Goal: Task Accomplishment & Management: Manage account settings

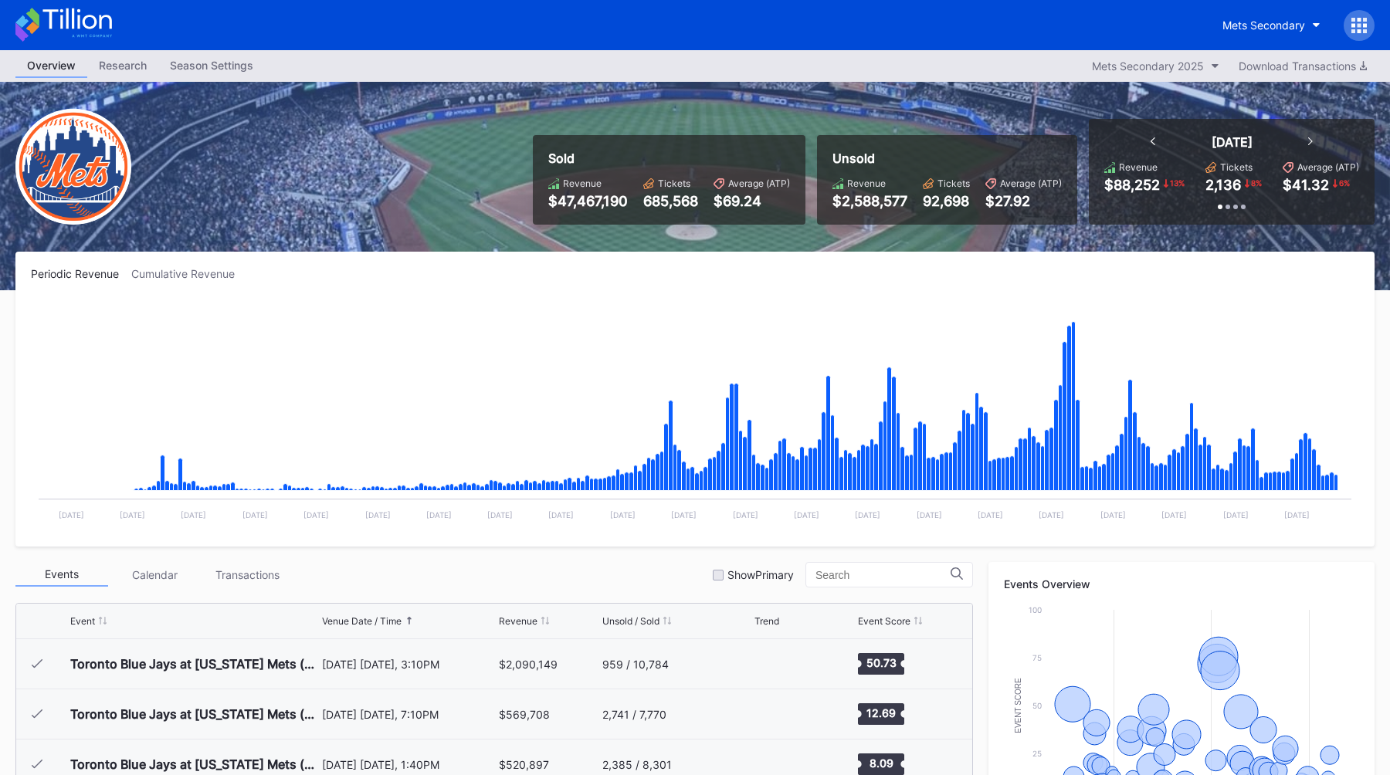
scroll to position [3509, 0]
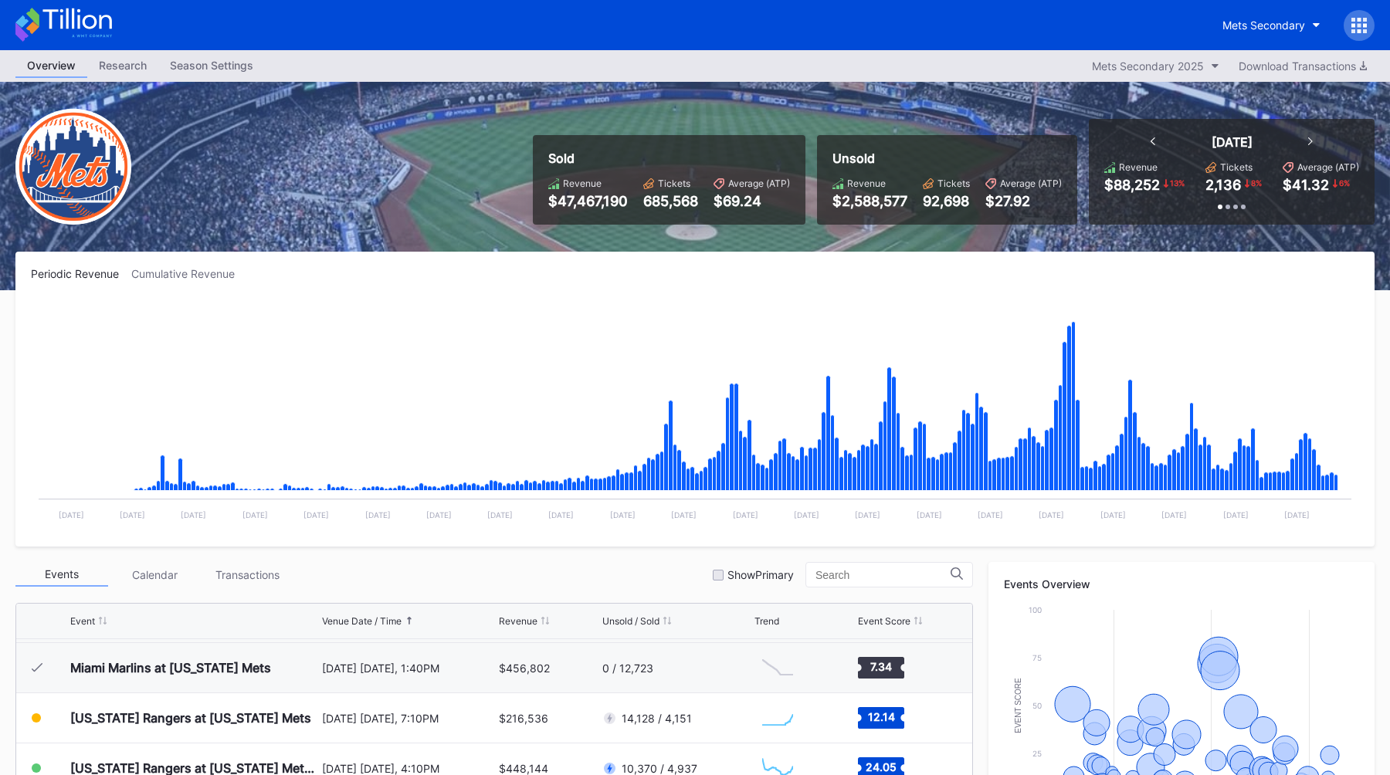
click at [1011, 117] on div "Sold Revenue $47,467,190 Tickets 685,568 Average (ATP) $69.24 Unsold Revenue $2…" at bounding box center [695, 186] width 1390 height 208
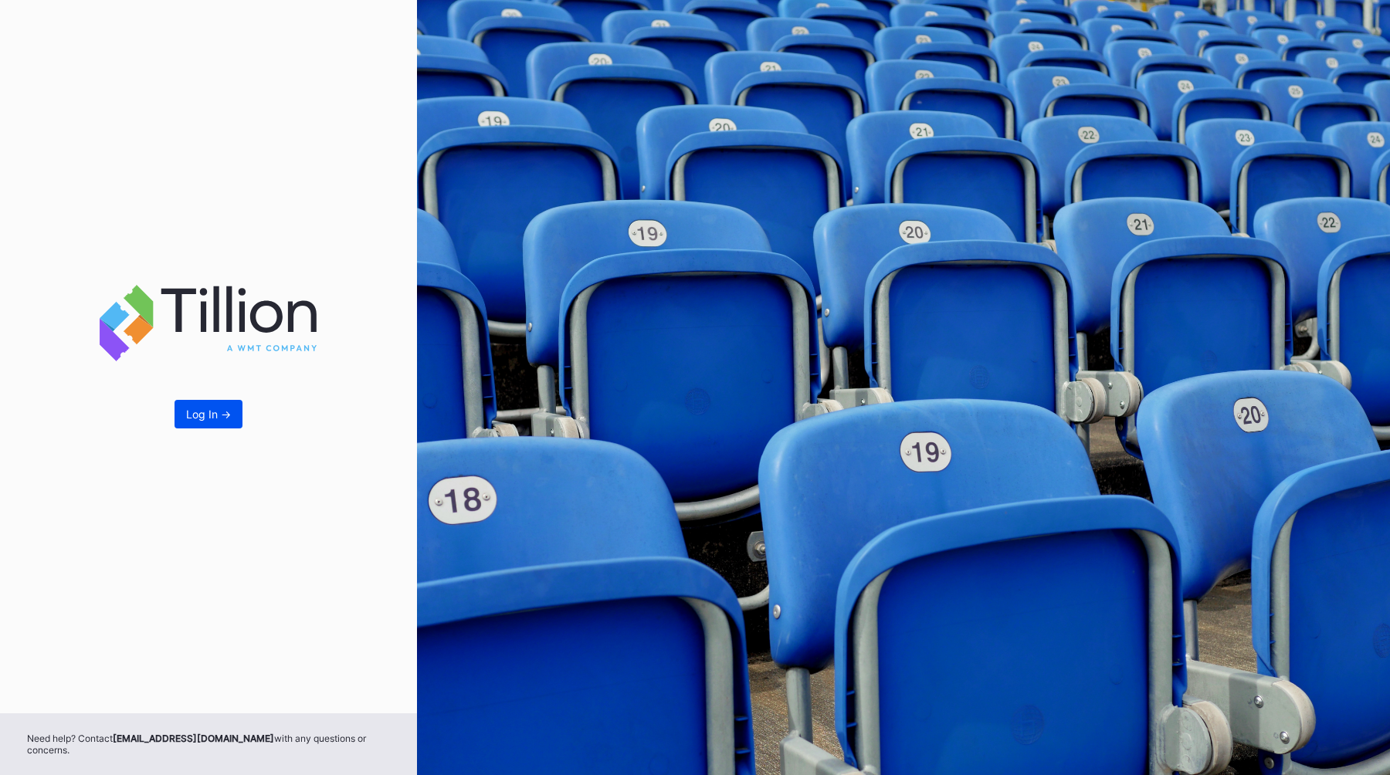
click at [205, 418] on div "Log In ->" at bounding box center [208, 414] width 45 height 13
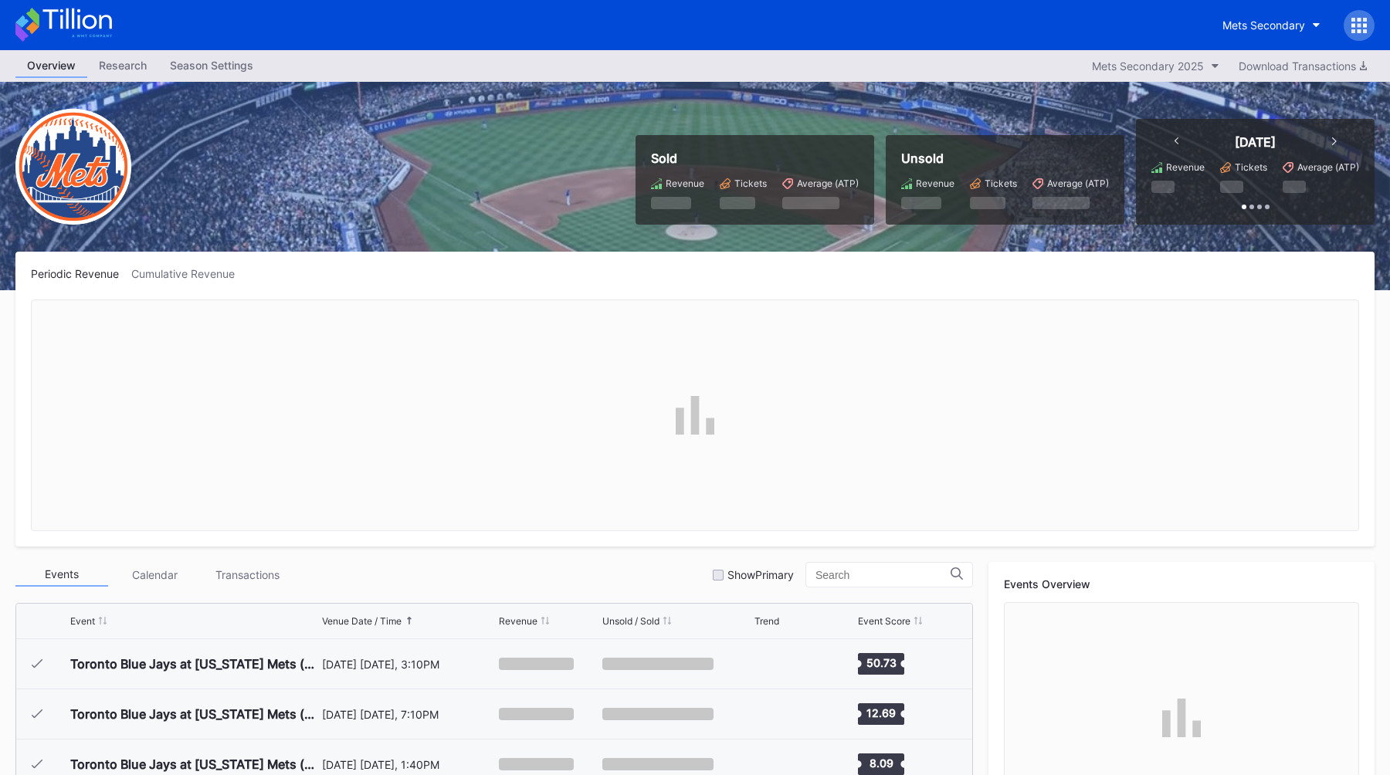
scroll to position [3509, 0]
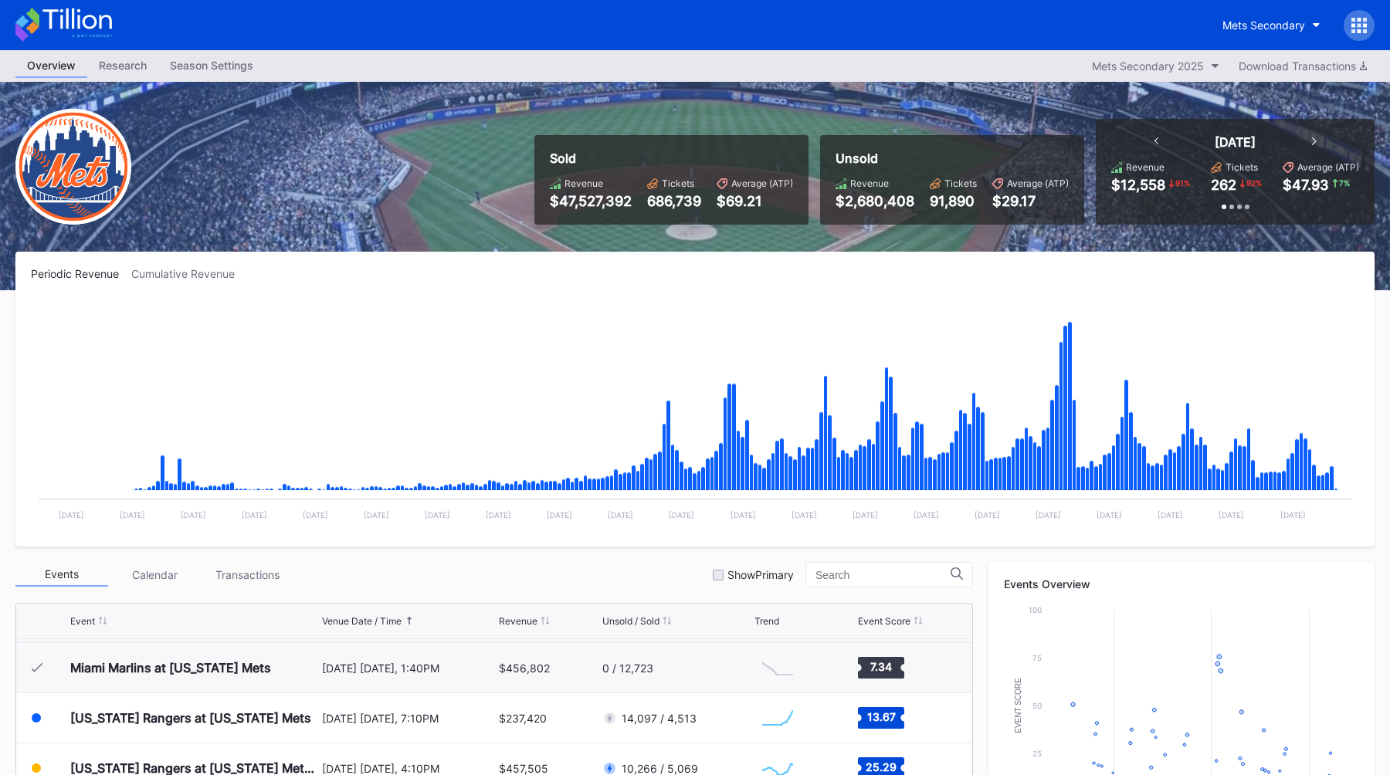
click at [538, 268] on div "Periodic Revenue Cumulative Revenue" at bounding box center [695, 273] width 1328 height 13
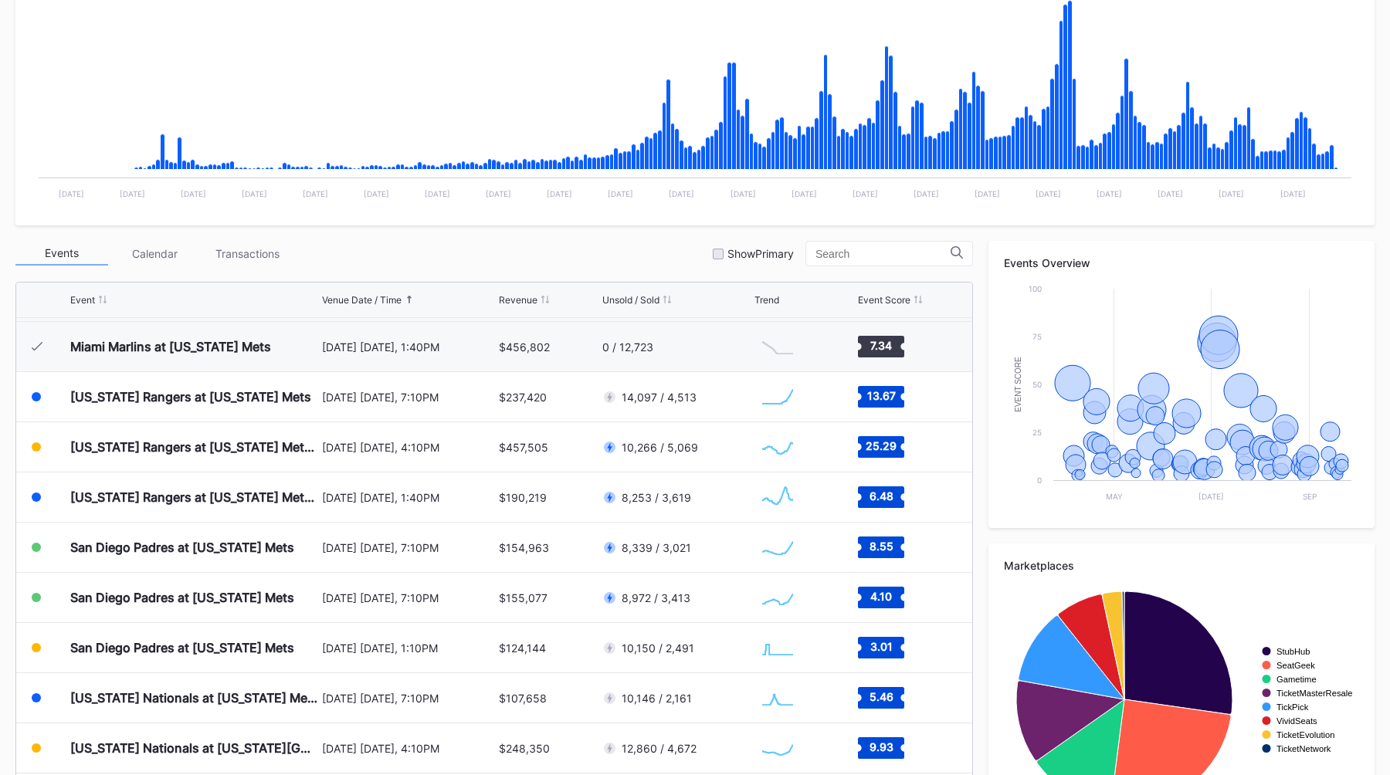
scroll to position [320, 0]
click at [573, 252] on div "Events Calendar Transactions Show Primary" at bounding box center [493, 254] width 957 height 25
click at [569, 237] on div "Periodic Revenue Cumulative Revenue Created with Highcharts 11.2.0 Chart title …" at bounding box center [695, 389] width 1390 height 916
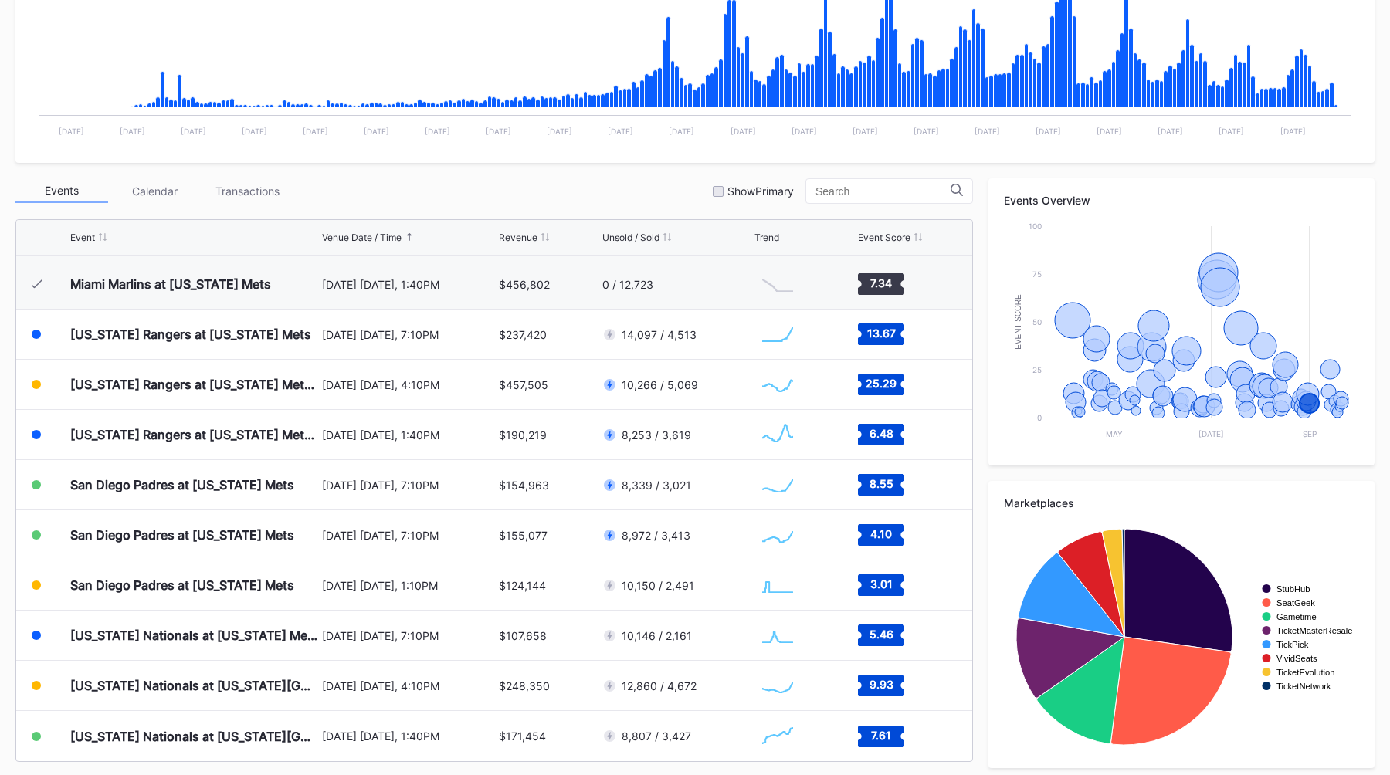
scroll to position [392, 0]
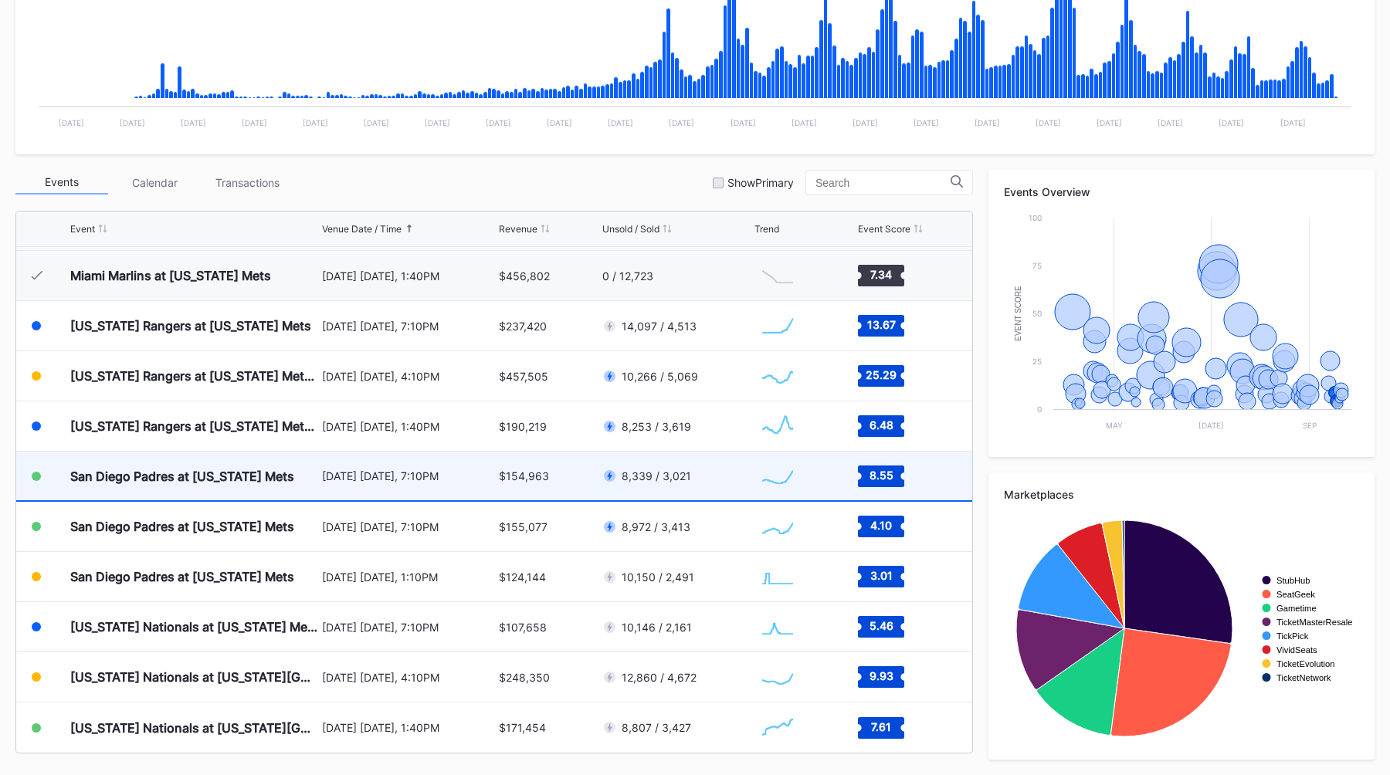
click at [504, 476] on div "$154,963" at bounding box center [524, 475] width 50 height 13
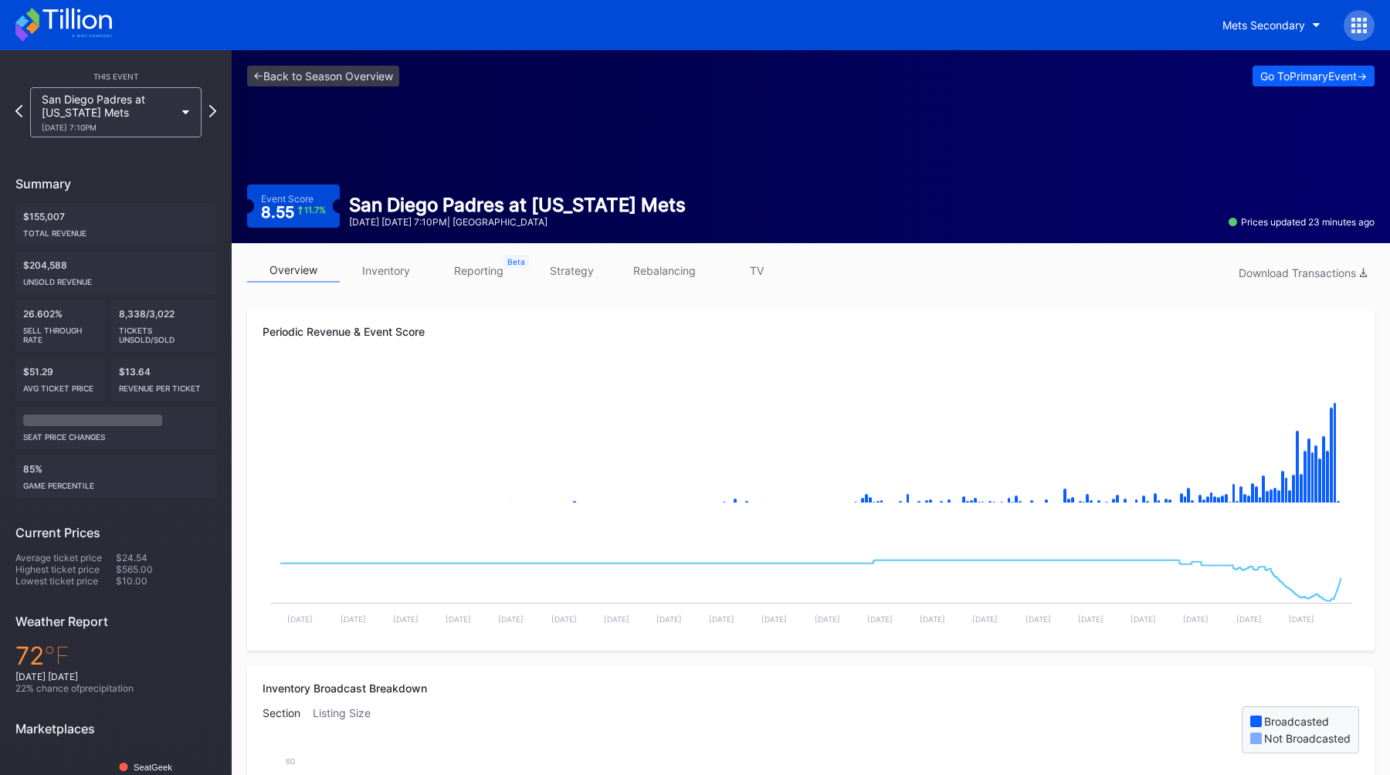
click at [583, 276] on link "strategy" at bounding box center [571, 271] width 93 height 24
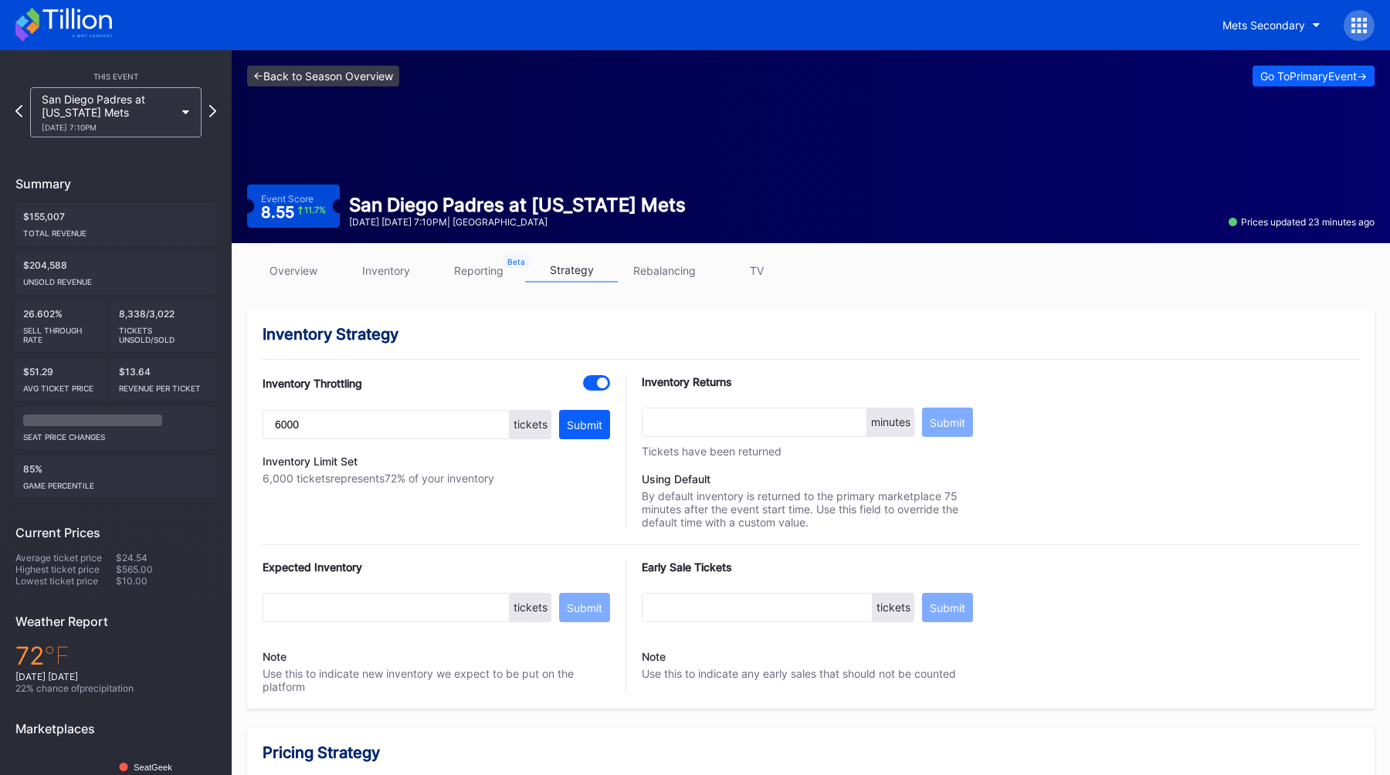
click at [313, 71] on link "<- Back to Season Overview" at bounding box center [323, 76] width 152 height 21
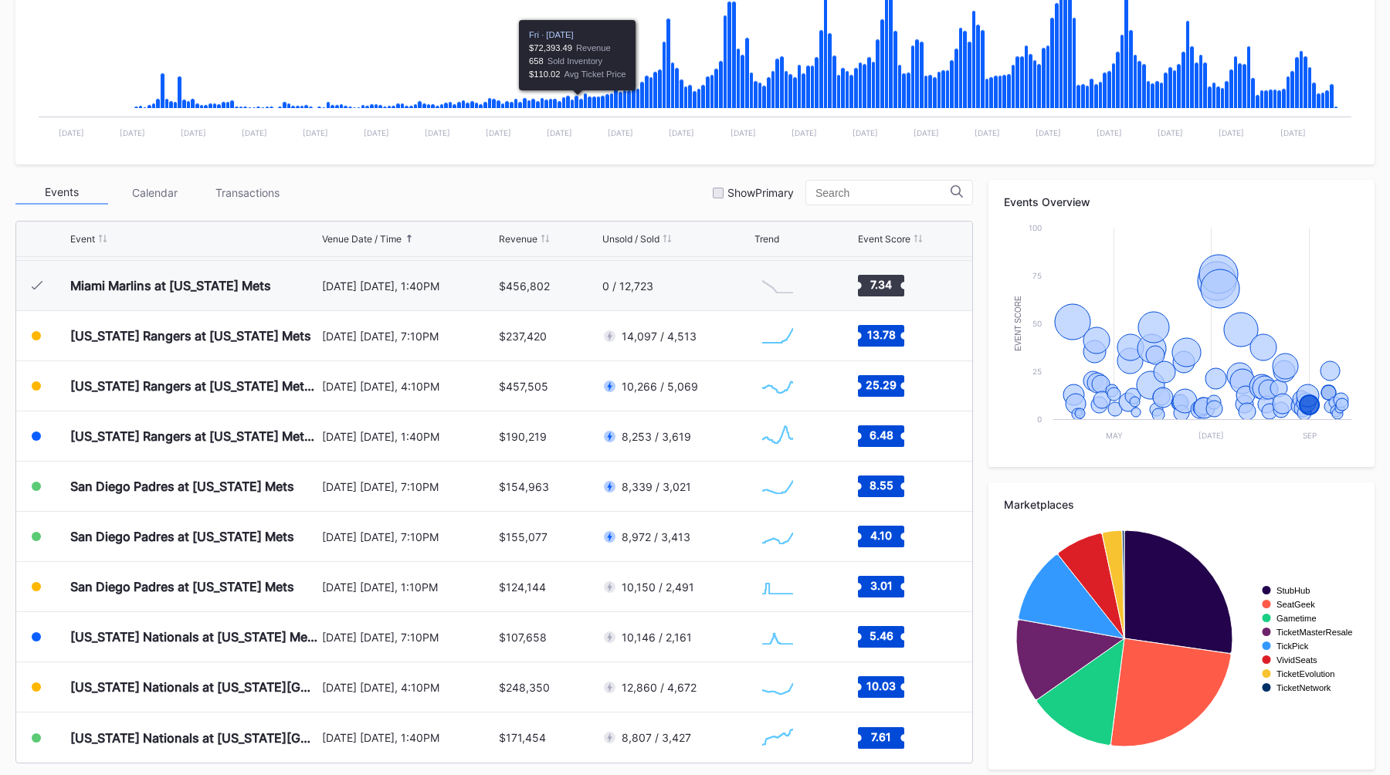
scroll to position [392, 0]
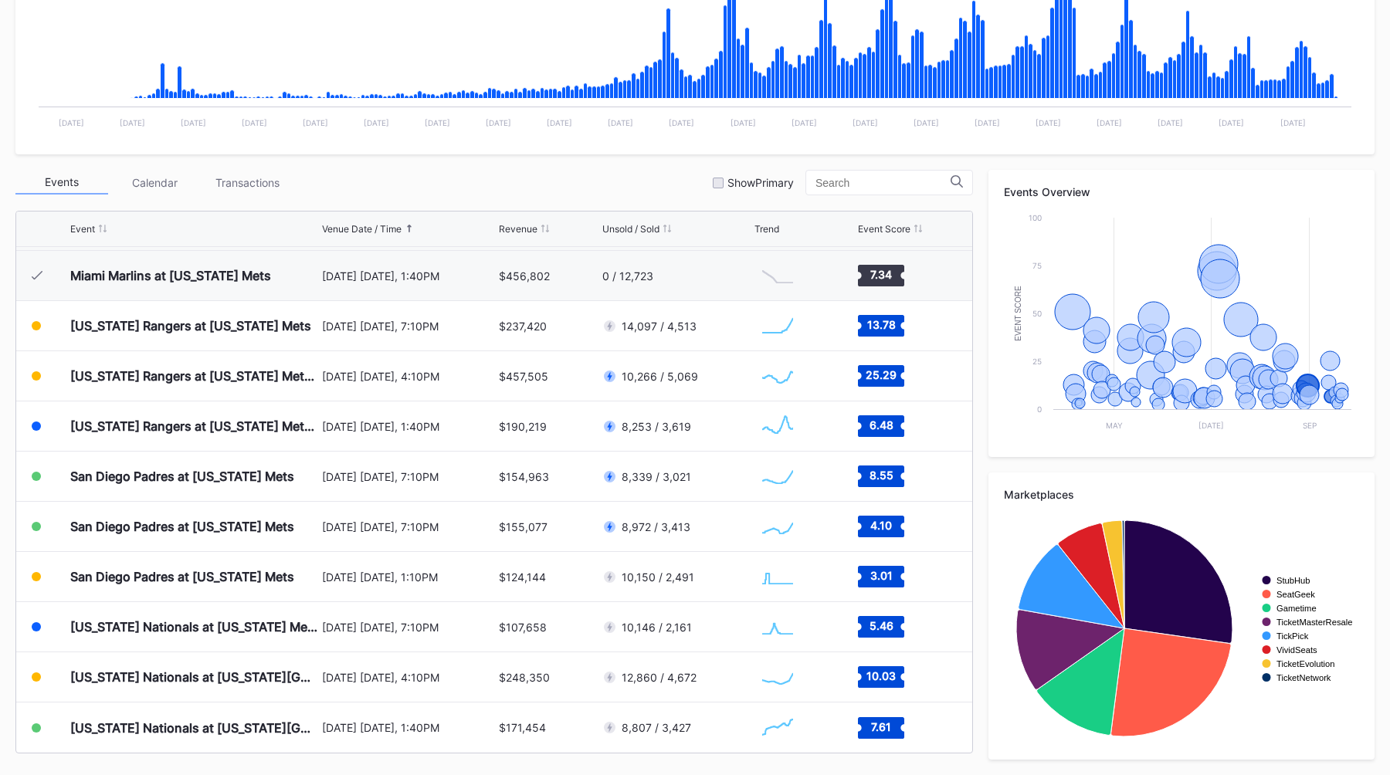
click at [570, 191] on div "Events Calendar Transactions Show Primary" at bounding box center [493, 182] width 957 height 25
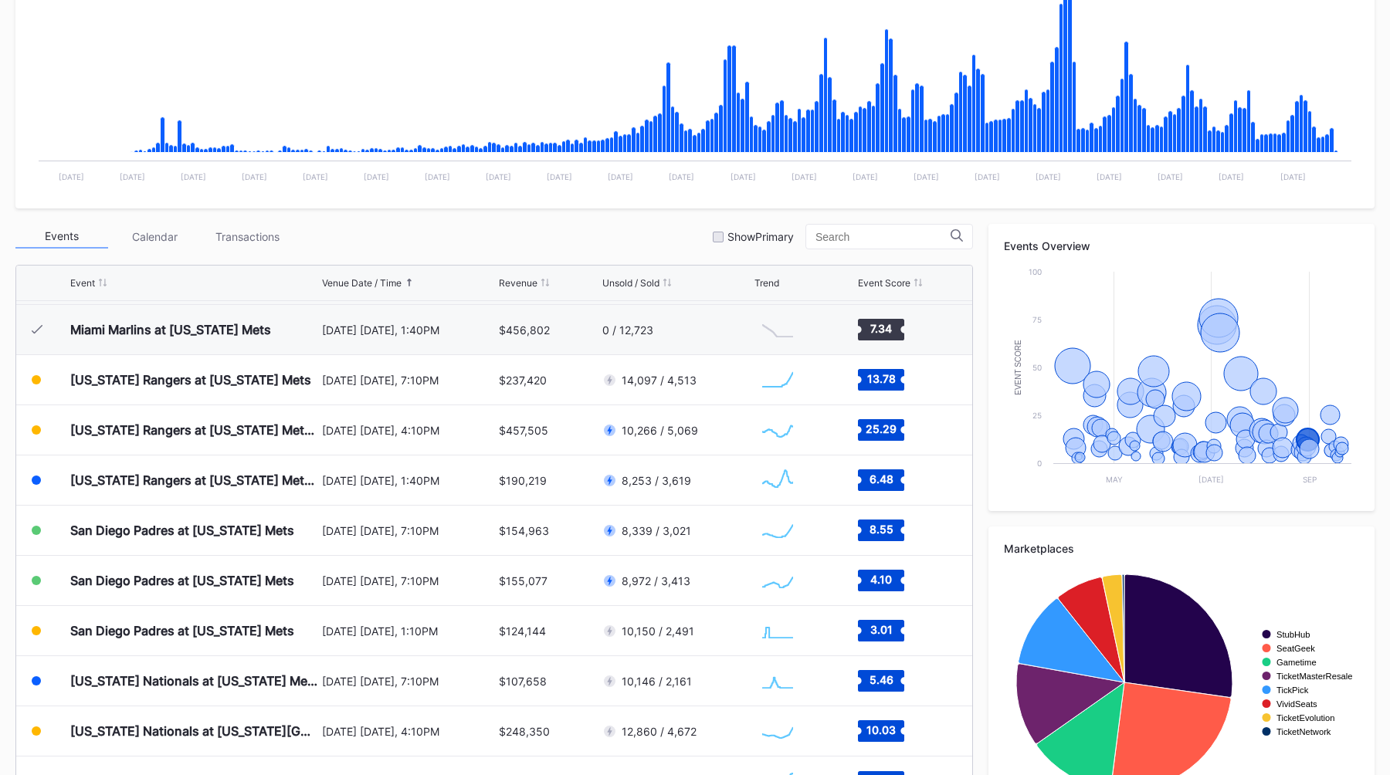
scroll to position [0, 0]
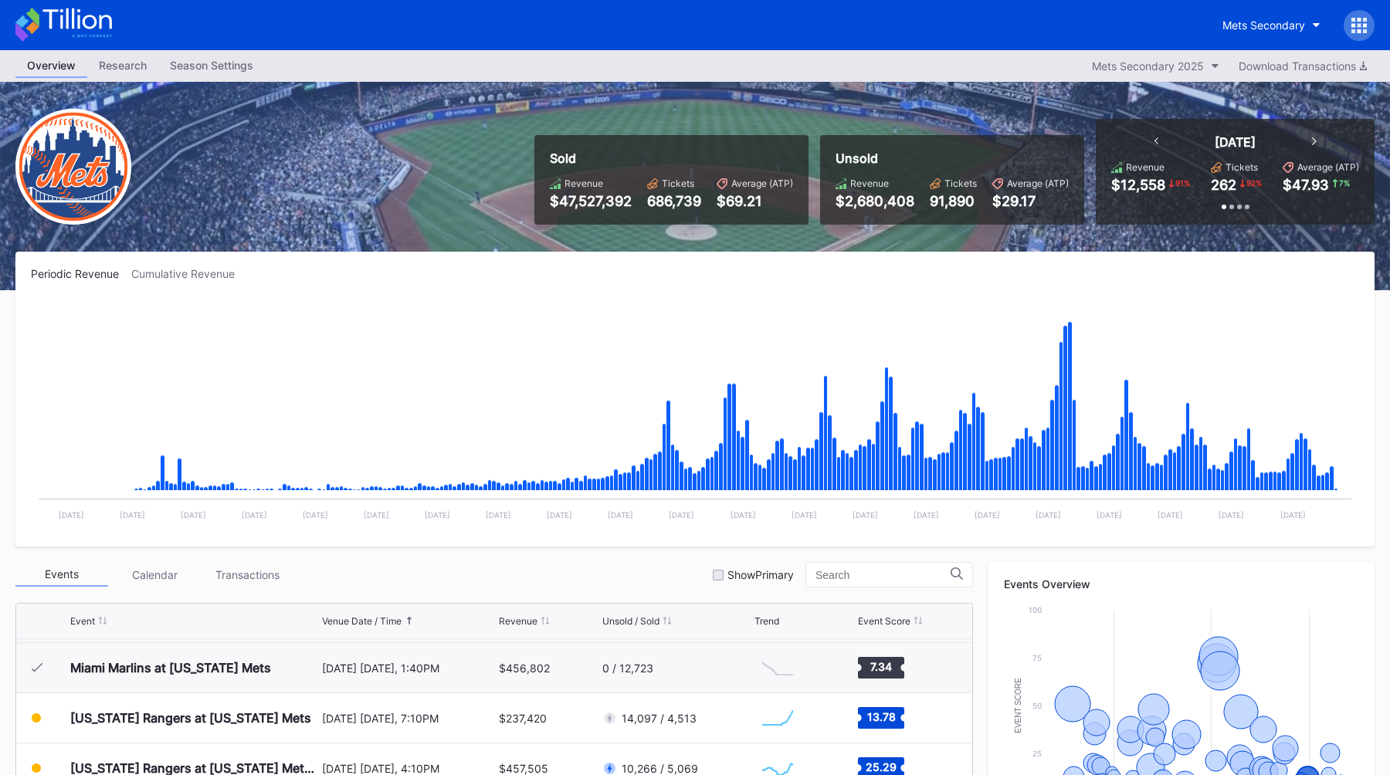
click at [500, 188] on div "Sold Revenue $47,527,392 Tickets 686,739 Average (ATP) $69.21 Unsold Revenue $2…" at bounding box center [695, 186] width 1390 height 208
click at [1291, 26] on div "Mets Secondary" at bounding box center [1263, 25] width 83 height 13
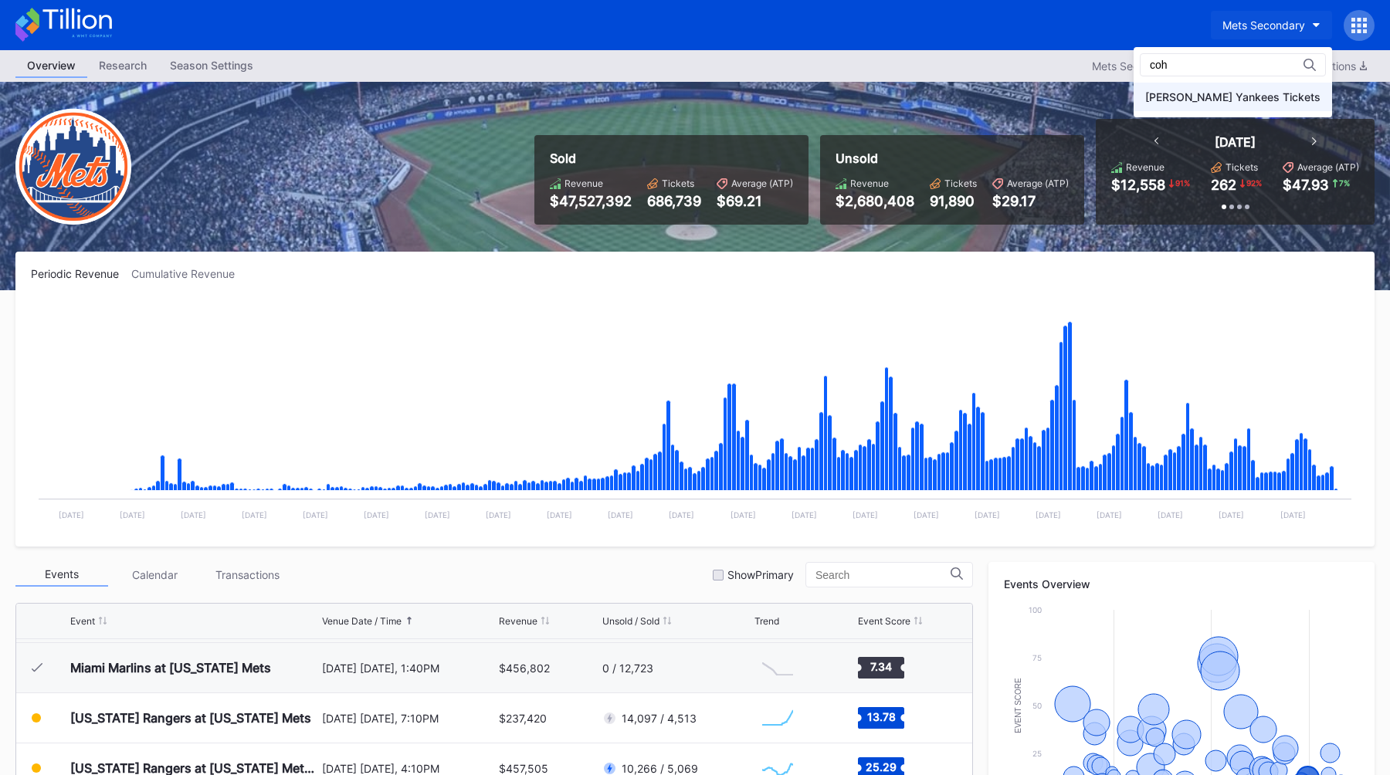
type input "coh"
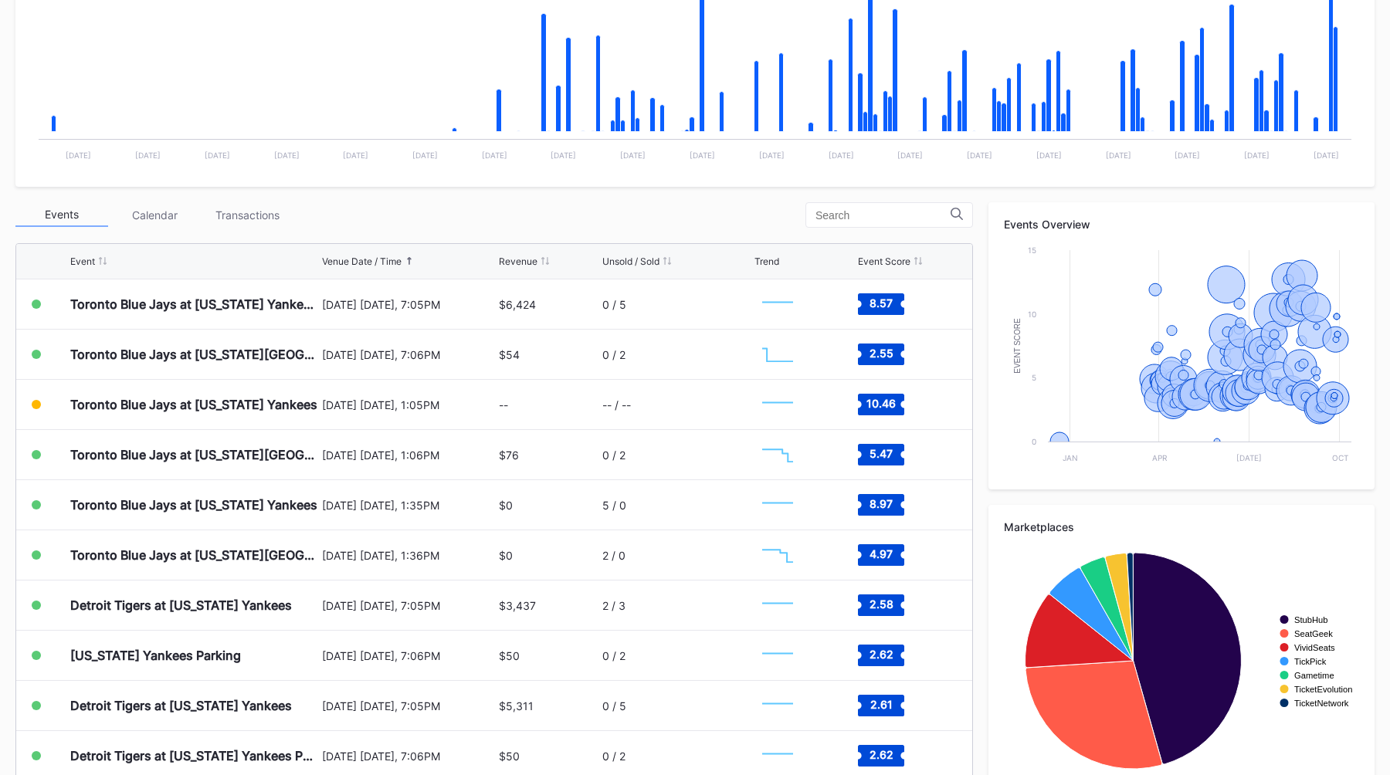
scroll to position [361, 0]
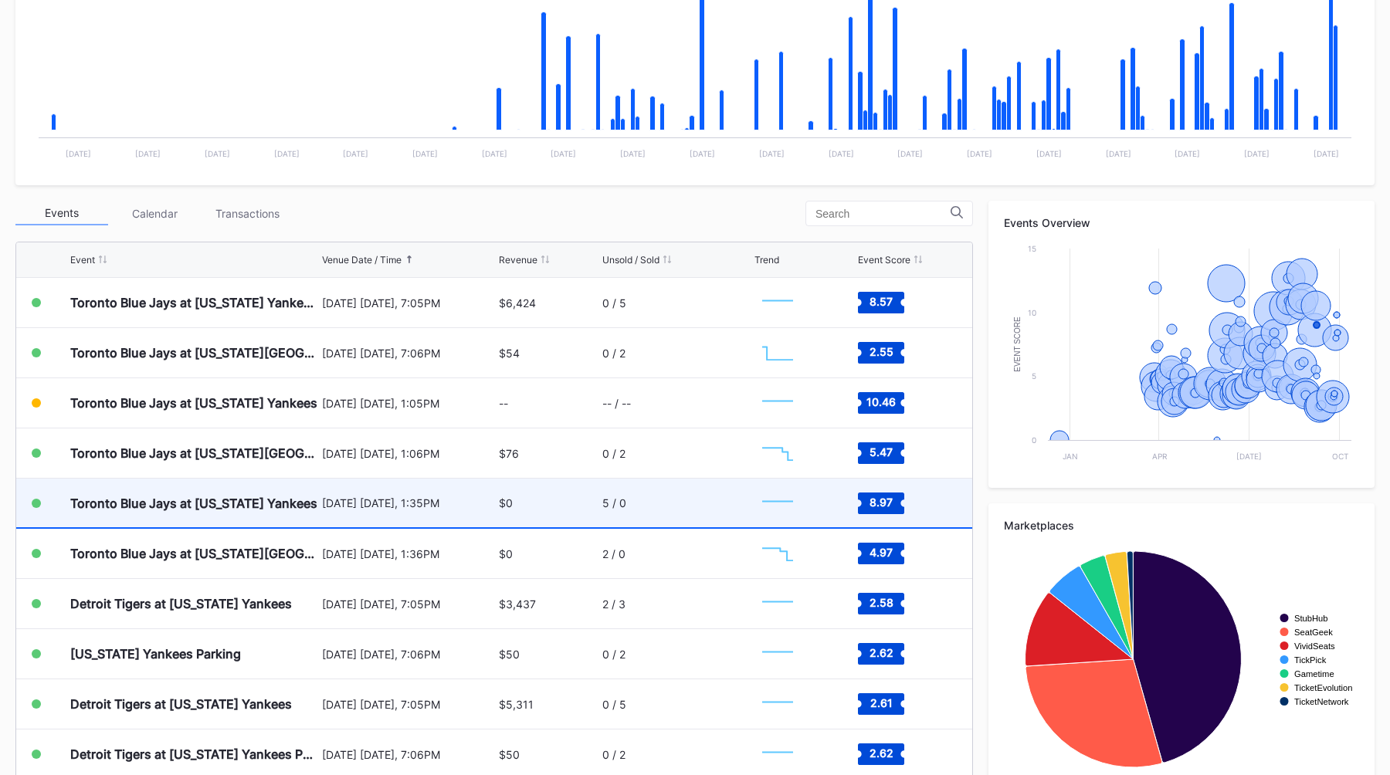
click at [463, 507] on div "[DATE] [DATE], 1:35PM" at bounding box center [409, 502] width 174 height 13
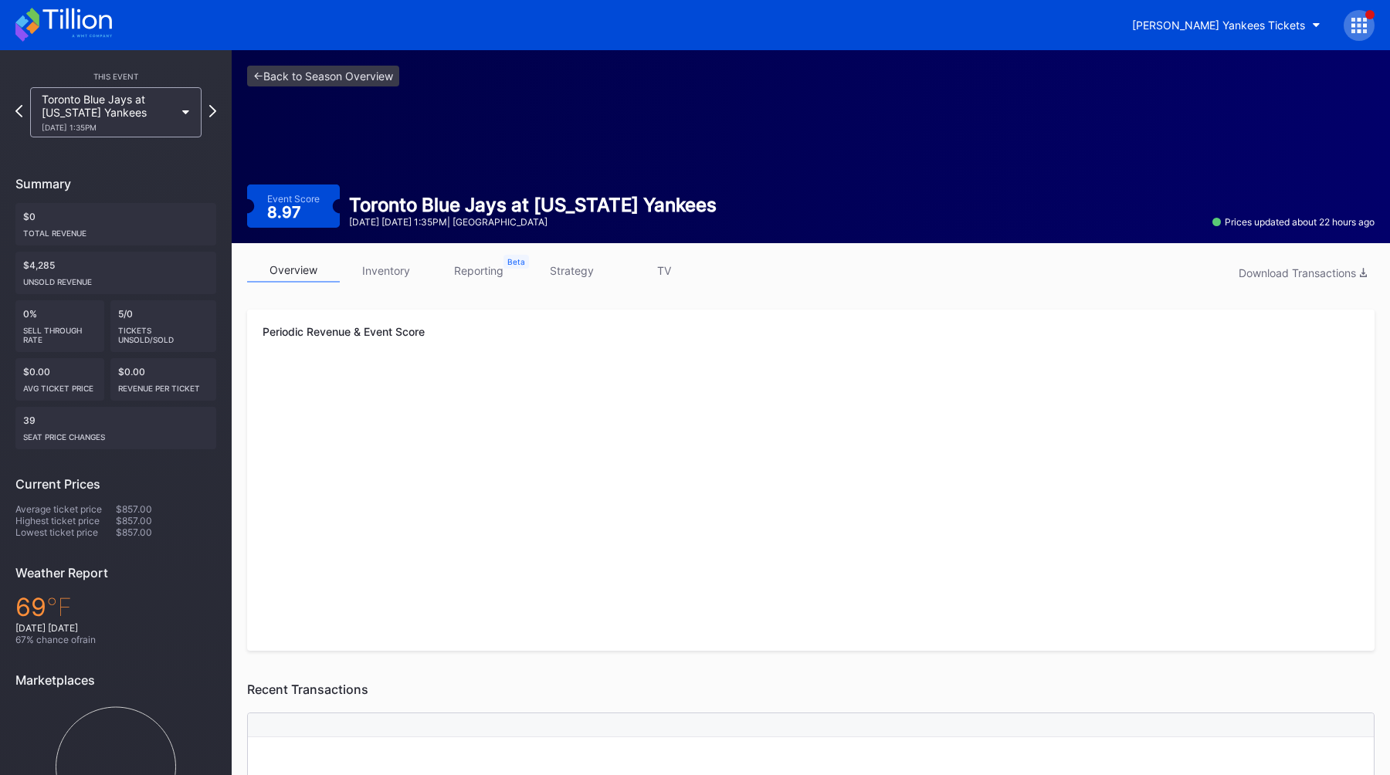
click at [577, 264] on link "strategy" at bounding box center [571, 271] width 93 height 24
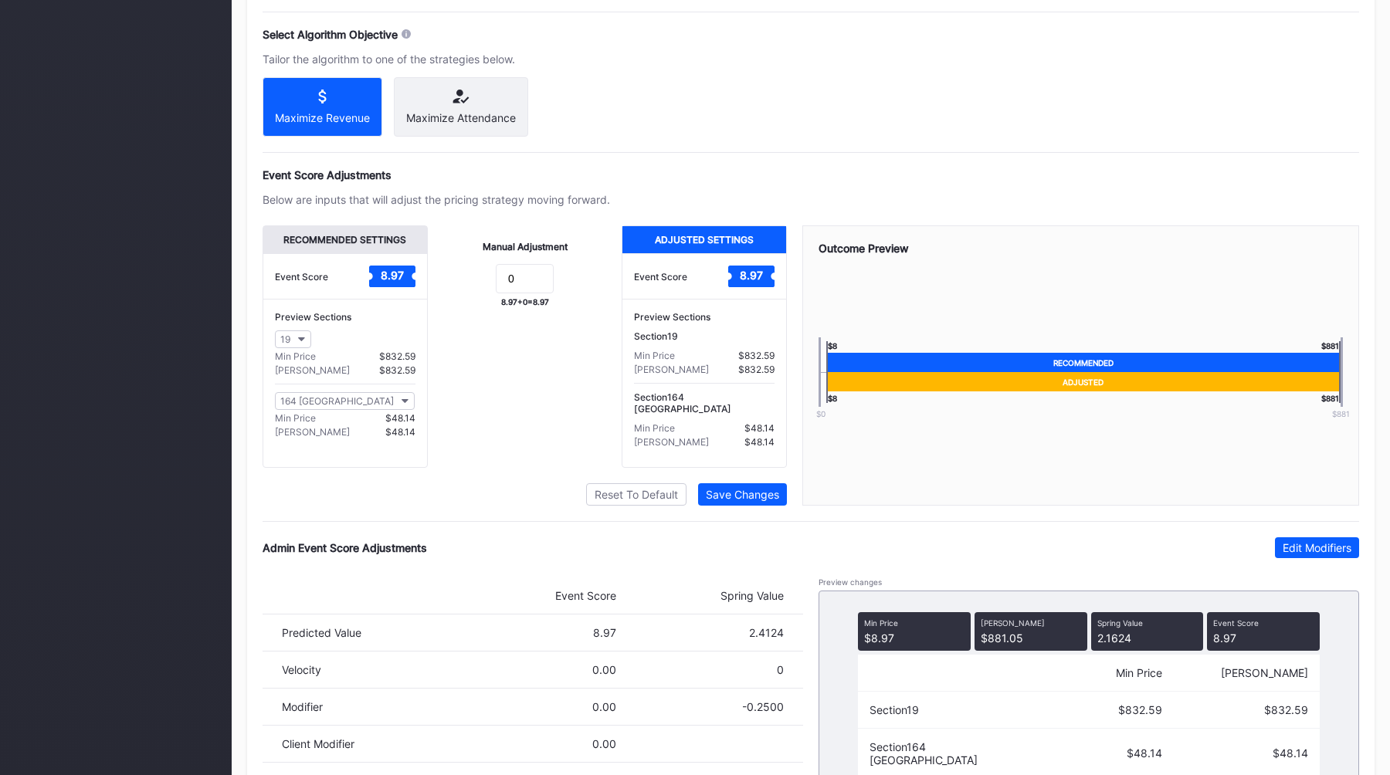
scroll to position [925, 0]
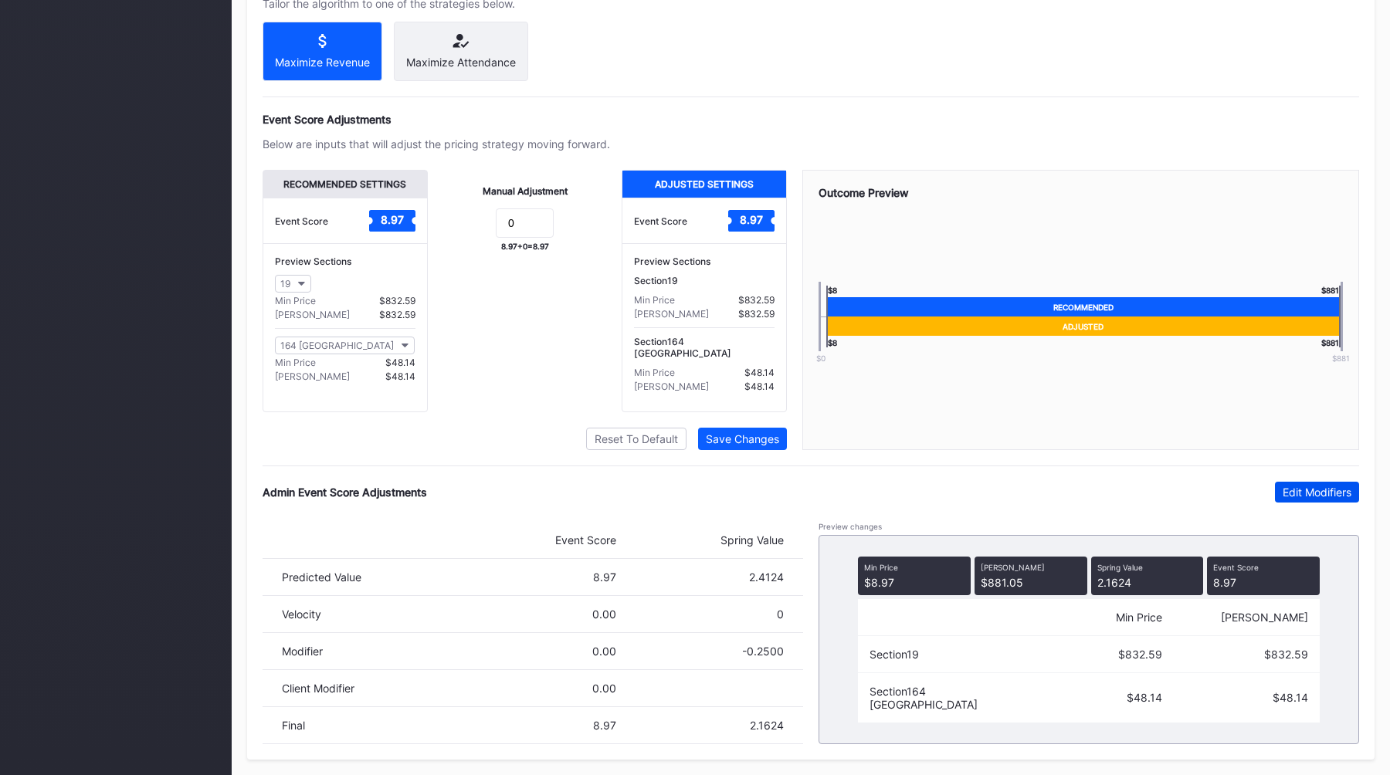
click at [1301, 498] on div "Edit Modifiers" at bounding box center [1317, 492] width 69 height 13
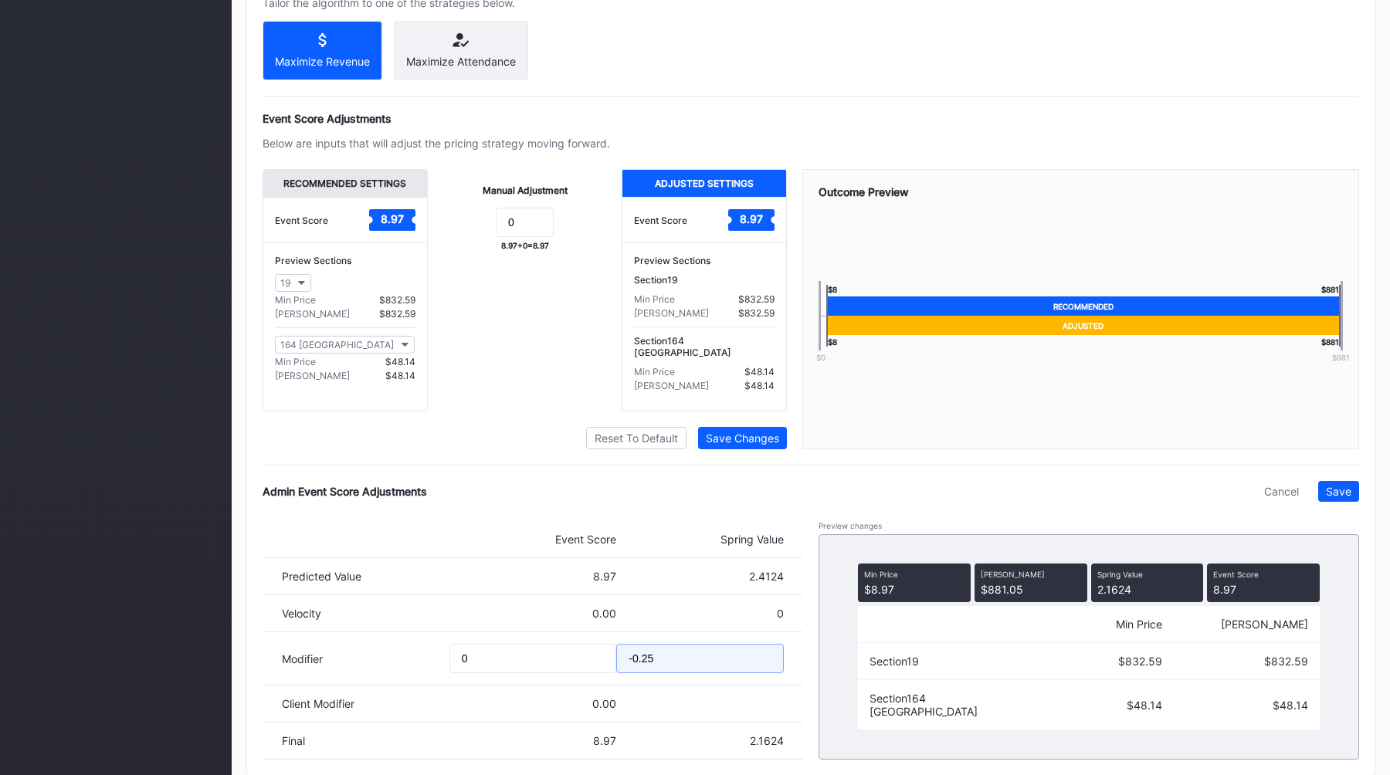
drag, startPoint x: 683, startPoint y: 659, endPoint x: 563, endPoint y: 659, distance: 120.5
click at [564, 659] on div "Modifier 0 -0.25" at bounding box center [533, 658] width 540 height 53
type input "-0.35"
click at [1333, 491] on div "Save" at bounding box center [1338, 491] width 25 height 13
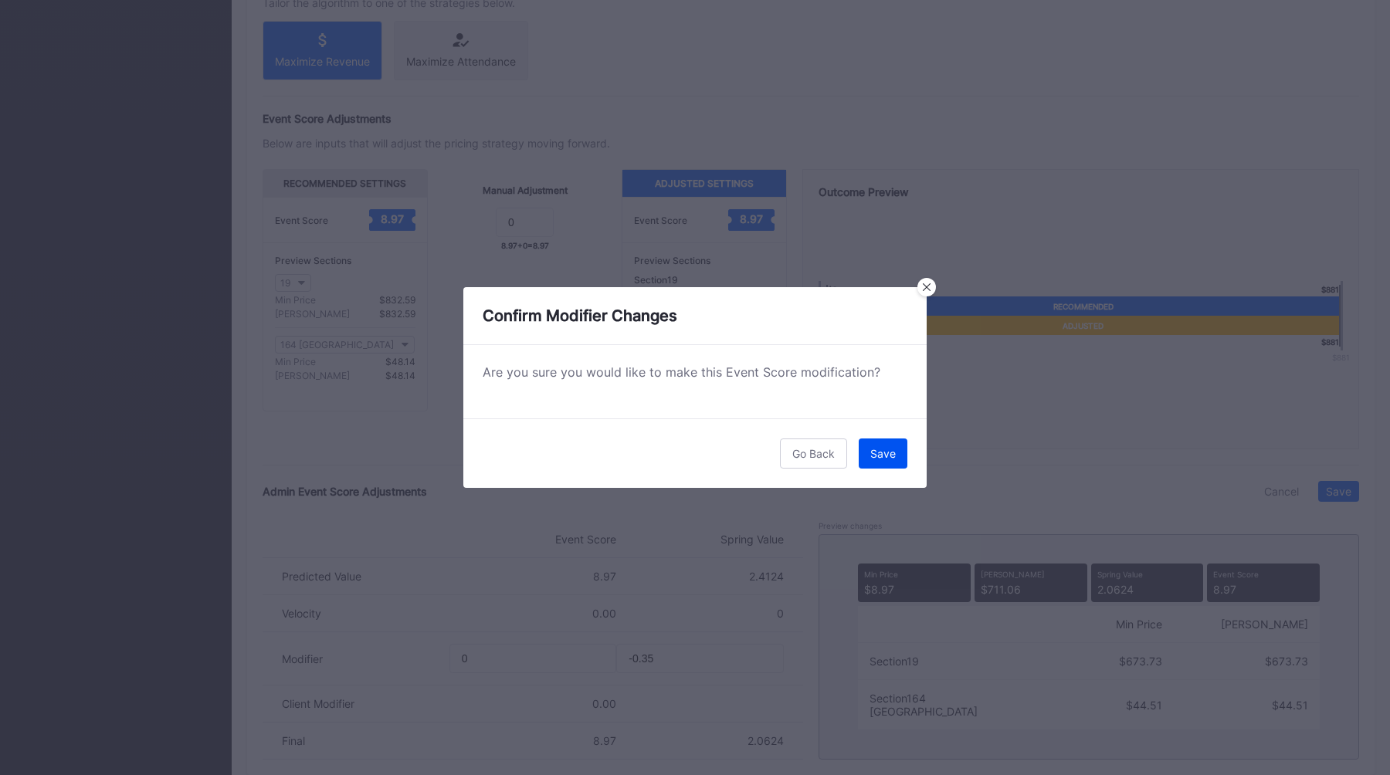
click at [896, 444] on button "Save" at bounding box center [883, 454] width 49 height 30
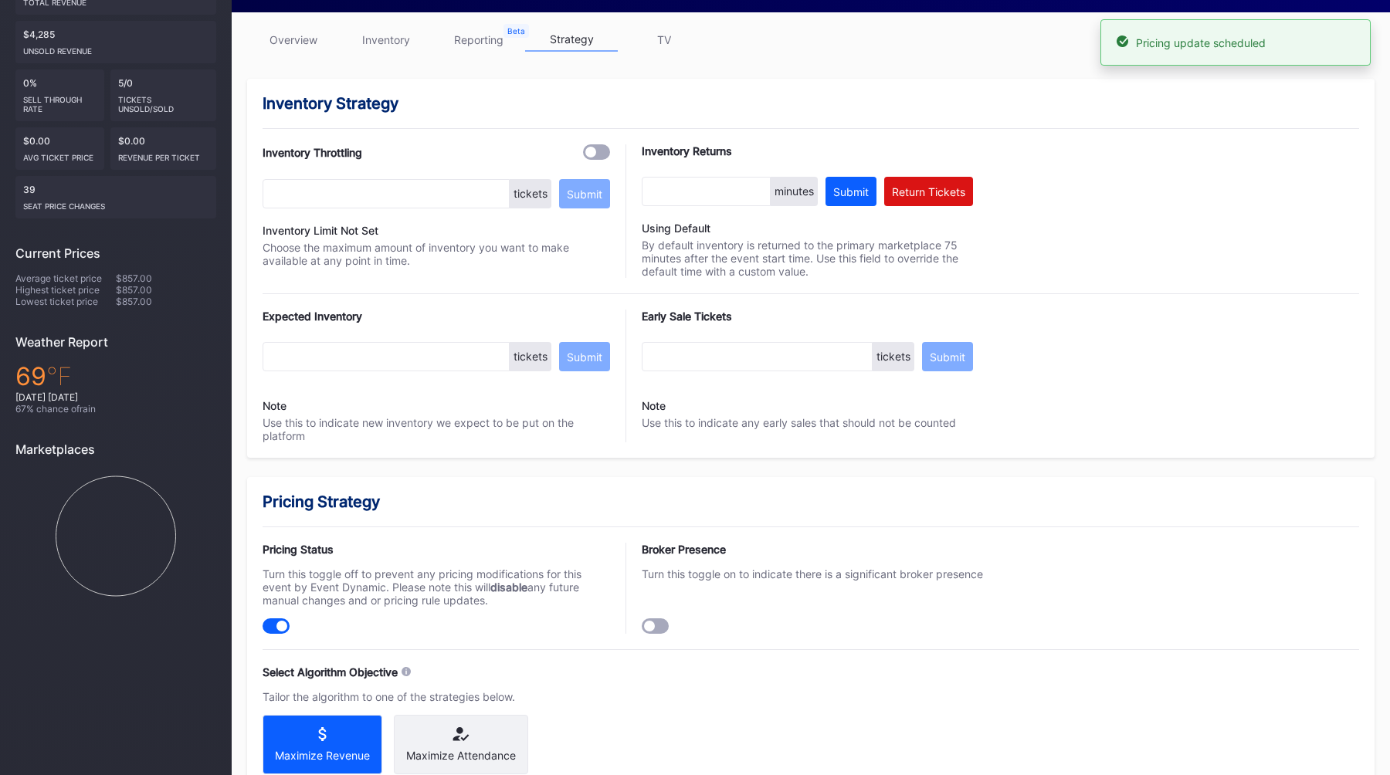
scroll to position [0, 0]
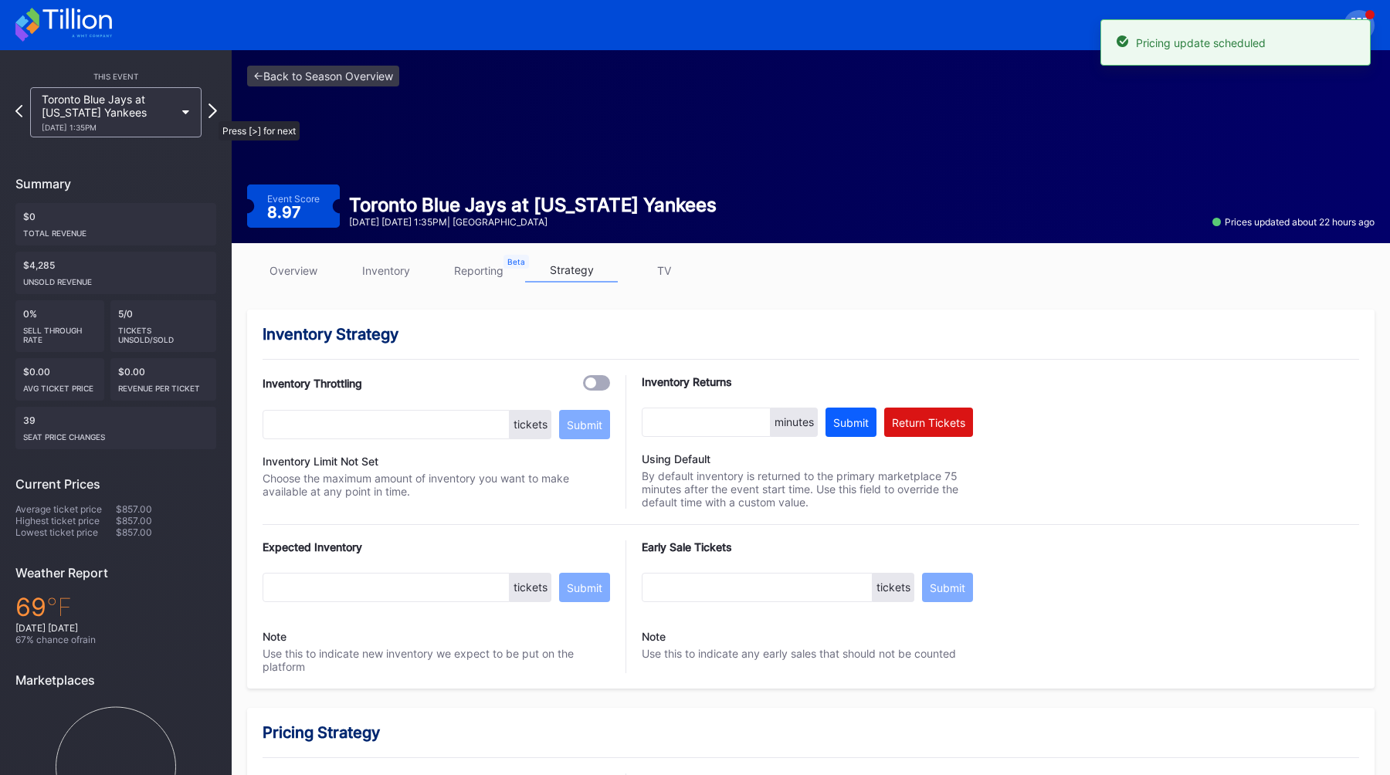
click at [211, 114] on icon at bounding box center [212, 110] width 8 height 15
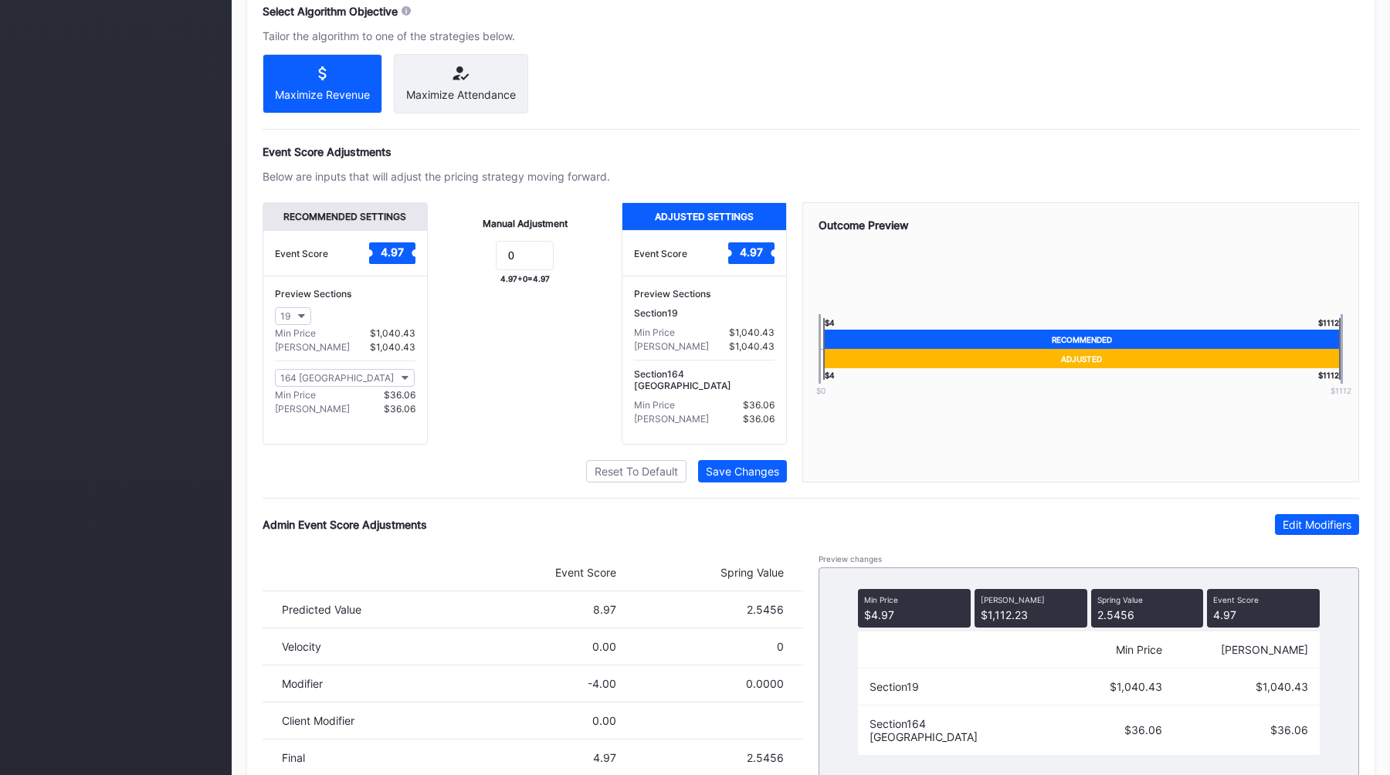
scroll to position [925, 0]
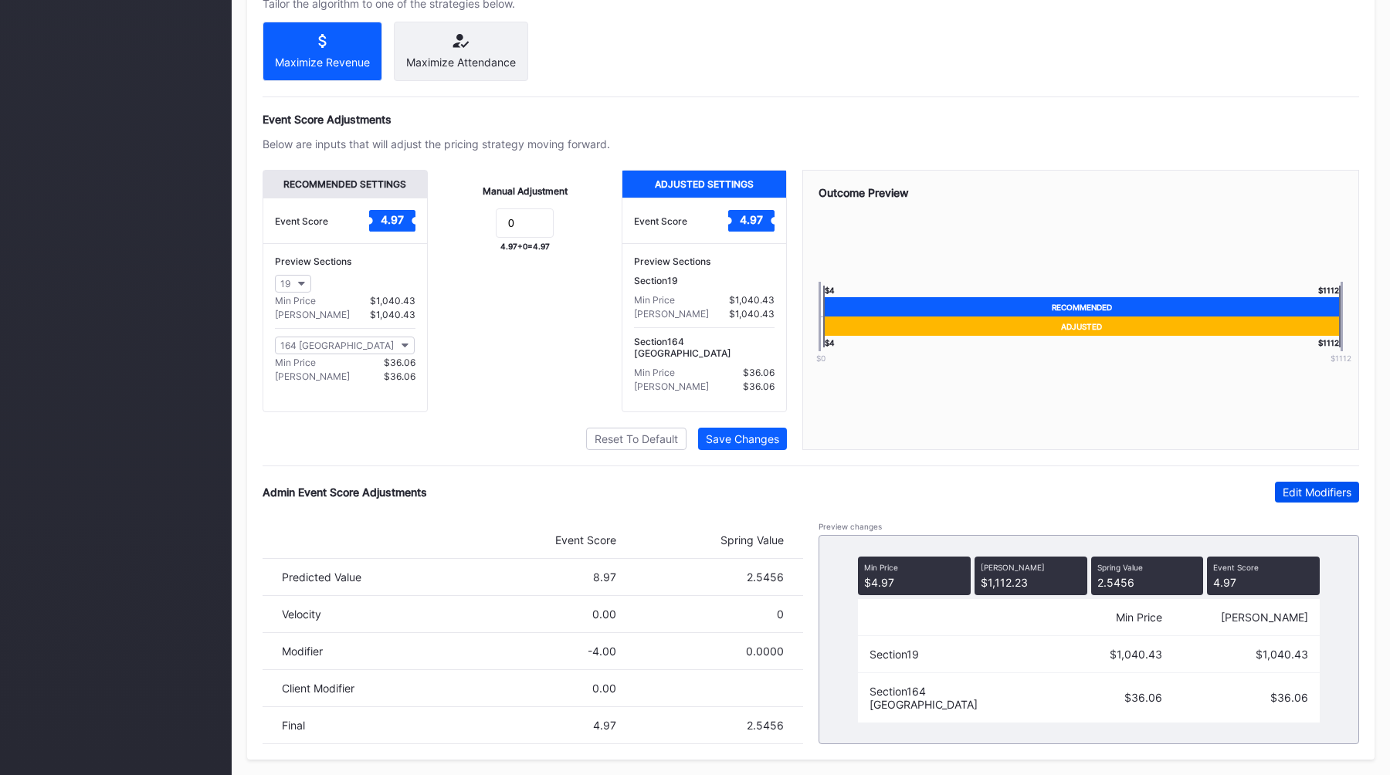
click at [1287, 493] on div "Edit Modifiers" at bounding box center [1317, 492] width 69 height 13
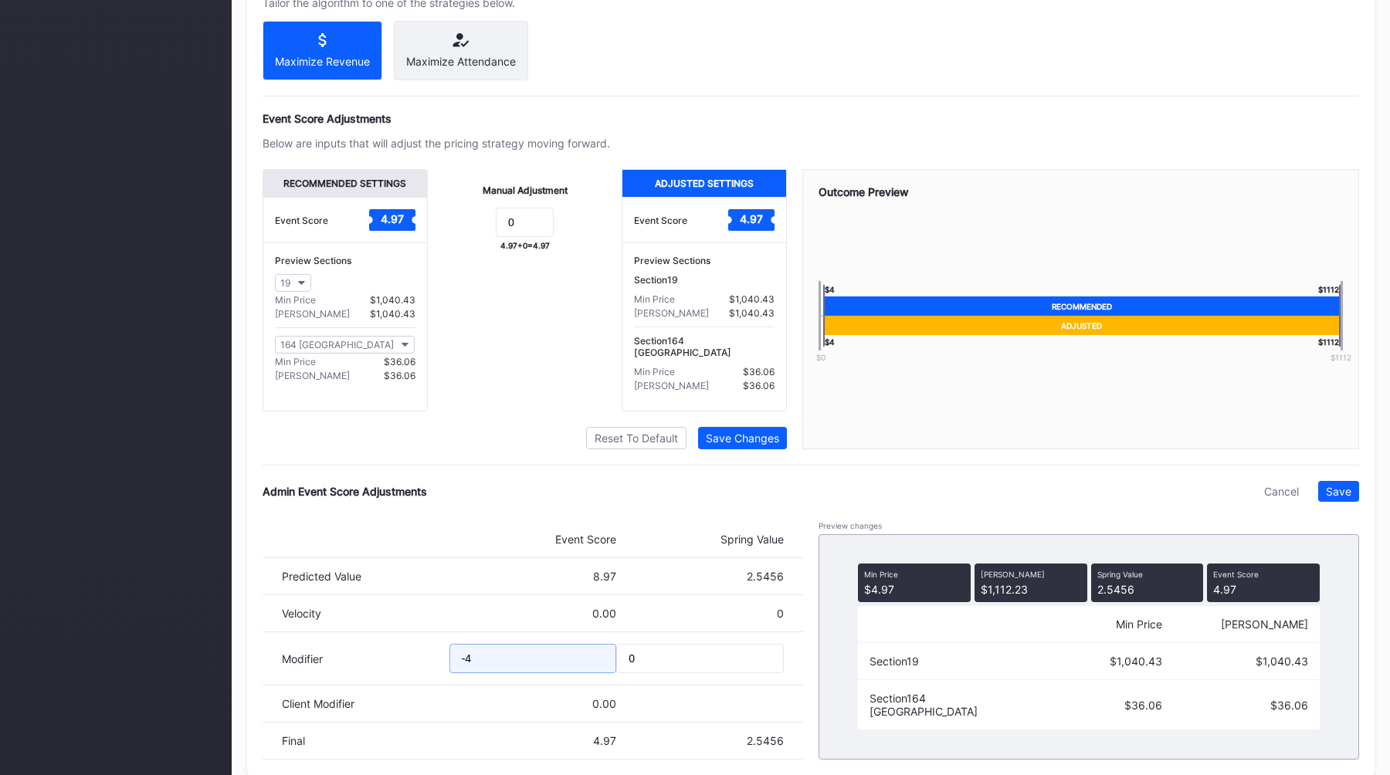
drag, startPoint x: 499, startPoint y: 659, endPoint x: 399, endPoint y: 658, distance: 99.6
click at [399, 658] on div "Modifier -4 0" at bounding box center [533, 658] width 540 height 53
type input "-5"
click at [1334, 486] on div "Save" at bounding box center [1338, 491] width 25 height 13
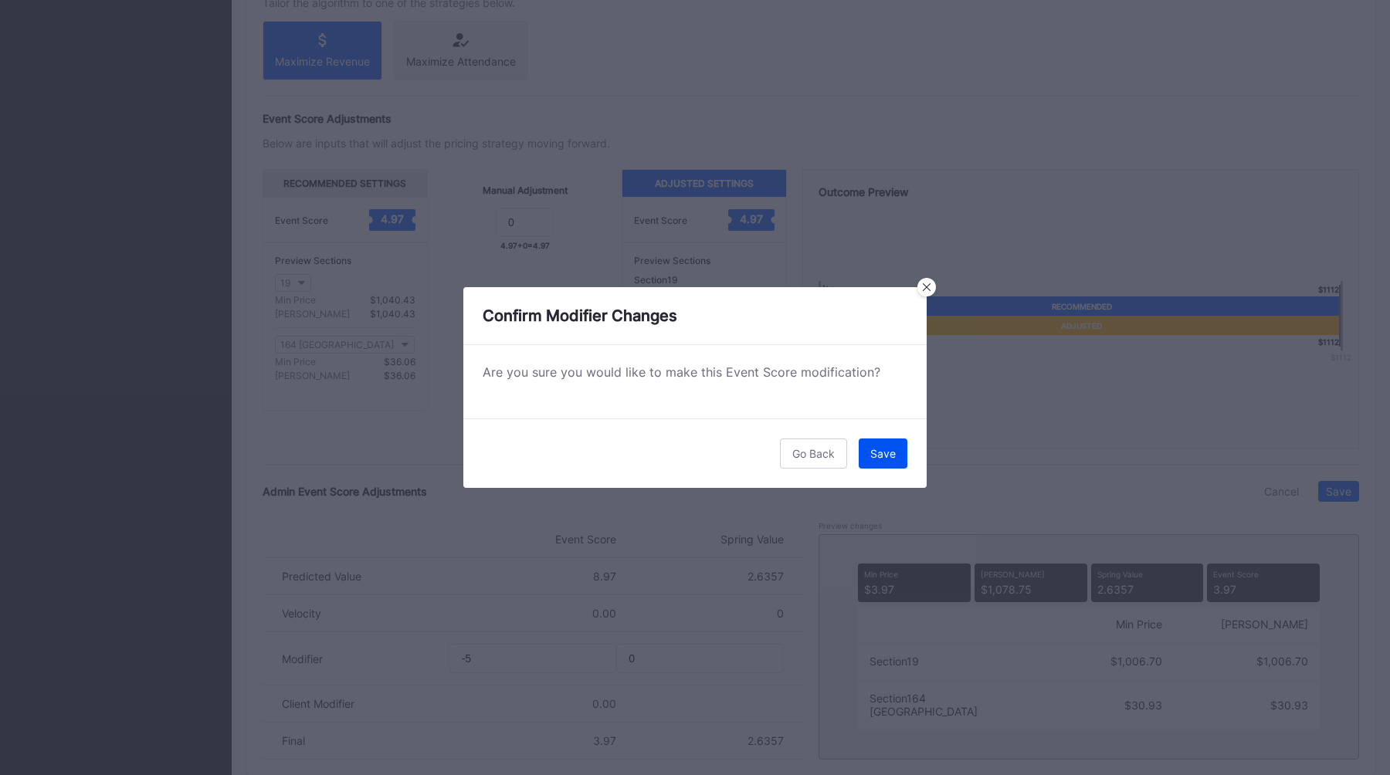
click at [872, 446] on button "Save" at bounding box center [883, 454] width 49 height 30
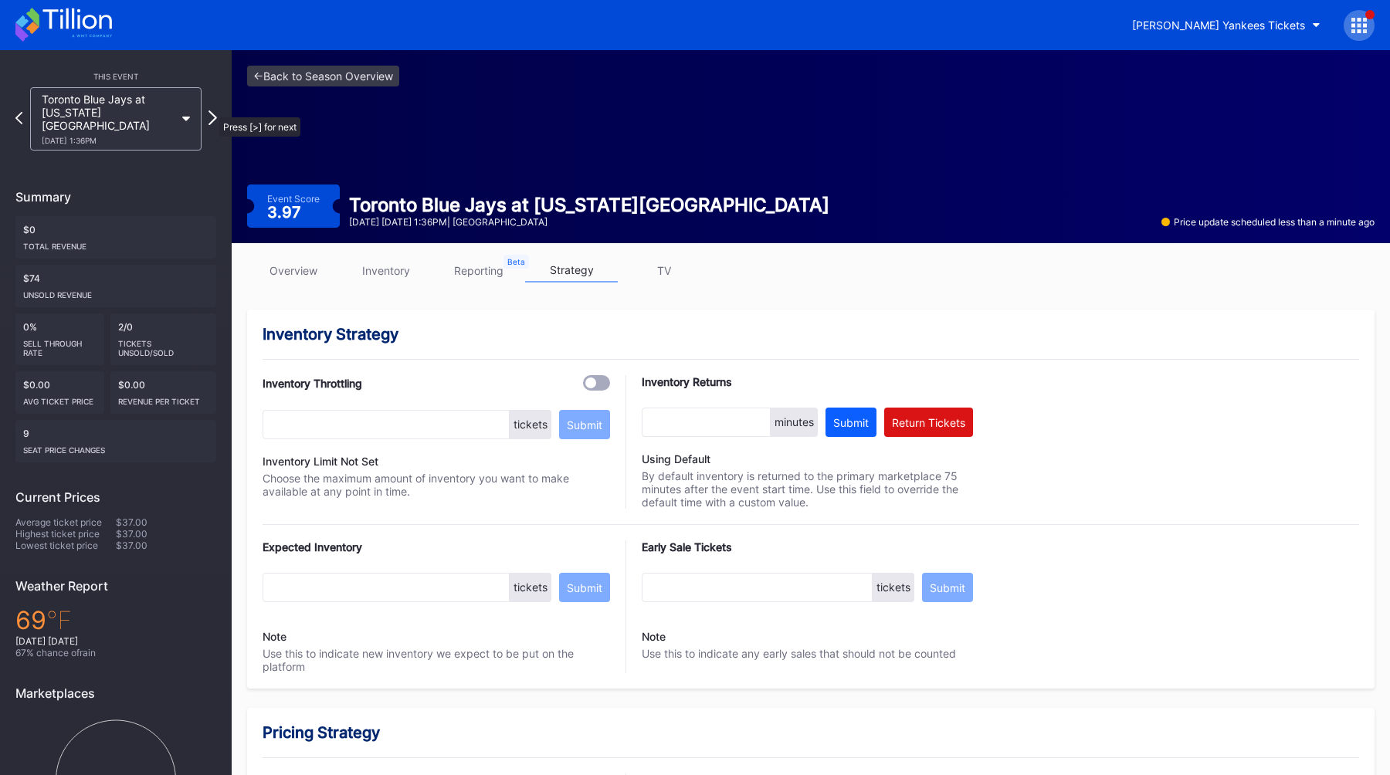
click at [212, 110] on icon at bounding box center [212, 117] width 8 height 15
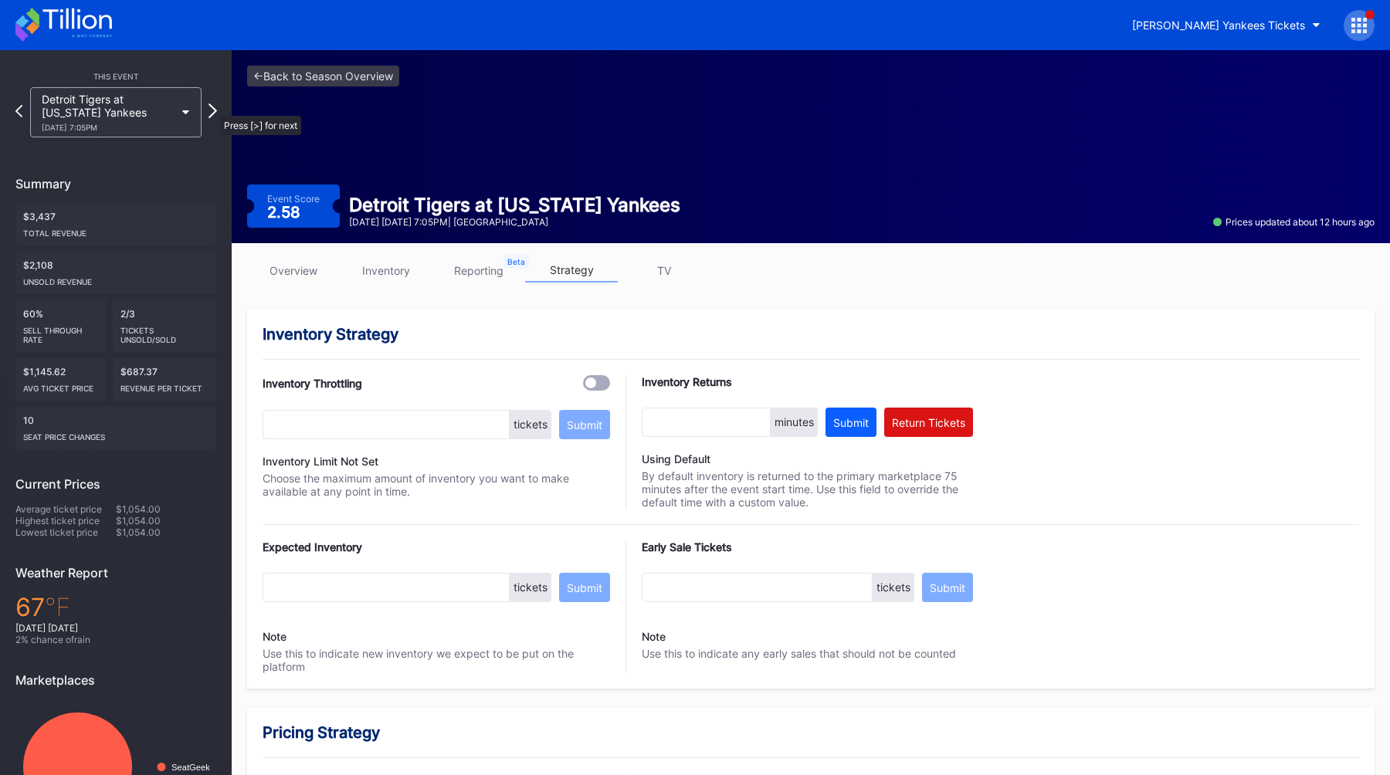
click at [212, 108] on icon at bounding box center [212, 110] width 8 height 15
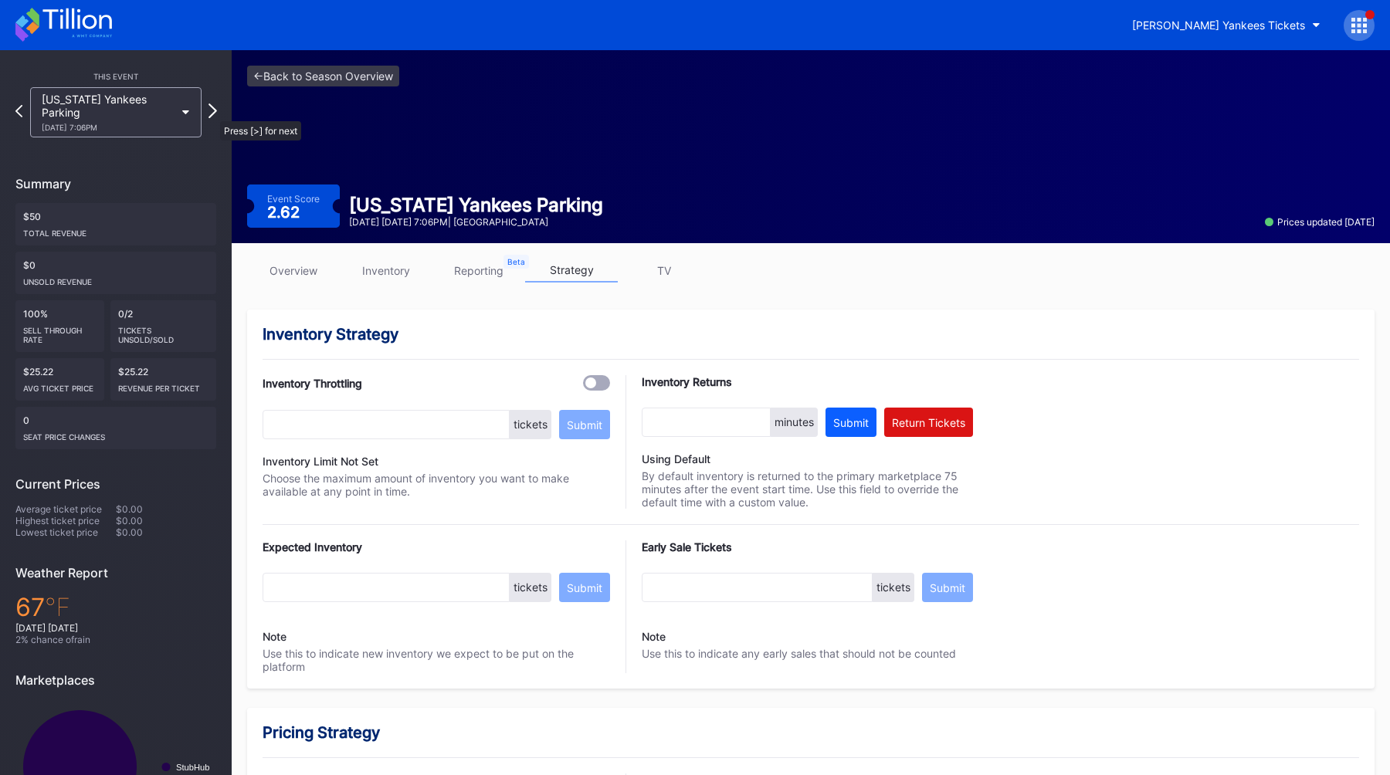
click at [212, 114] on icon at bounding box center [212, 110] width 8 height 15
click at [213, 114] on icon at bounding box center [212, 110] width 8 height 15
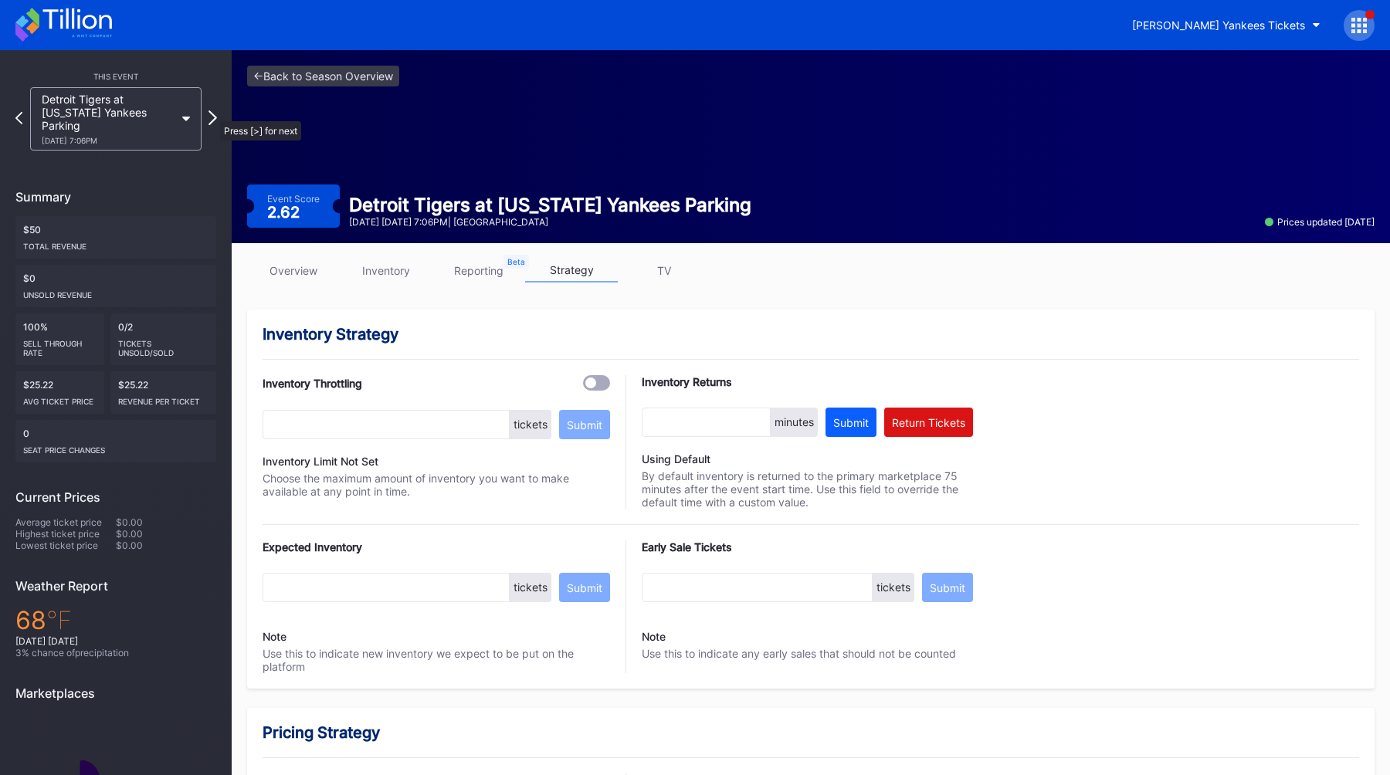
click at [212, 114] on icon at bounding box center [212, 117] width 8 height 15
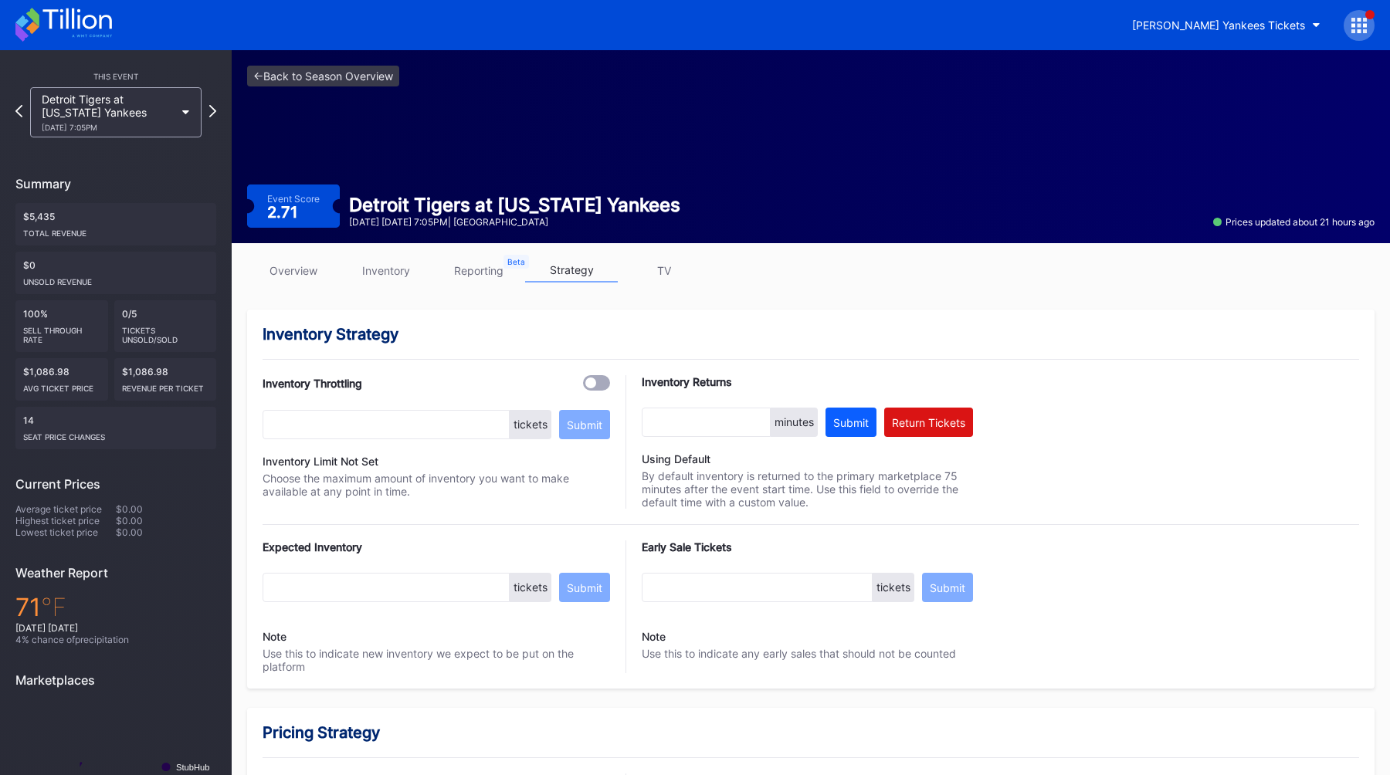
click at [212, 114] on icon at bounding box center [212, 111] width 7 height 12
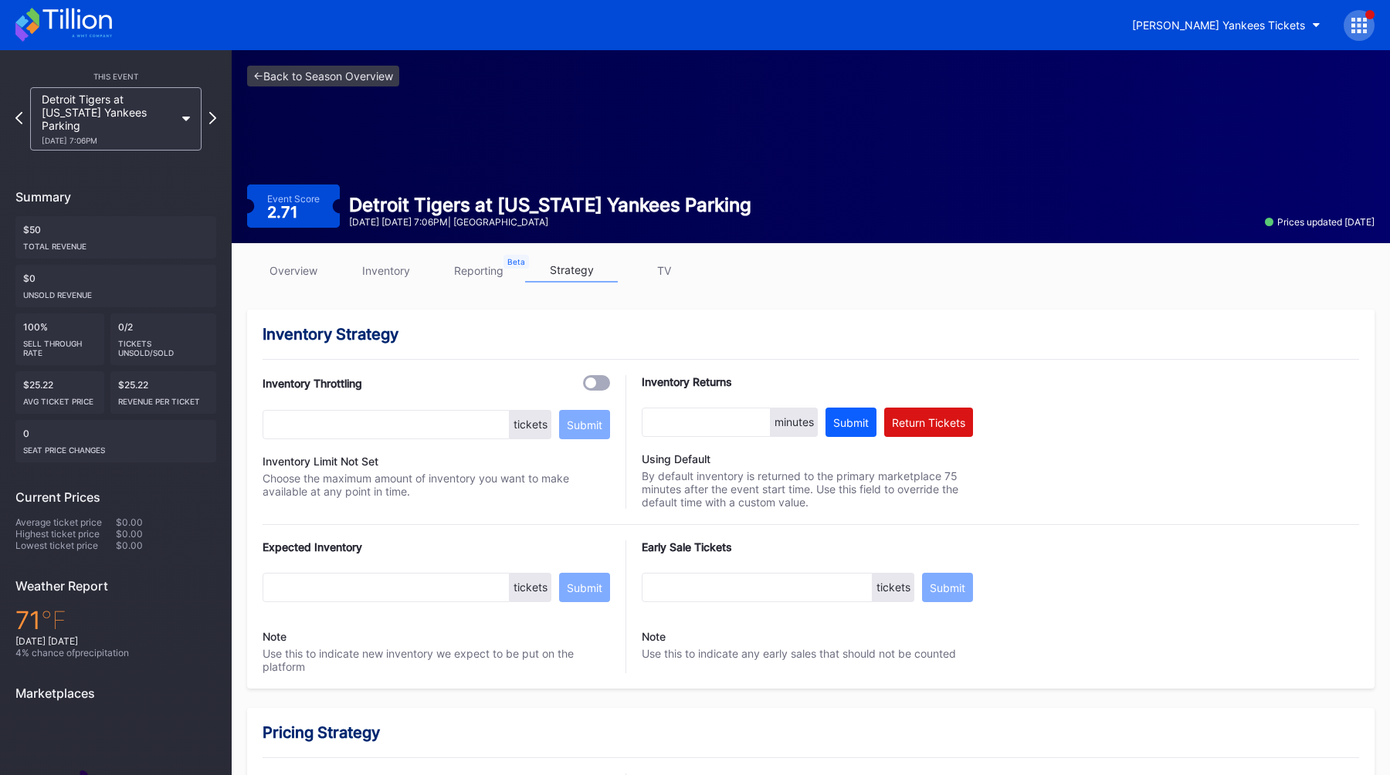
click at [212, 114] on icon at bounding box center [212, 118] width 7 height 12
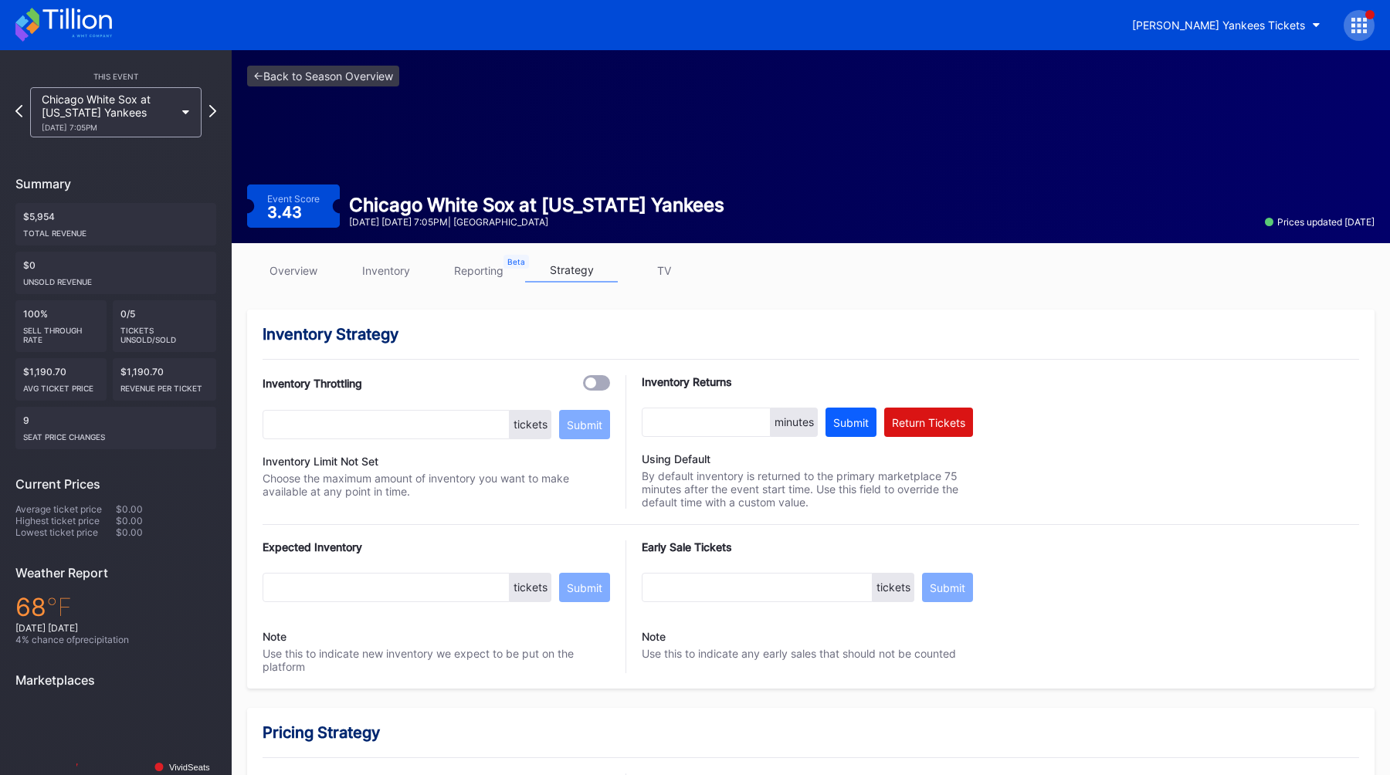
click at [212, 114] on icon at bounding box center [212, 111] width 7 height 12
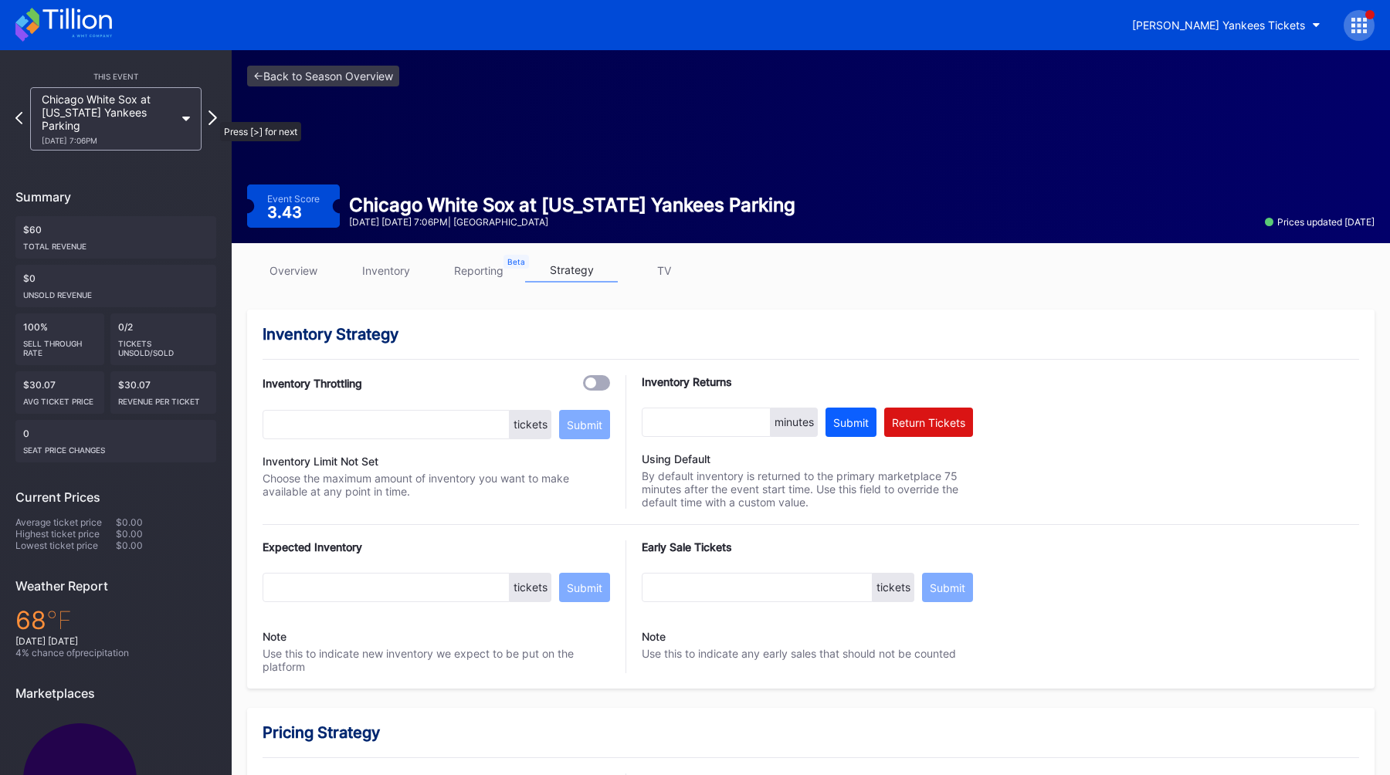
click at [212, 114] on icon at bounding box center [212, 117] width 8 height 15
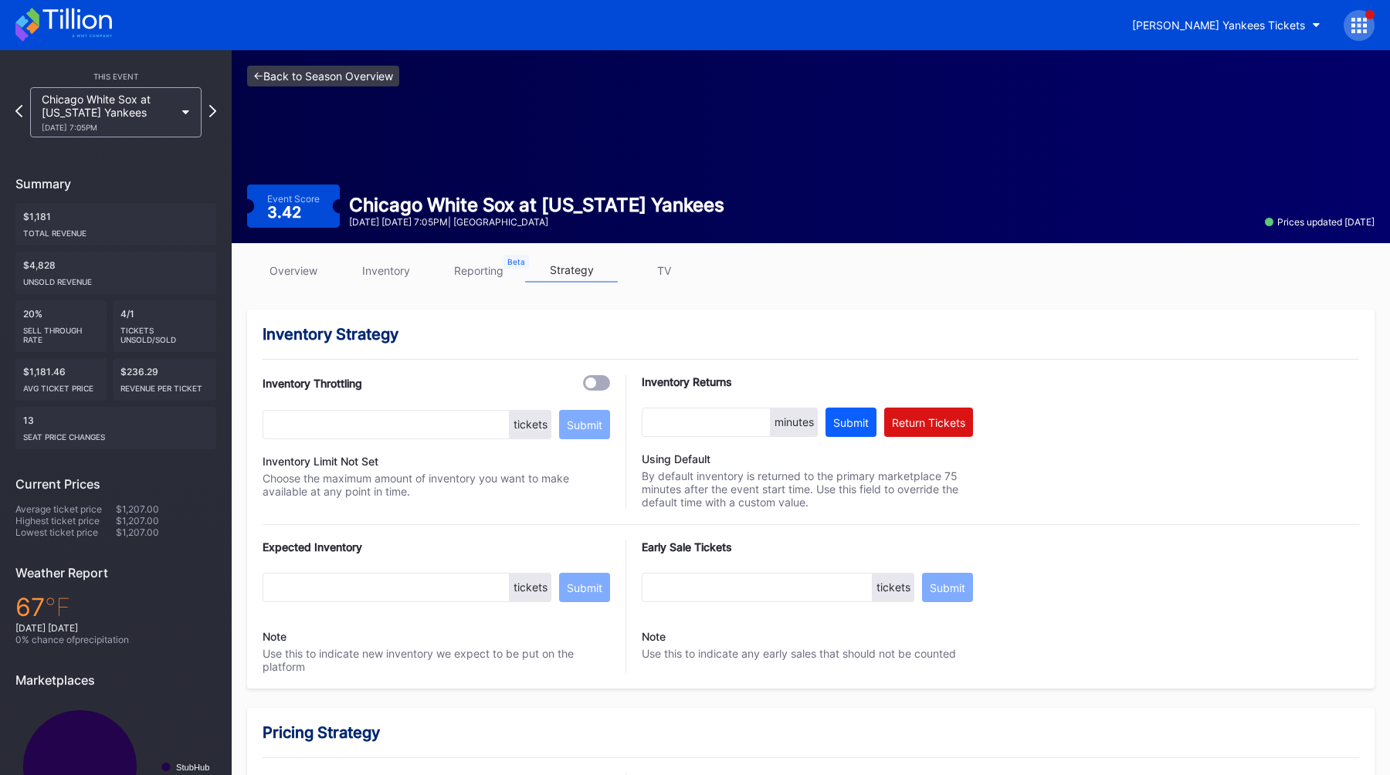
click at [279, 70] on link "<- Back to Season Overview" at bounding box center [323, 76] width 152 height 21
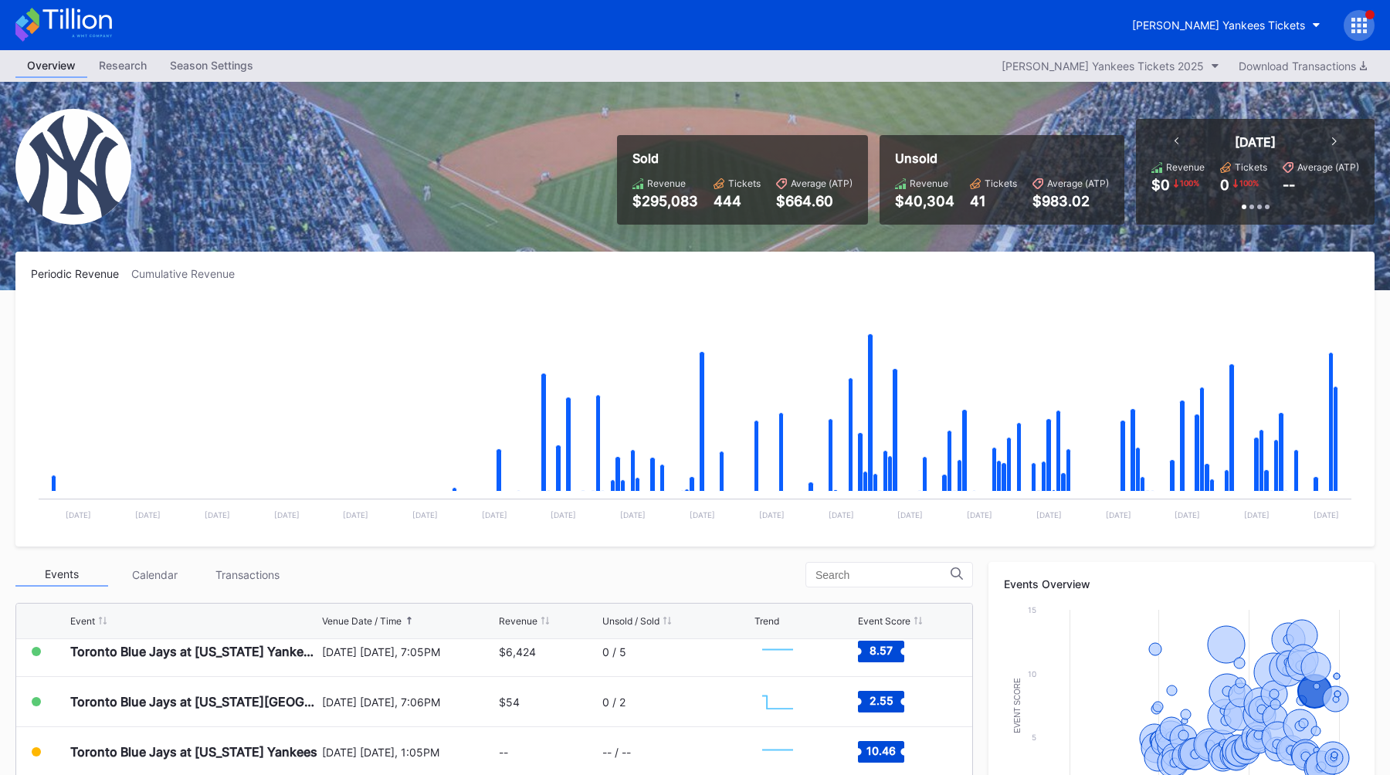
click at [1359, 24] on icon at bounding box center [1359, 25] width 4 height 4
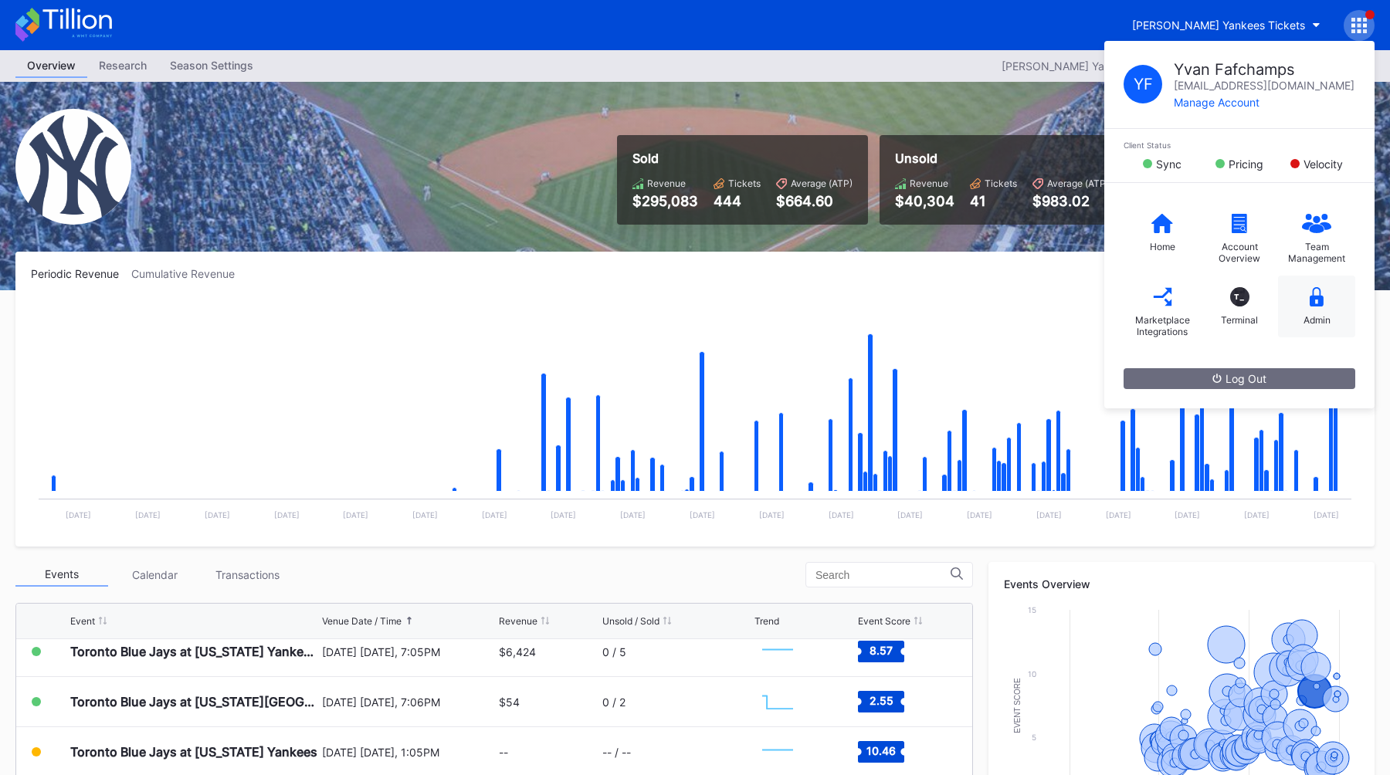
click at [1310, 298] on icon at bounding box center [1317, 296] width 14 height 19
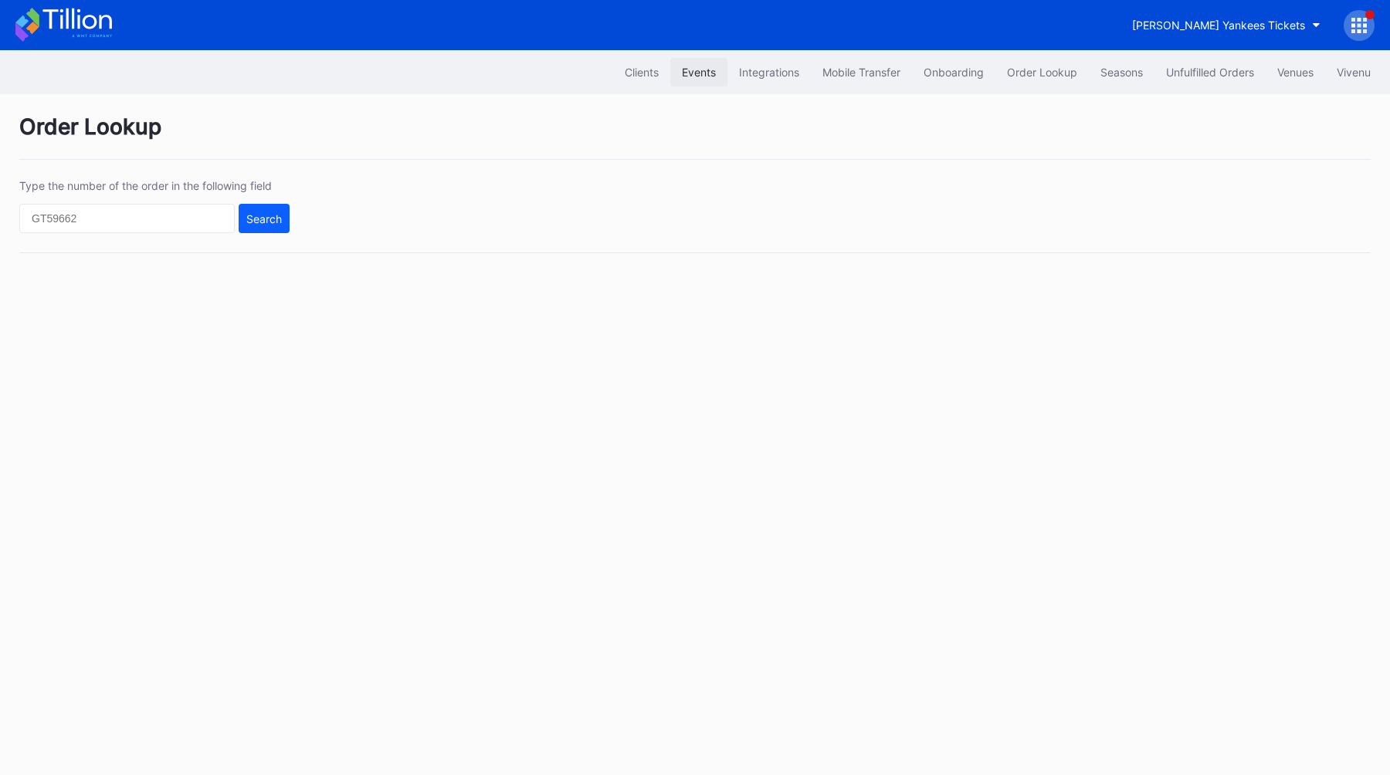
click at [690, 61] on button "Events" at bounding box center [698, 72] width 57 height 29
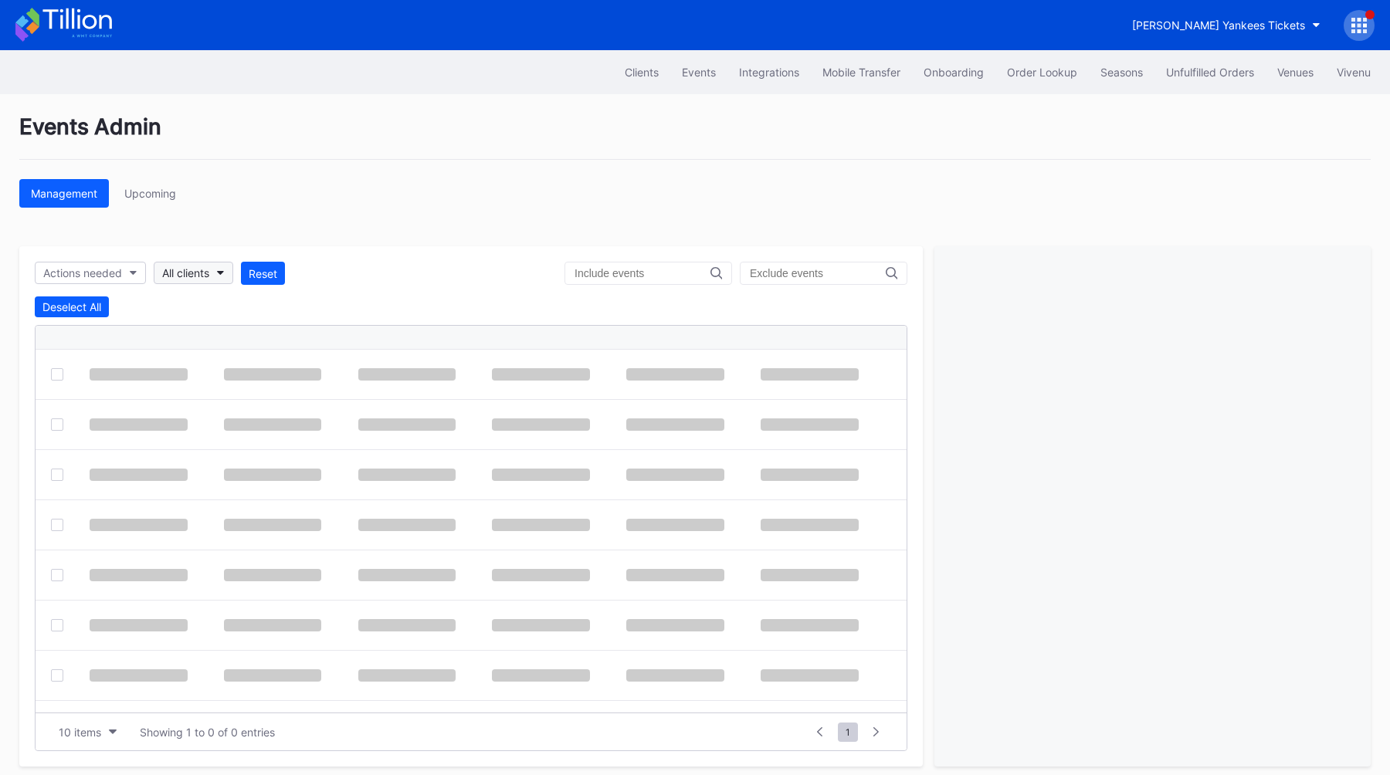
click at [202, 281] on button "All clients" at bounding box center [194, 273] width 80 height 22
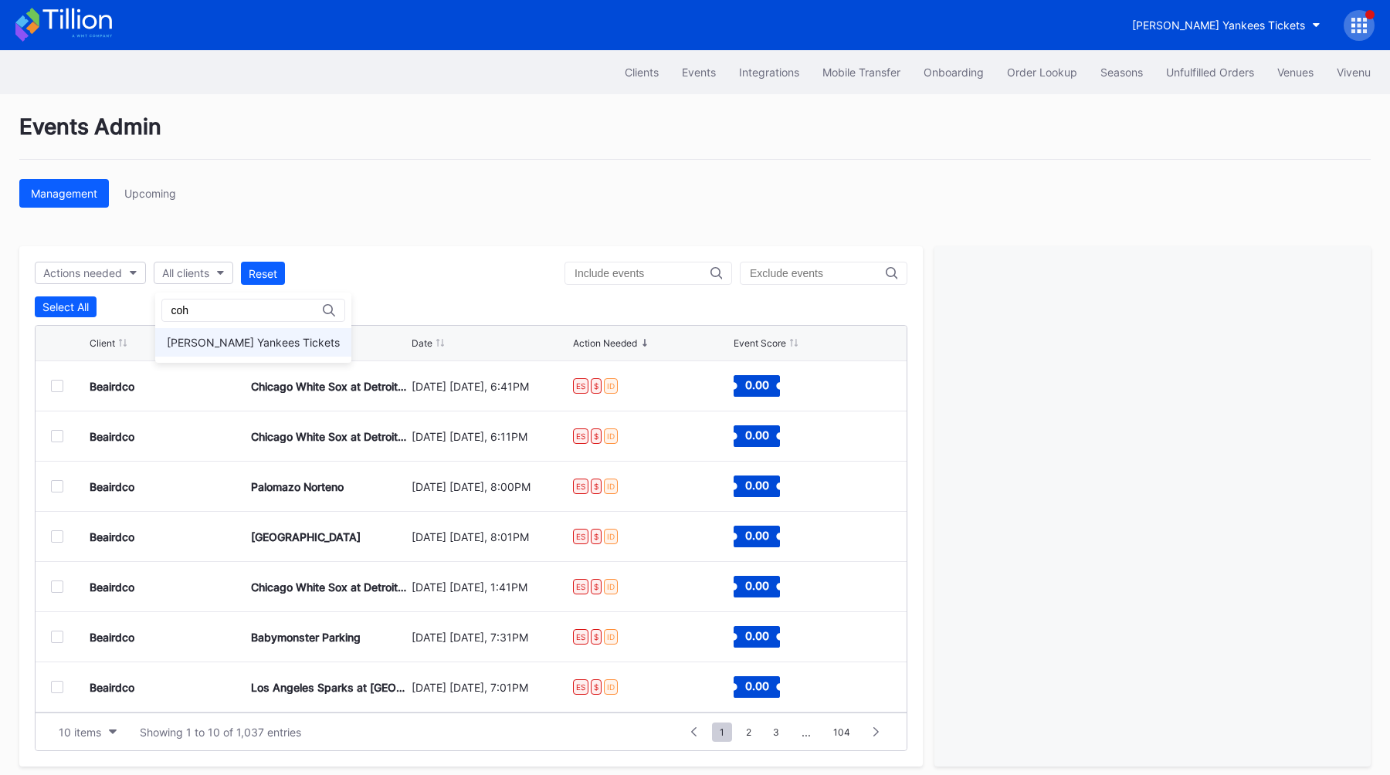
type input "coh"
click at [215, 336] on div "[PERSON_NAME] Yankees Tickets" at bounding box center [253, 342] width 173 height 13
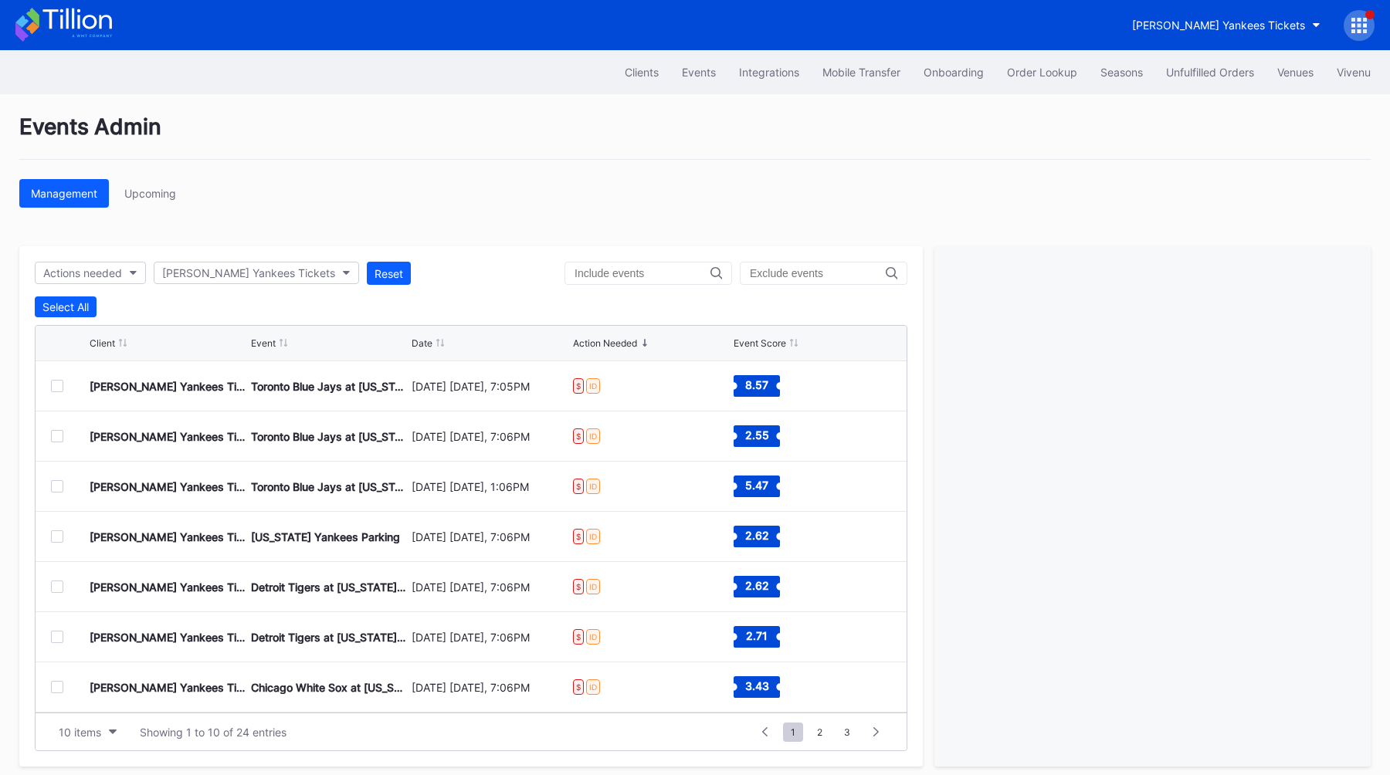
click at [348, 241] on div "Events Admin Management Upcoming Actions needed Cohens Yankees Tickets Reset Se…" at bounding box center [695, 440] width 1390 height 692
click at [422, 340] on div "Date" at bounding box center [422, 343] width 21 height 12
click at [53, 591] on div at bounding box center [57, 587] width 12 height 12
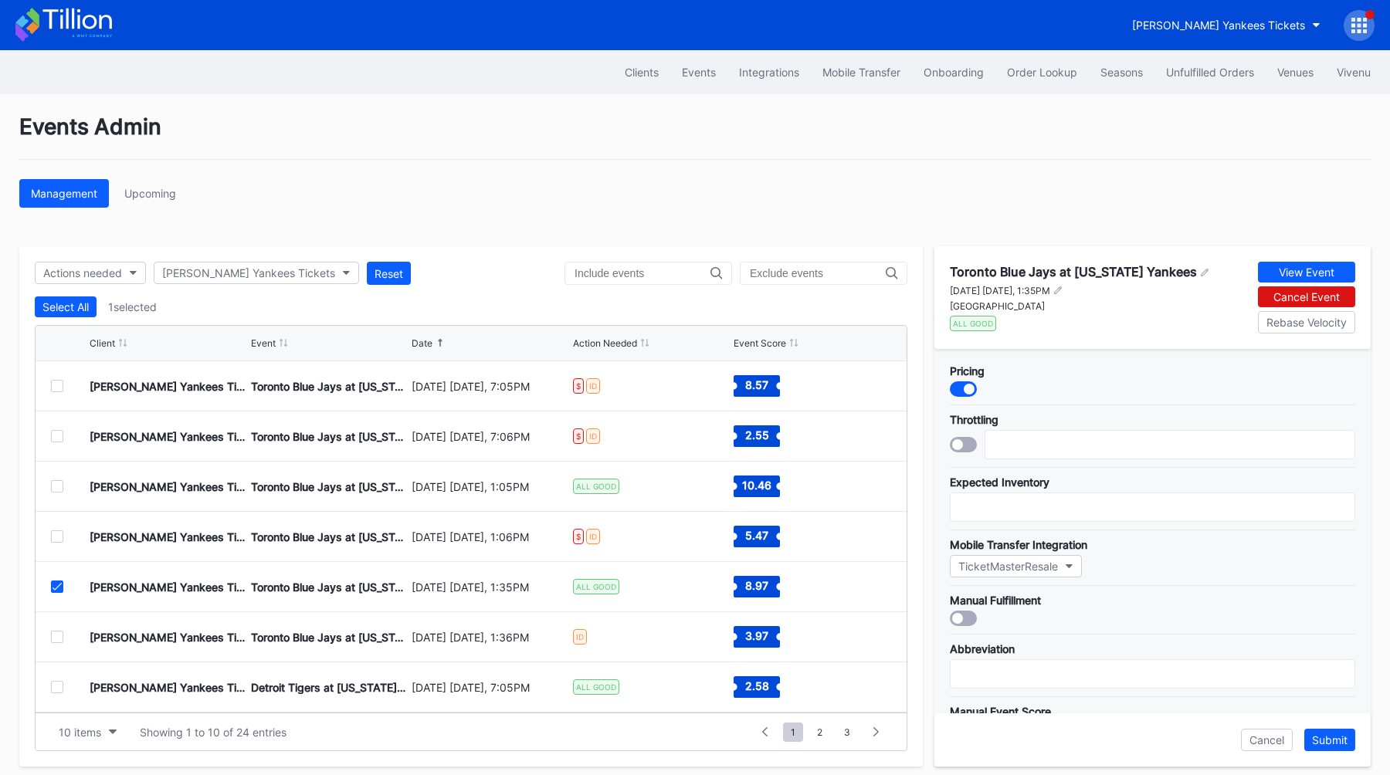
click at [56, 586] on icon at bounding box center [57, 587] width 9 height 8
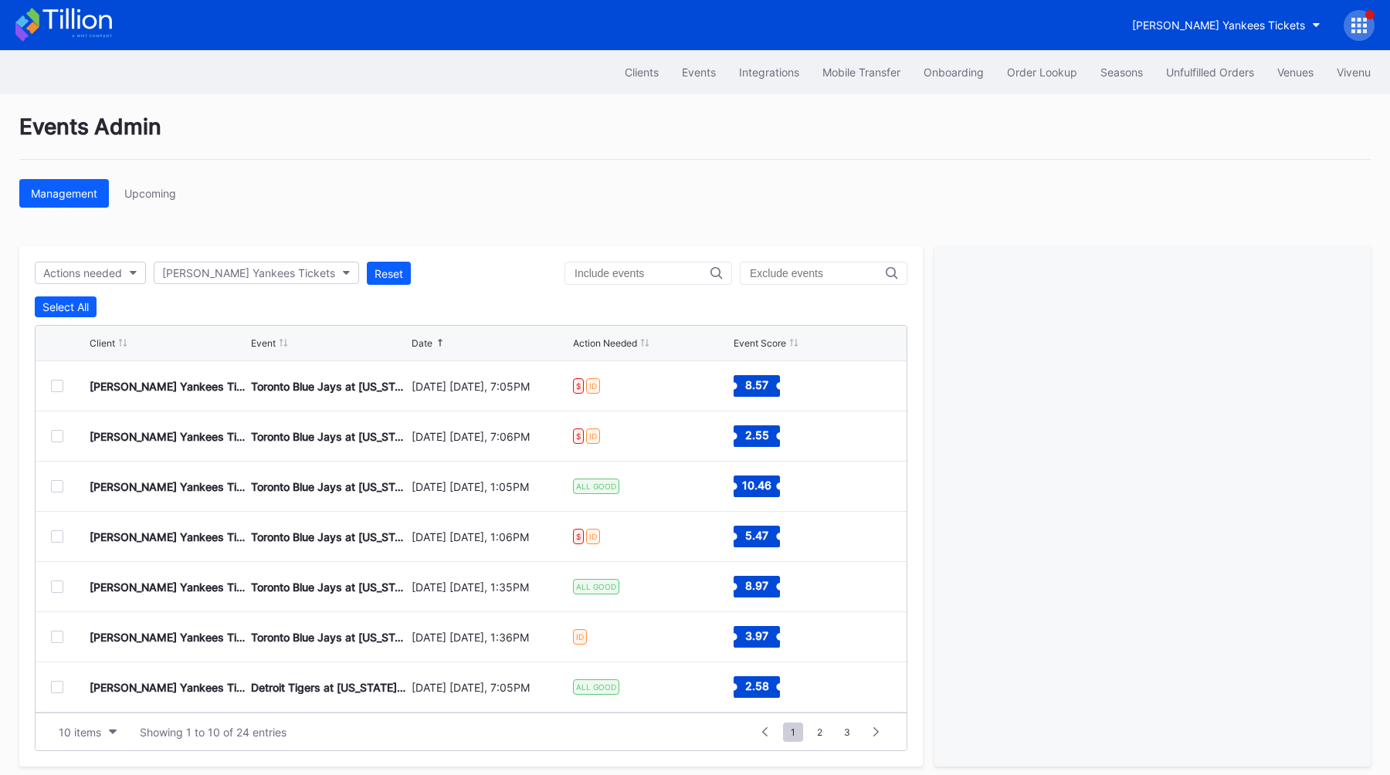
click at [61, 636] on div at bounding box center [57, 637] width 12 height 12
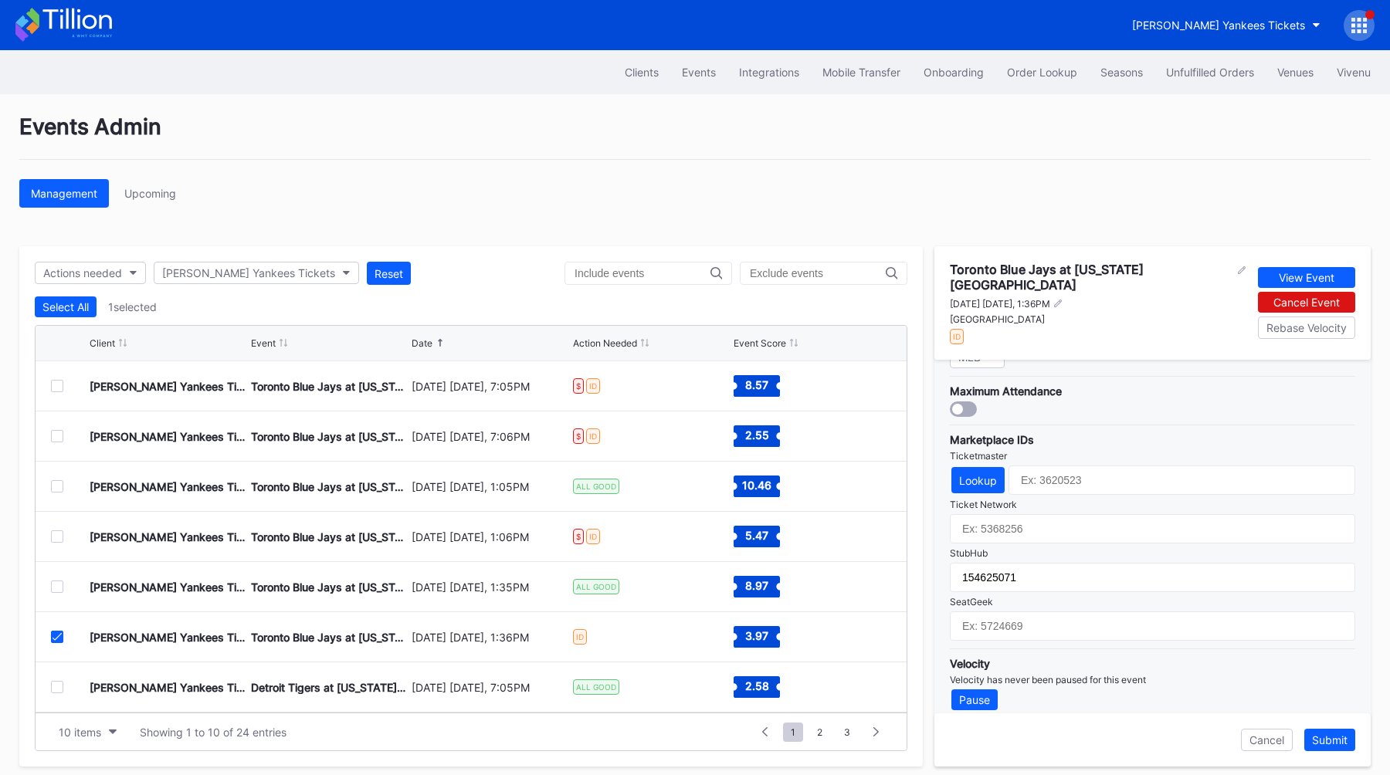
scroll to position [451, 0]
click at [60, 636] on icon at bounding box center [57, 637] width 9 height 8
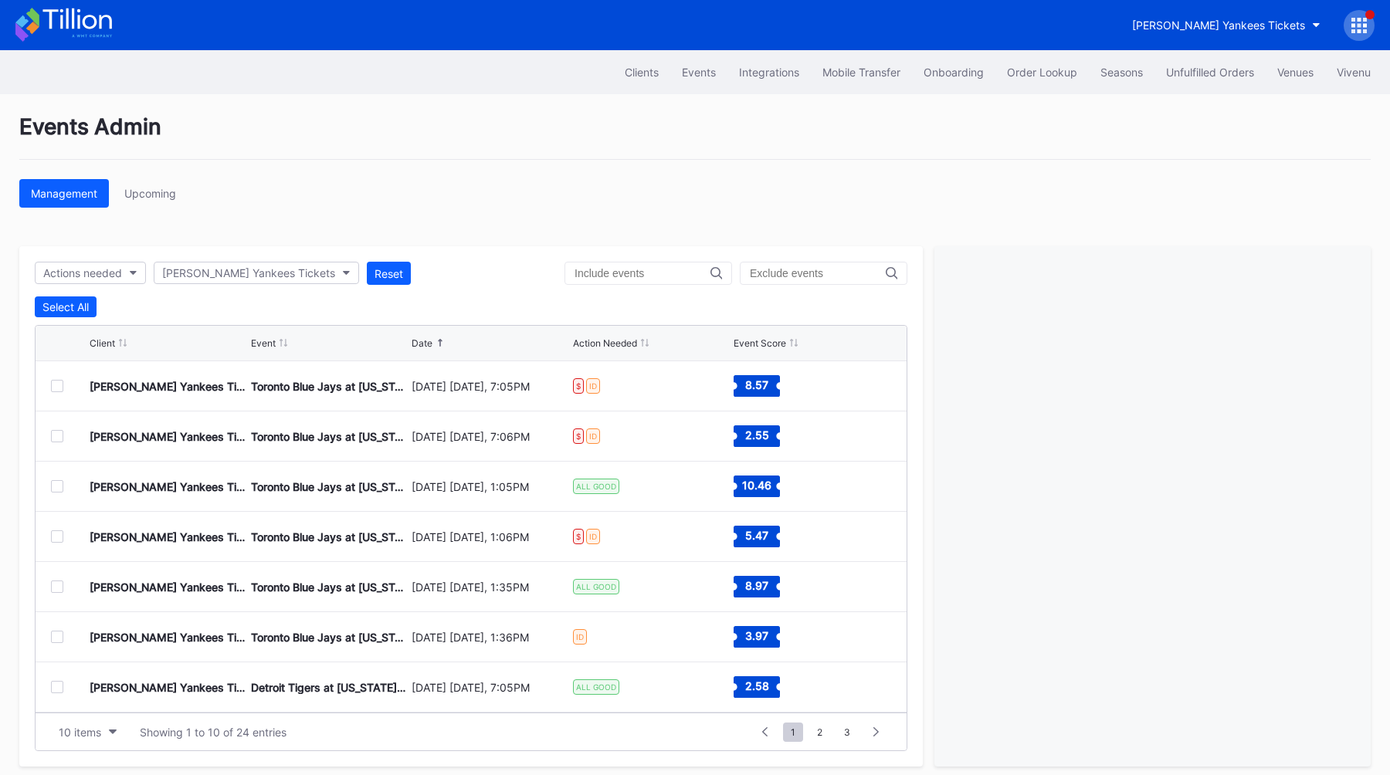
click at [1347, 10] on div "[PERSON_NAME] Yankees Tickets" at bounding box center [1247, 25] width 254 height 31
click at [1350, 12] on div at bounding box center [1359, 25] width 31 height 31
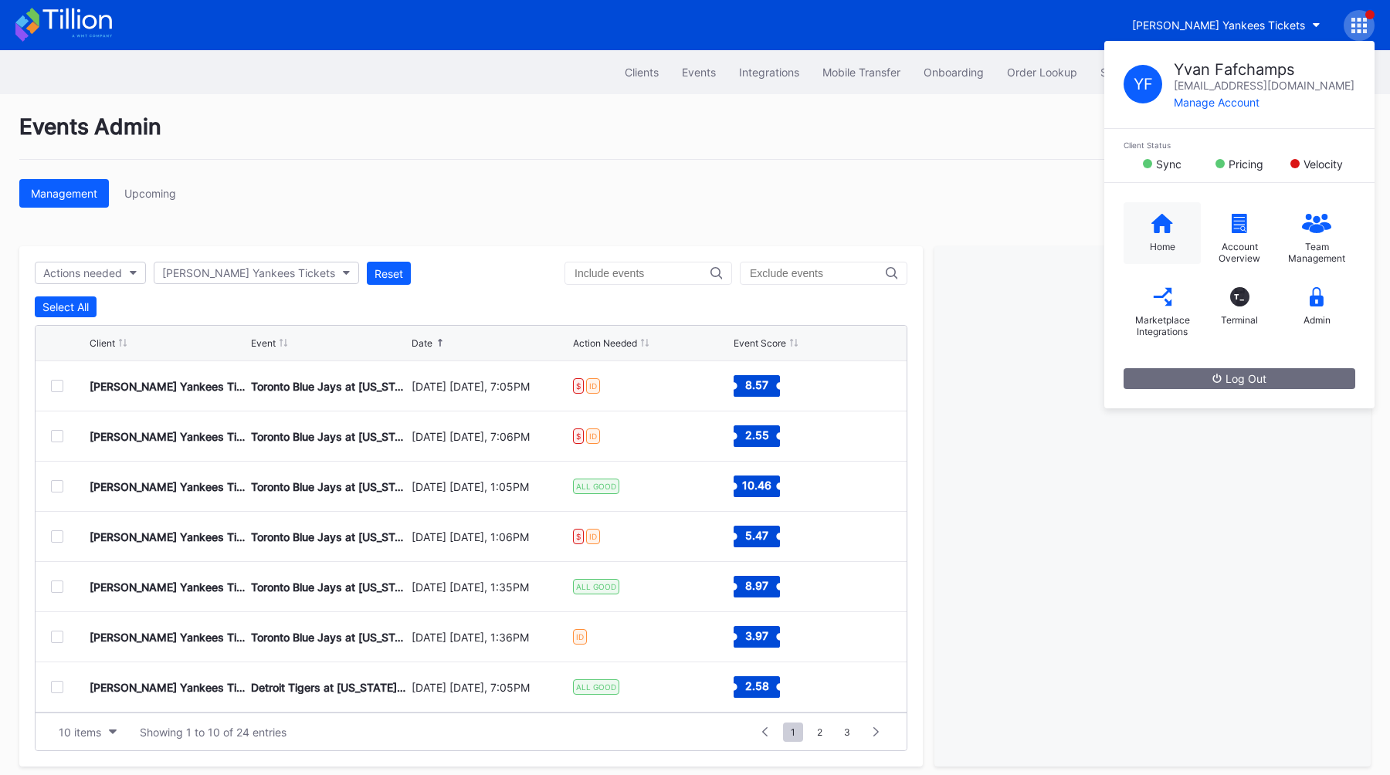
click at [1150, 249] on div "Home" at bounding box center [1162, 247] width 25 height 12
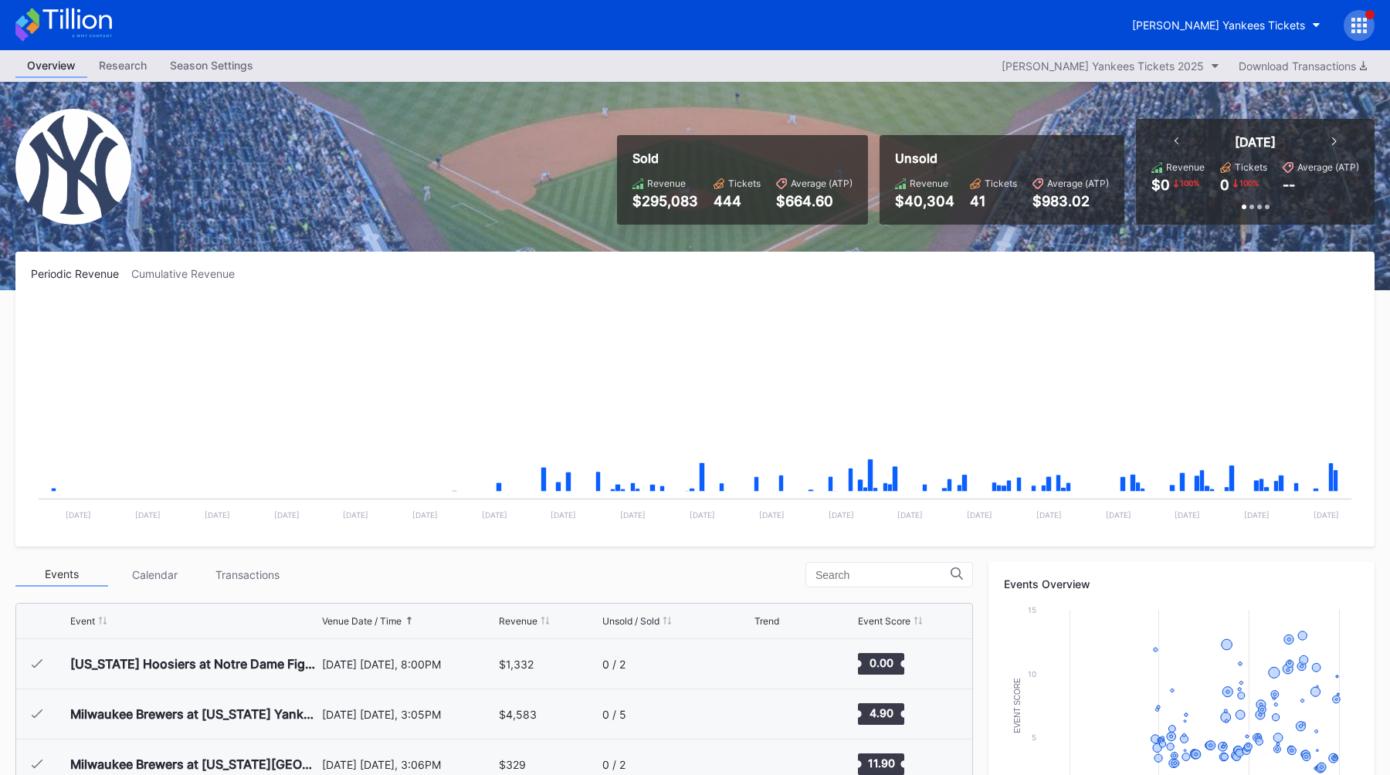
scroll to position [6123, 0]
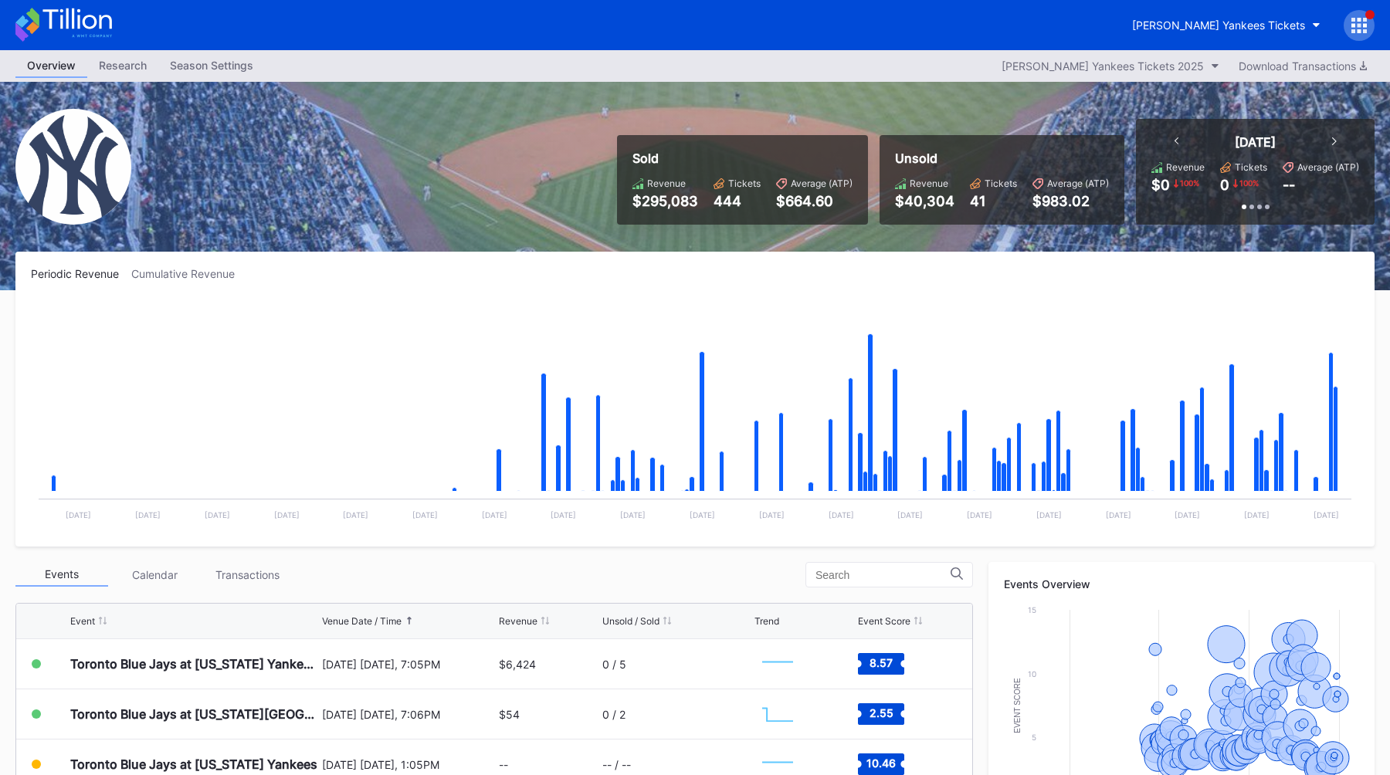
click at [638, 268] on div "Periodic Revenue Cumulative Revenue" at bounding box center [695, 273] width 1328 height 13
click at [651, 263] on div "Periodic Revenue Cumulative Revenue Created with Highcharts 11.2.0 Chart title …" at bounding box center [694, 399] width 1359 height 295
click at [677, 297] on div "Periodic Revenue Cumulative Revenue Created with Highcharts 11.2.0 Chart title …" at bounding box center [694, 399] width 1359 height 295
click at [1198, 23] on div "[PERSON_NAME] Yankees Tickets" at bounding box center [1218, 25] width 173 height 13
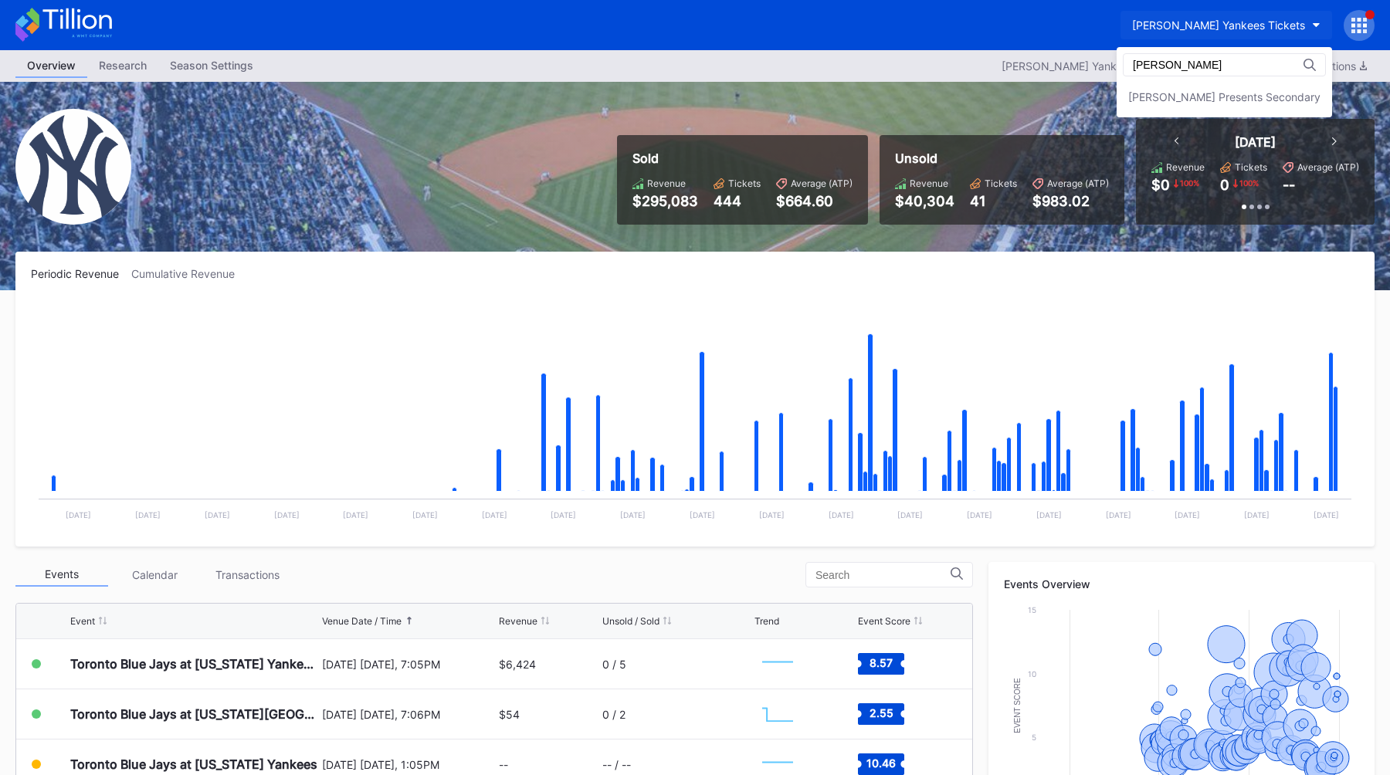
scroll to position [0, 0]
type input "dann"
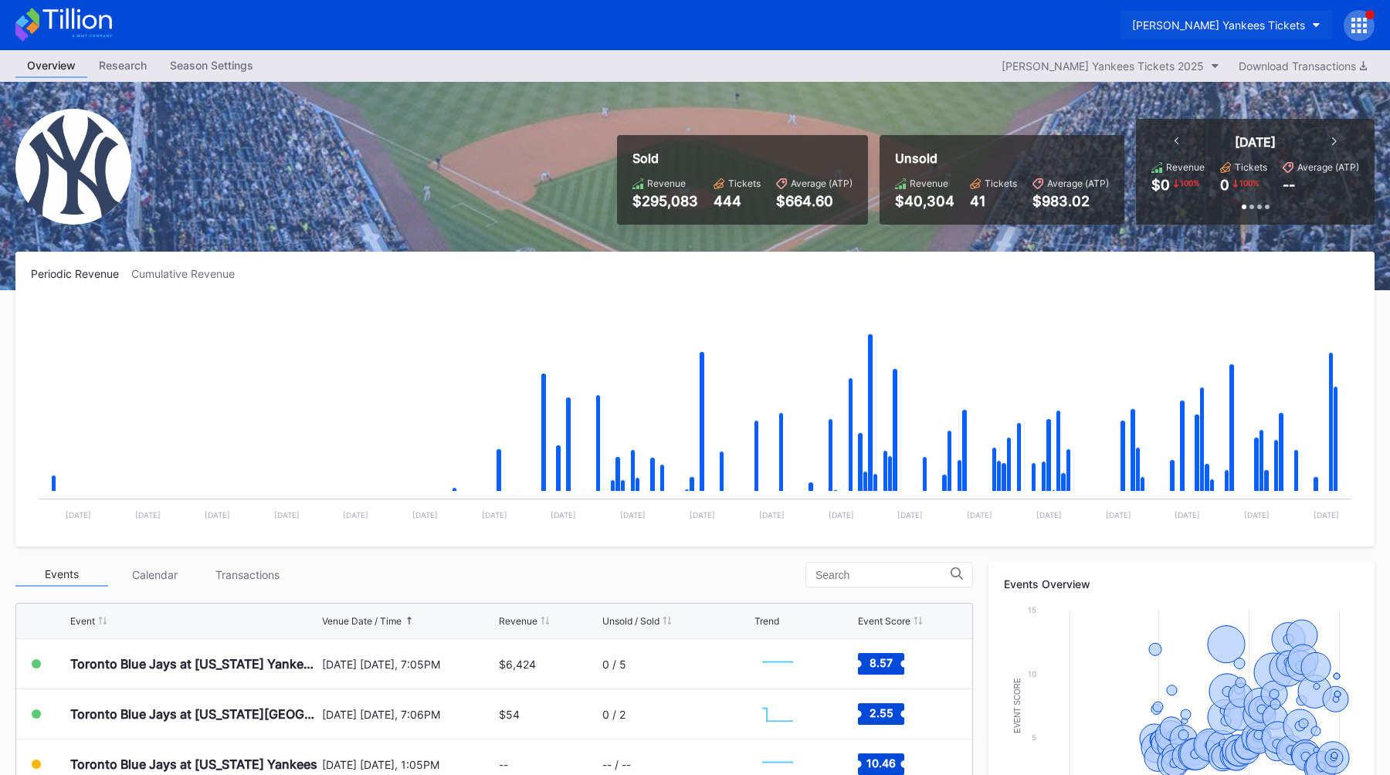
click at [1240, 21] on div "[PERSON_NAME] Yankees Tickets" at bounding box center [1218, 25] width 173 height 13
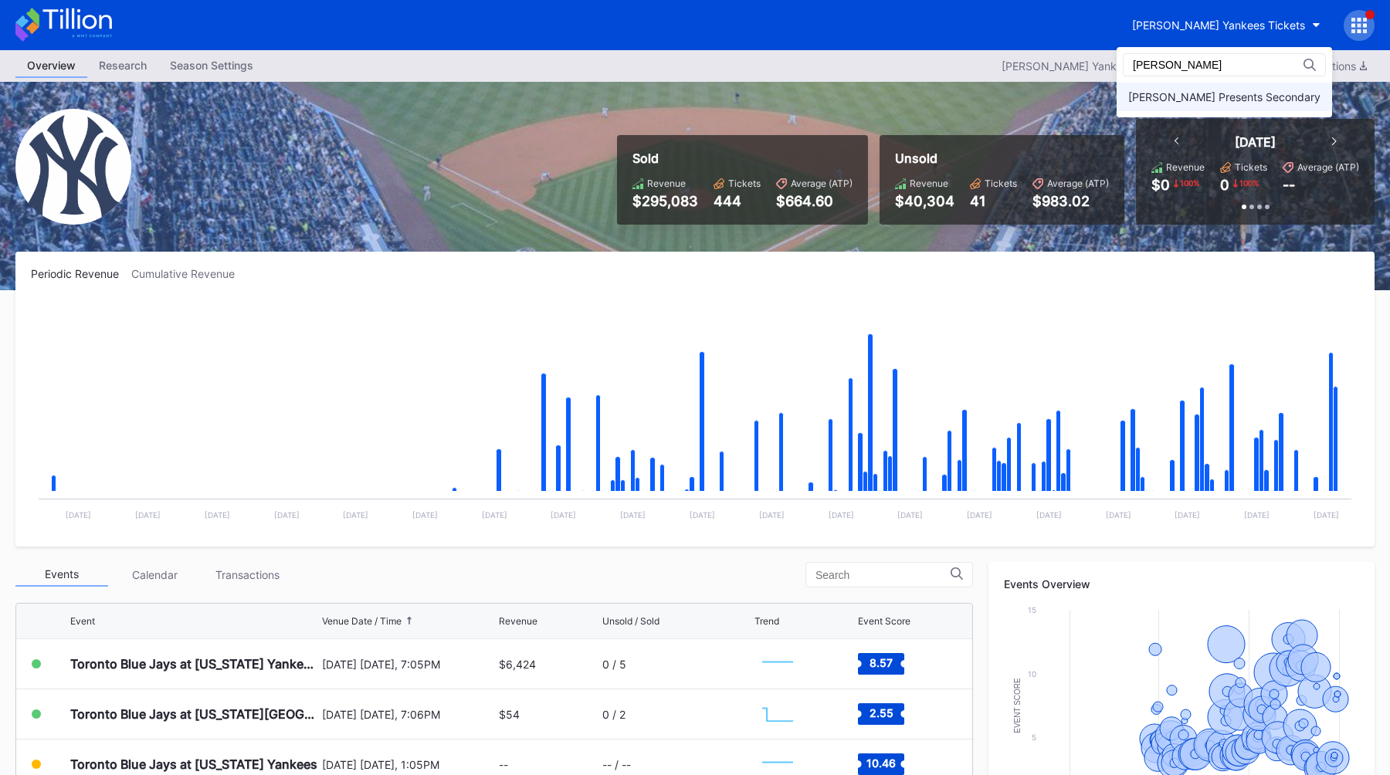
type input "dan"
click at [1269, 99] on div "[PERSON_NAME] Presents Secondary" at bounding box center [1224, 96] width 192 height 13
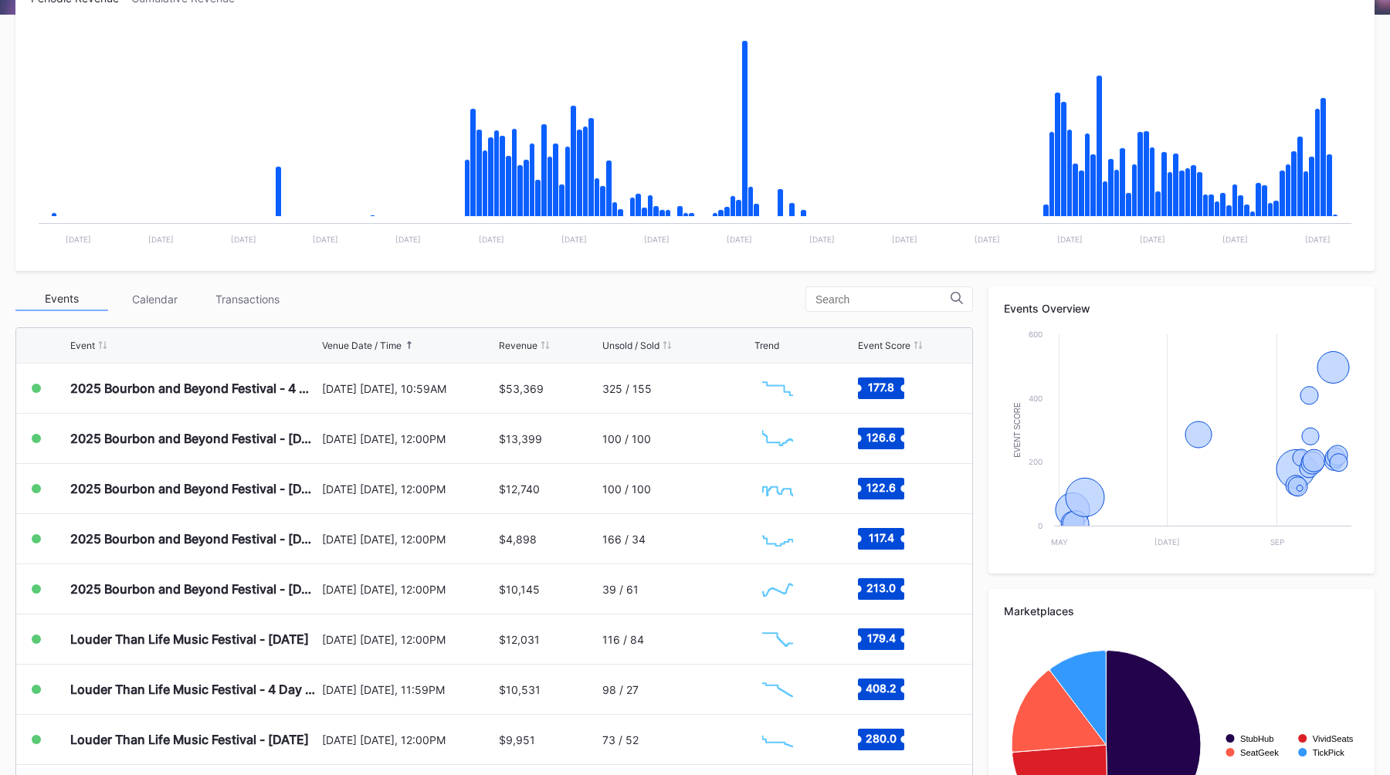
scroll to position [407, 0]
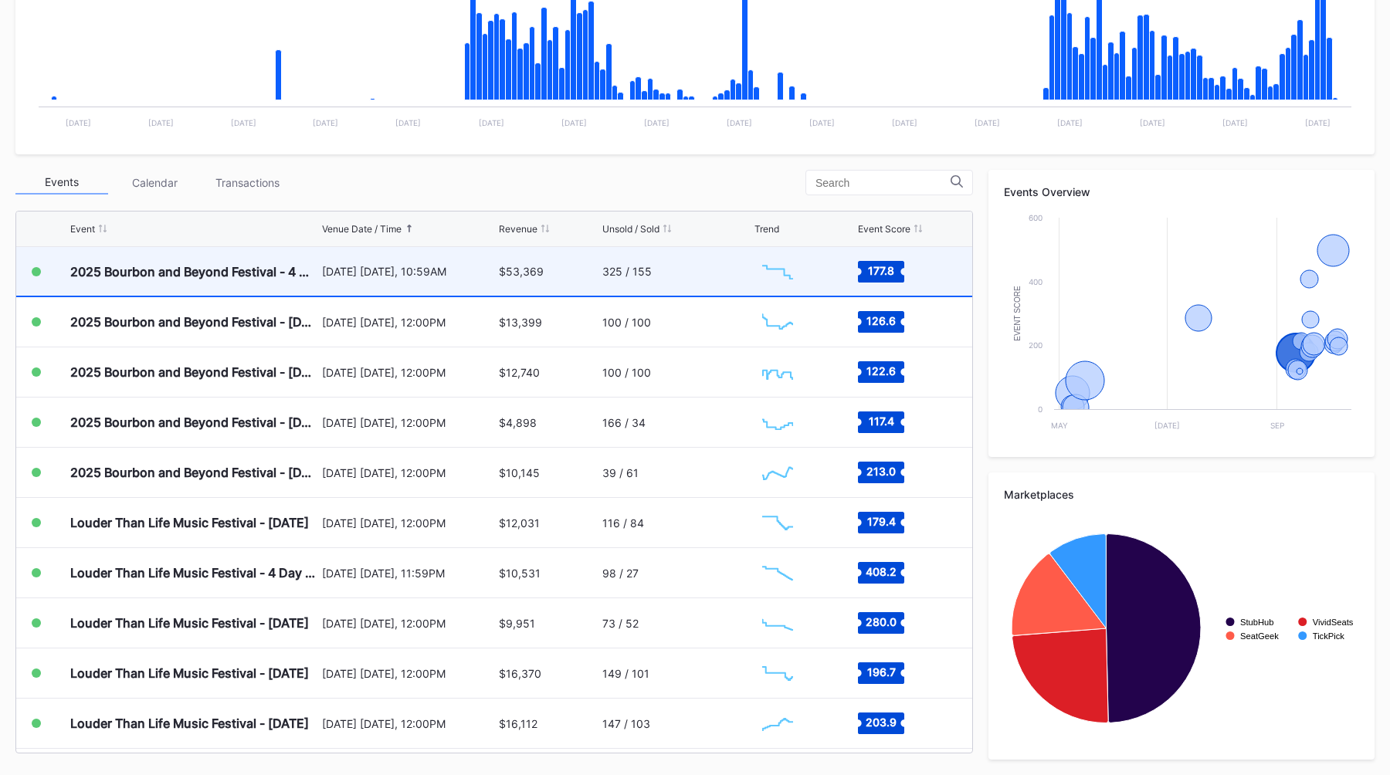
click at [444, 273] on div "September 11 Thursday, 10:59AM" at bounding box center [409, 271] width 174 height 13
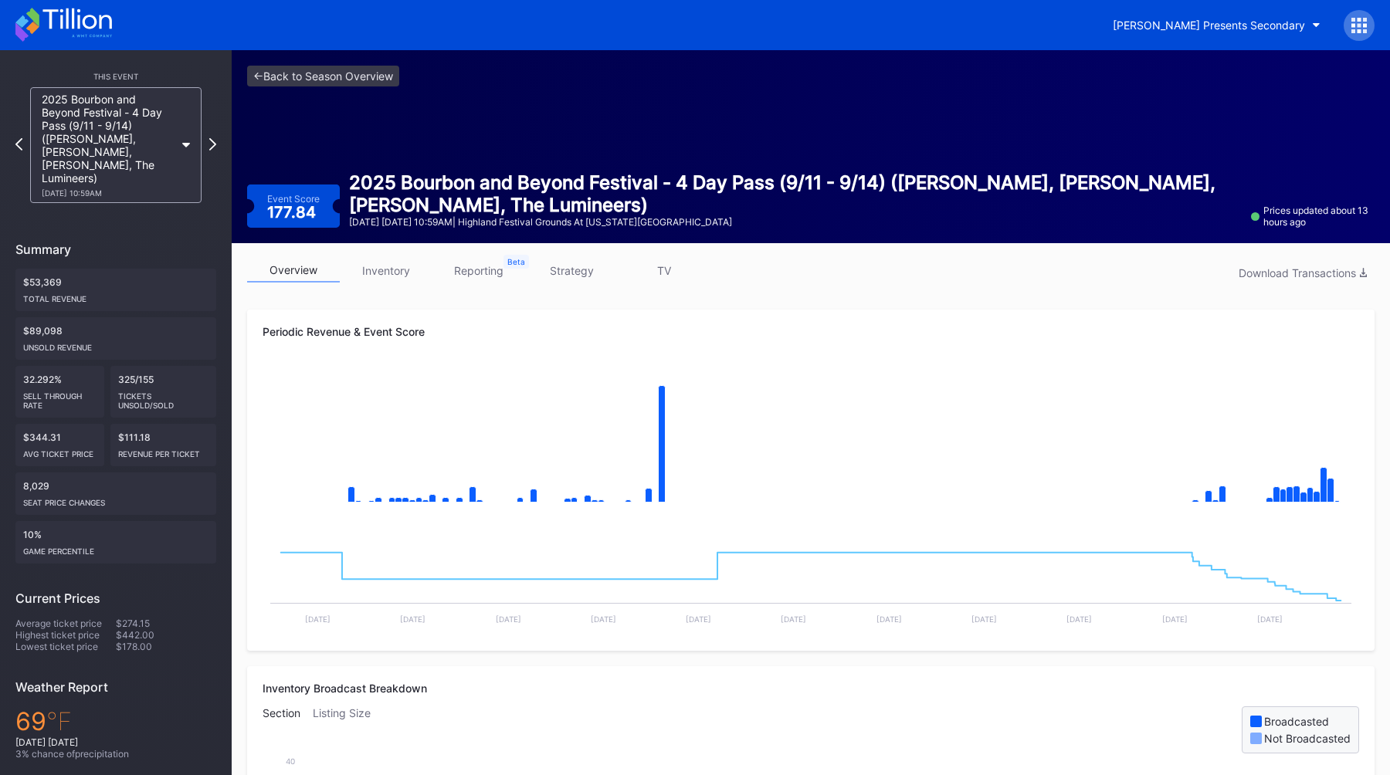
click at [577, 276] on link "strategy" at bounding box center [571, 271] width 93 height 24
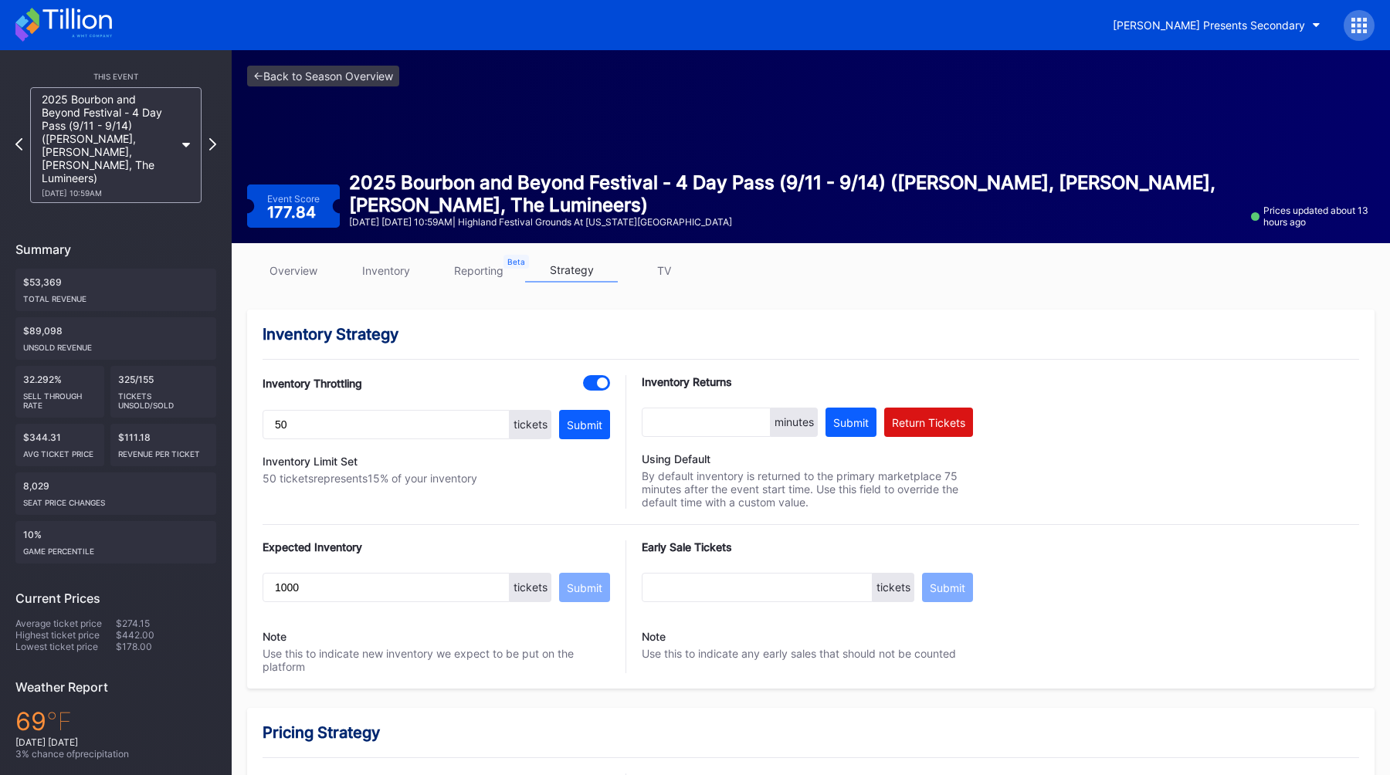
click at [299, 271] on link "overview" at bounding box center [293, 271] width 93 height 24
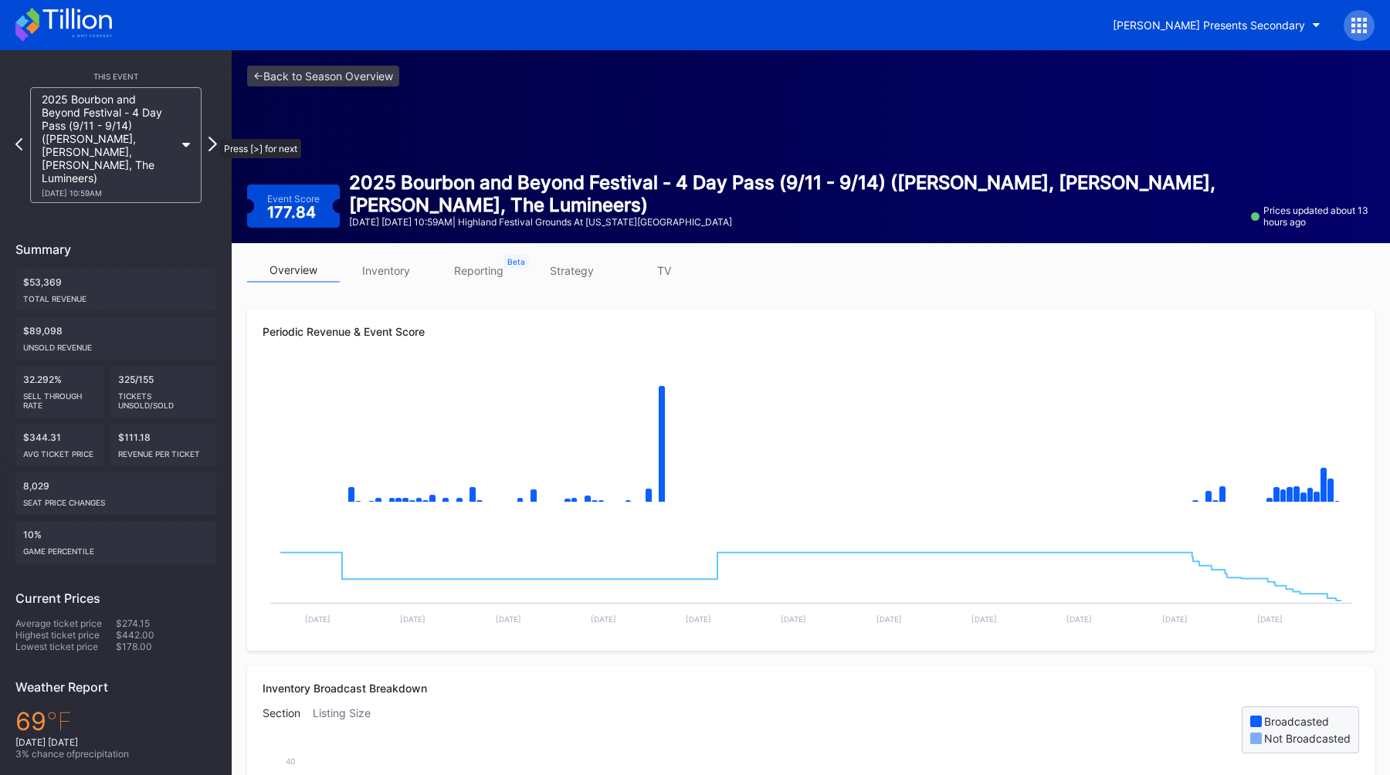
click at [212, 137] on icon at bounding box center [212, 144] width 8 height 15
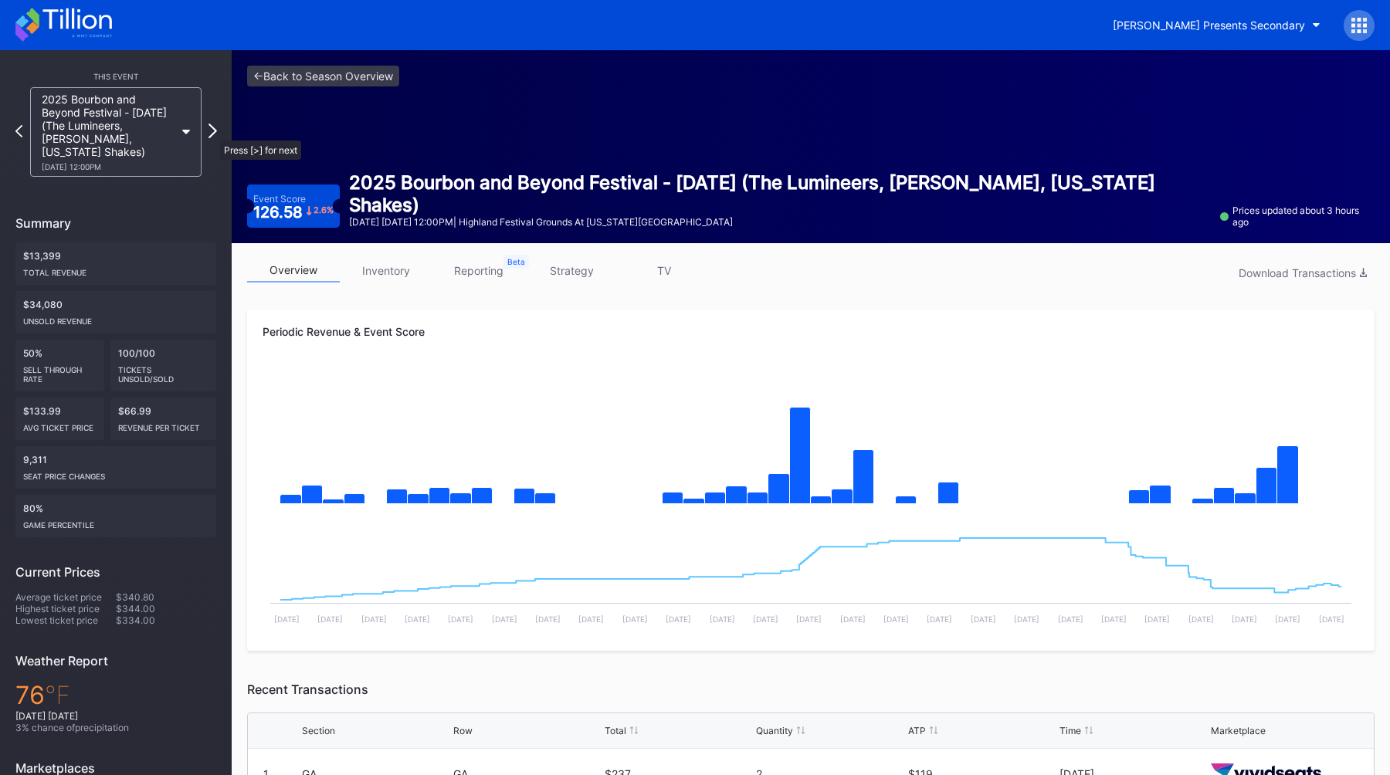
click at [214, 133] on icon at bounding box center [212, 131] width 8 height 15
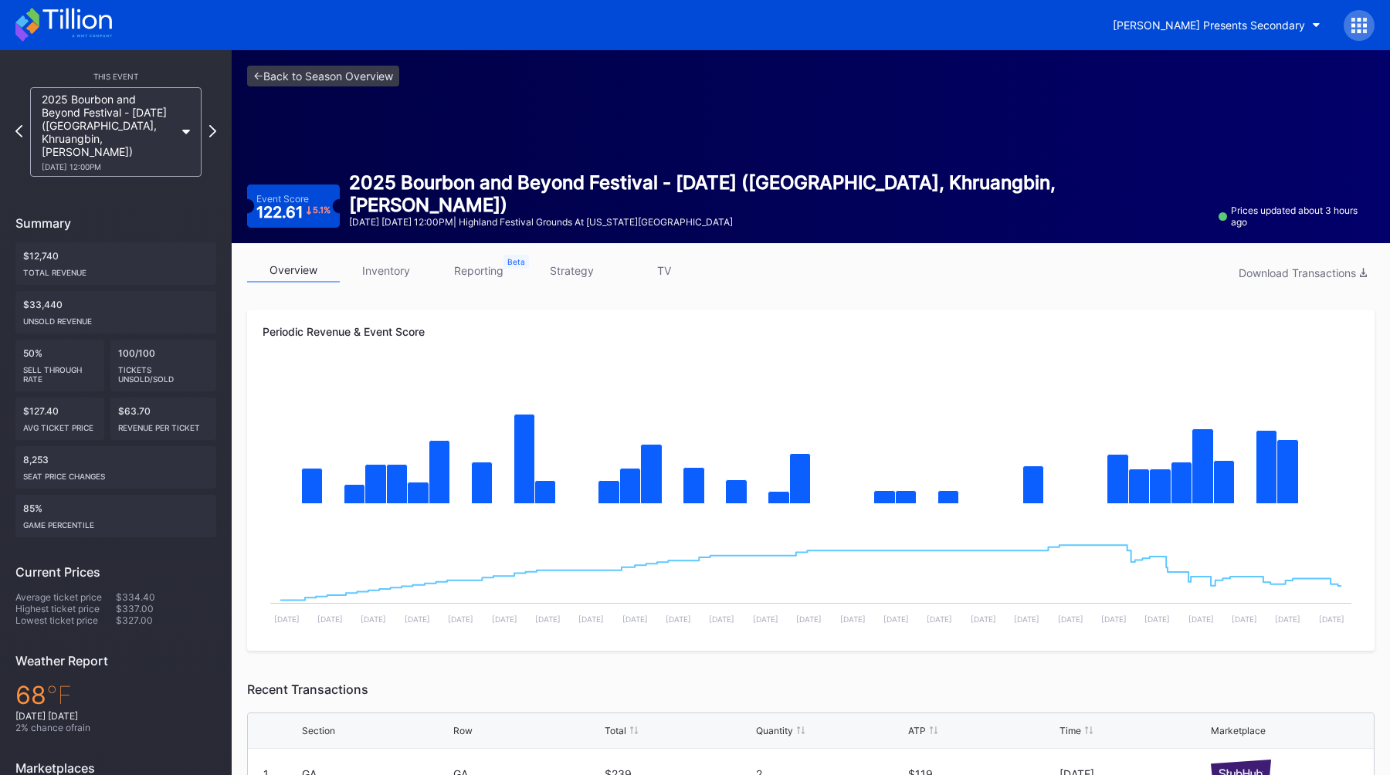
click at [214, 133] on div at bounding box center [212, 132] width 7 height 15
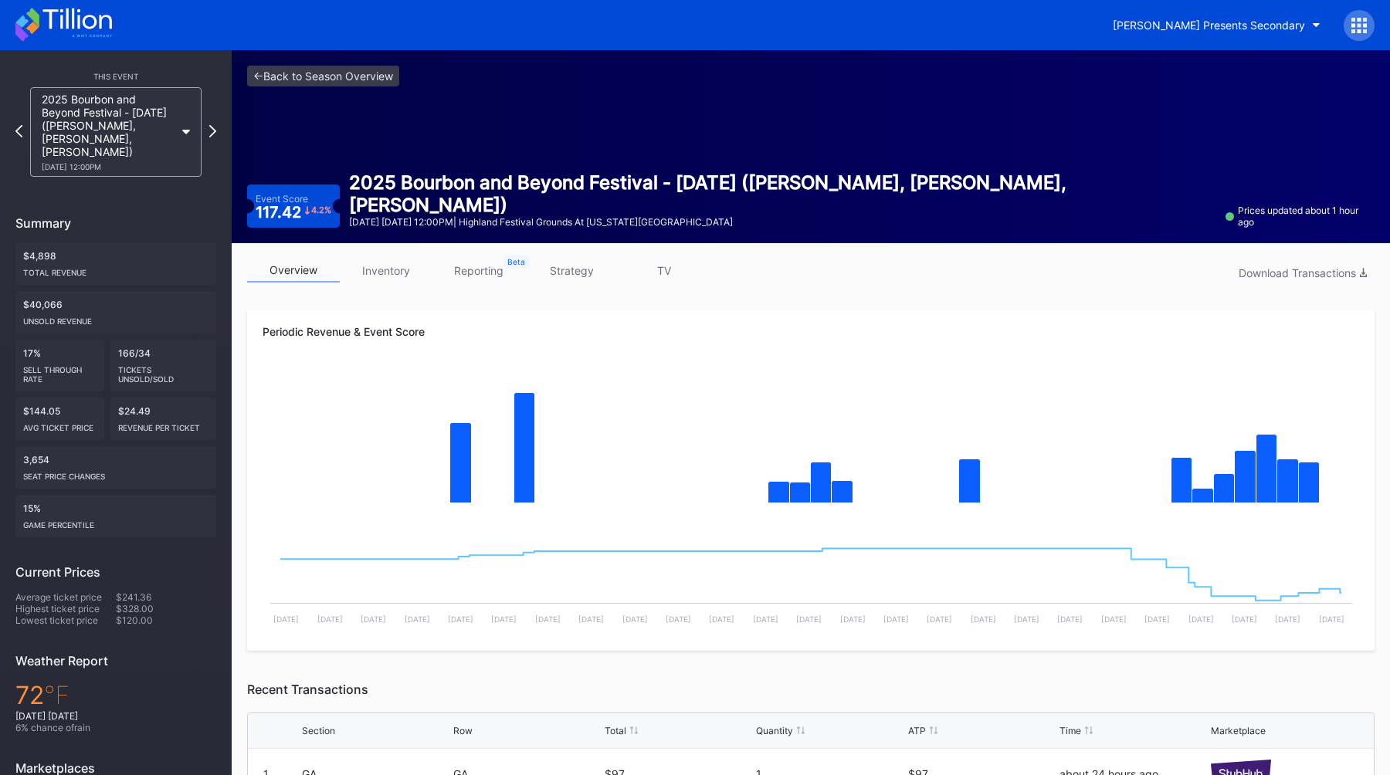
click at [581, 268] on link "strategy" at bounding box center [571, 271] width 93 height 24
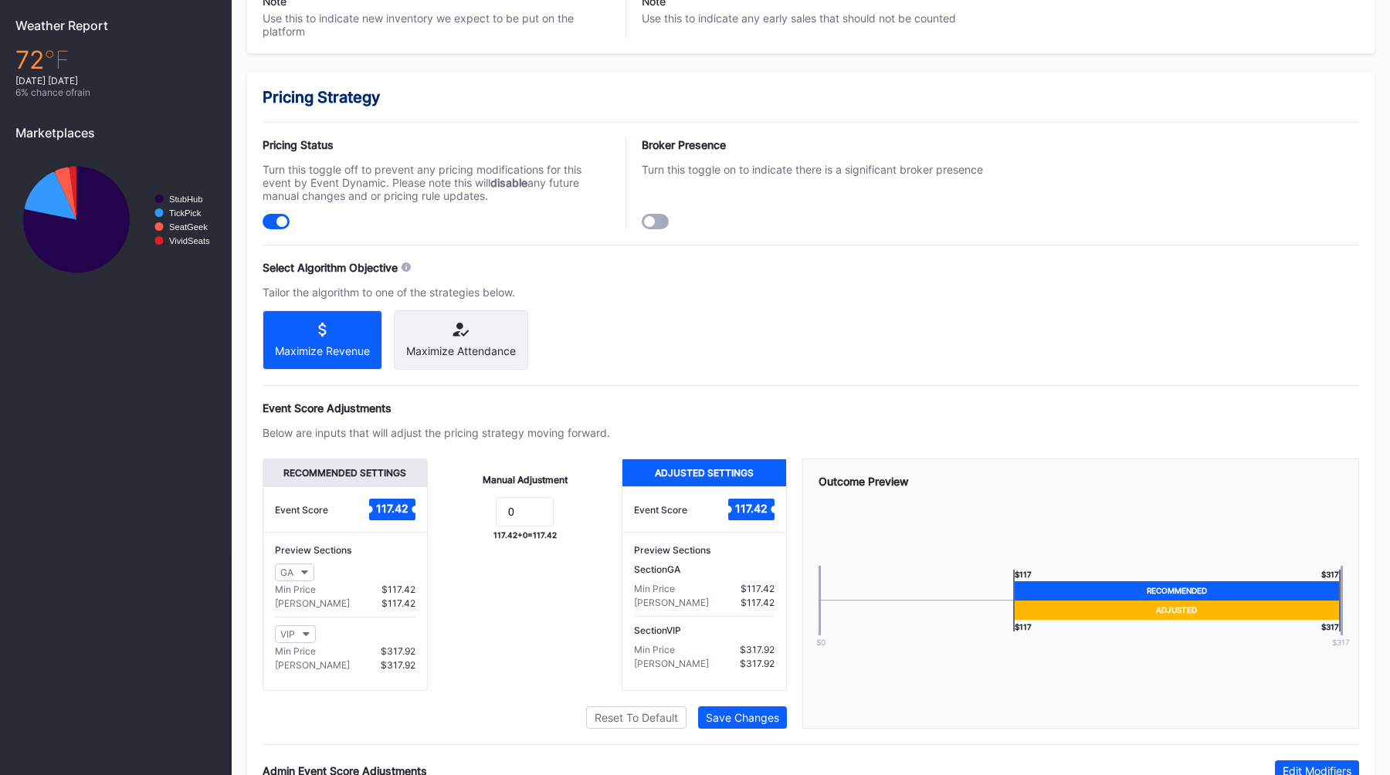
scroll to position [925, 0]
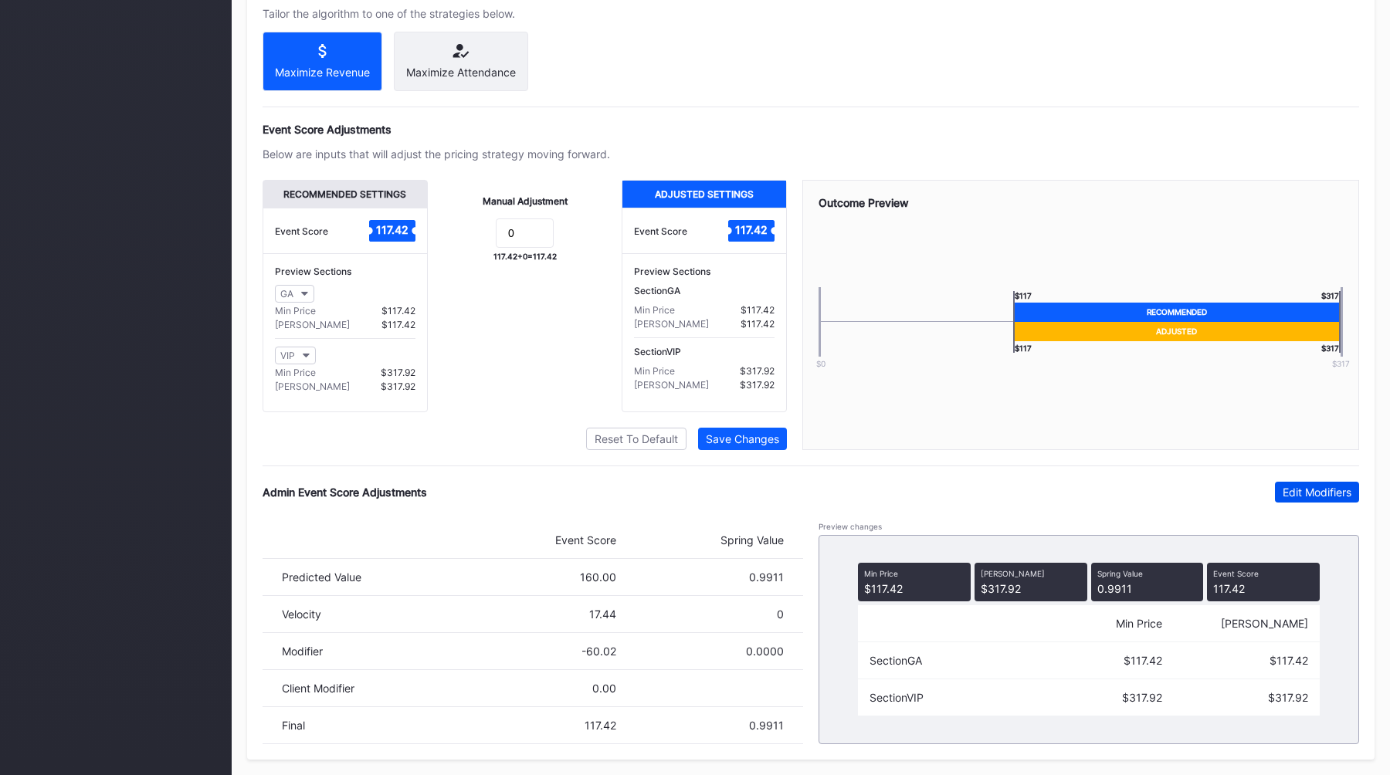
click at [1288, 486] on div "Edit Modifiers" at bounding box center [1317, 492] width 69 height 13
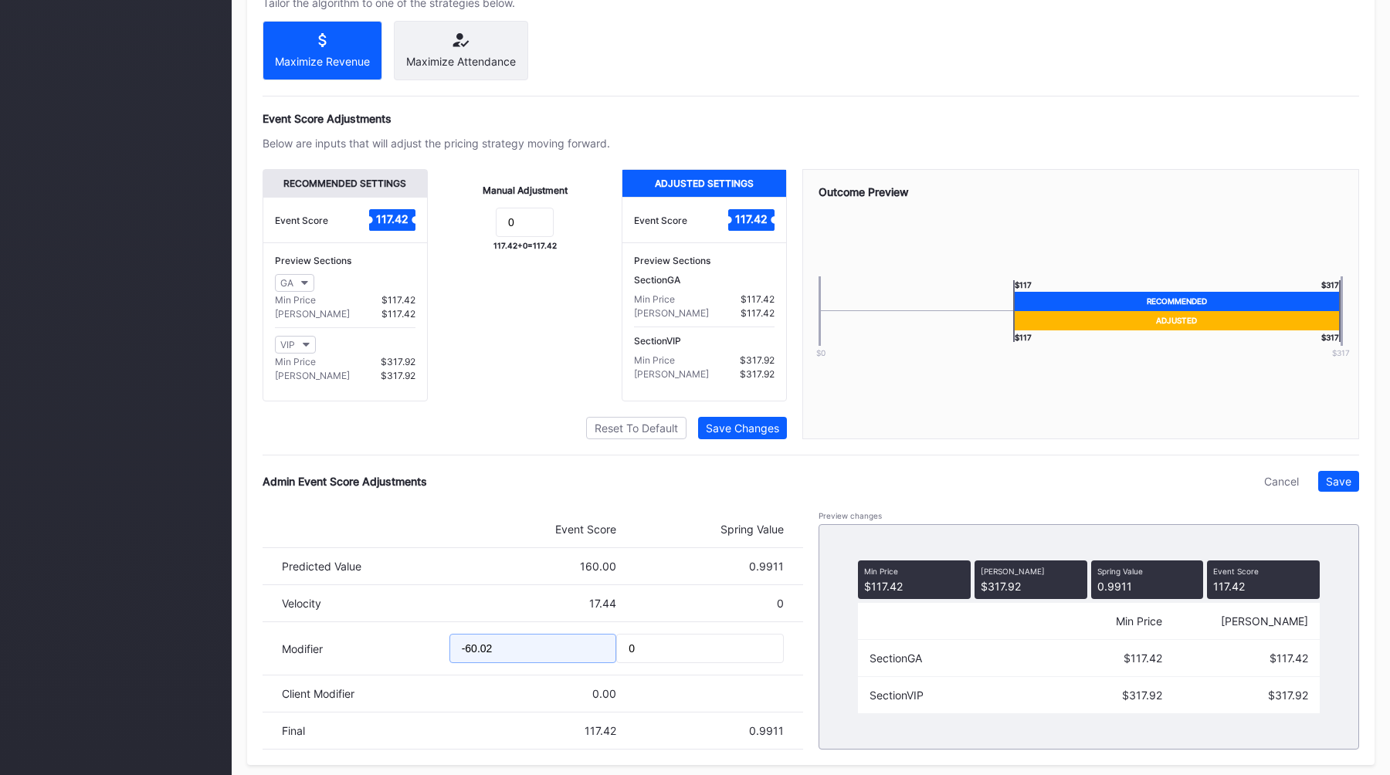
drag, startPoint x: 515, startPoint y: 656, endPoint x: 370, endPoint y: 656, distance: 145.2
click at [370, 656] on div "Modifier -60.02 0" at bounding box center [533, 648] width 540 height 53
type input "-65.25"
click at [1327, 488] on div "Save" at bounding box center [1338, 481] width 25 height 13
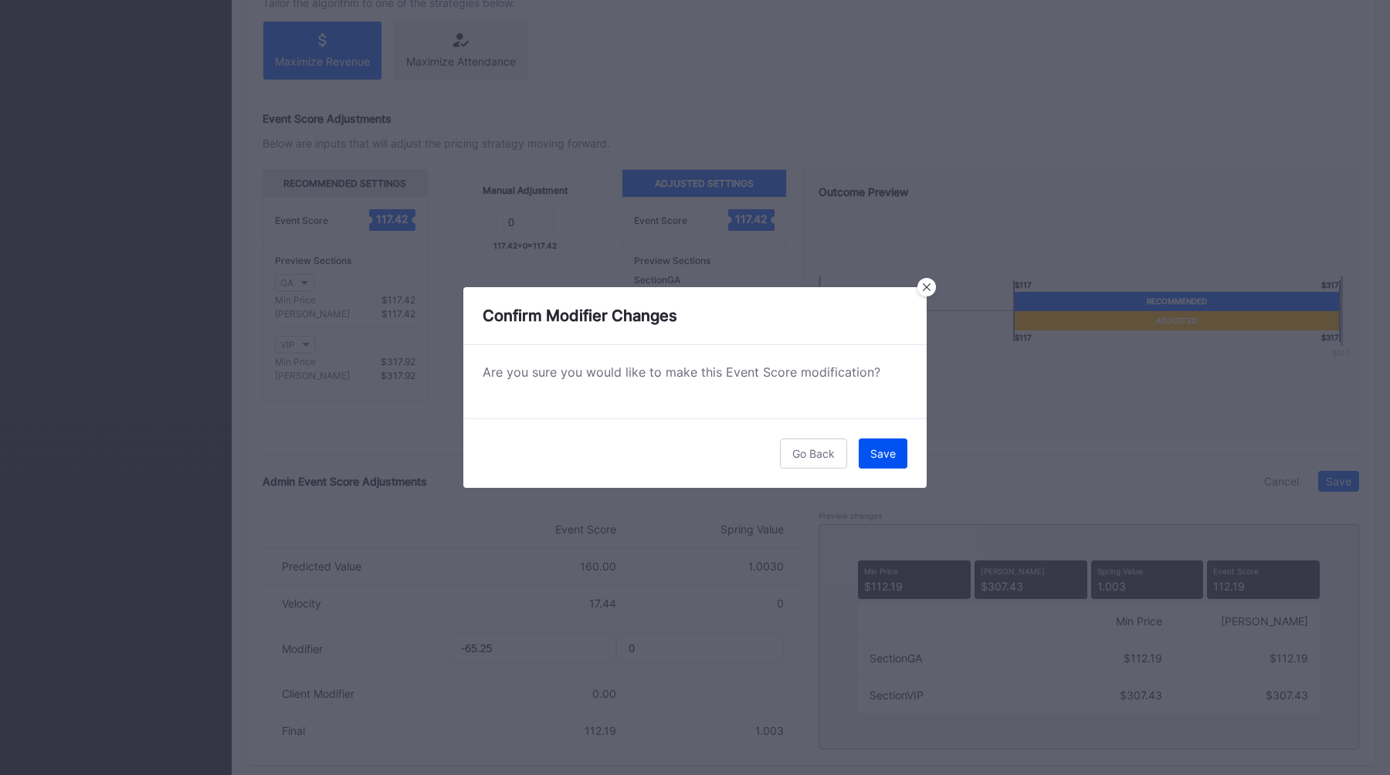
click at [887, 447] on div "Save" at bounding box center [882, 453] width 25 height 13
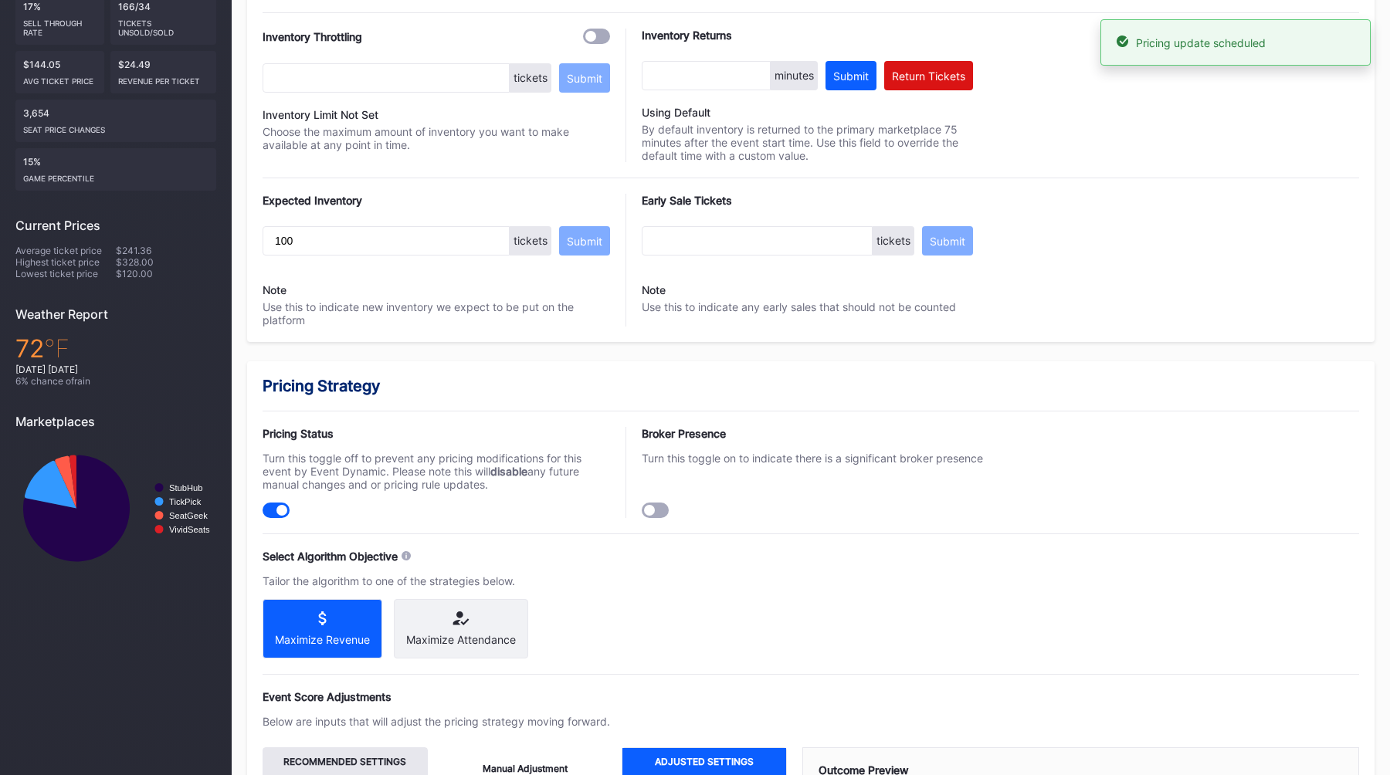
scroll to position [0, 0]
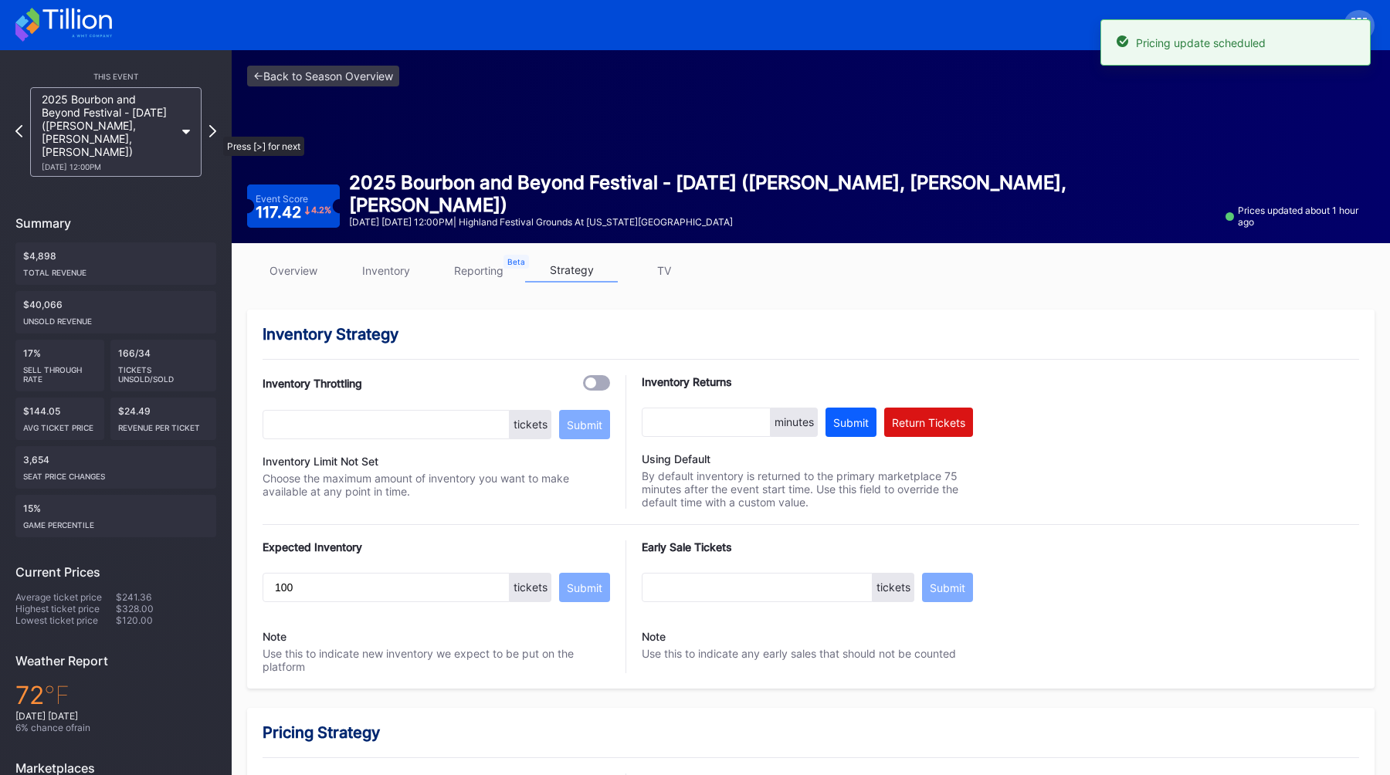
click at [218, 129] on div "This Event 2025 Bourbon and Beyond Festival - Saturday (Sturgill Simpson, Jack …" at bounding box center [116, 494] width 232 height 888
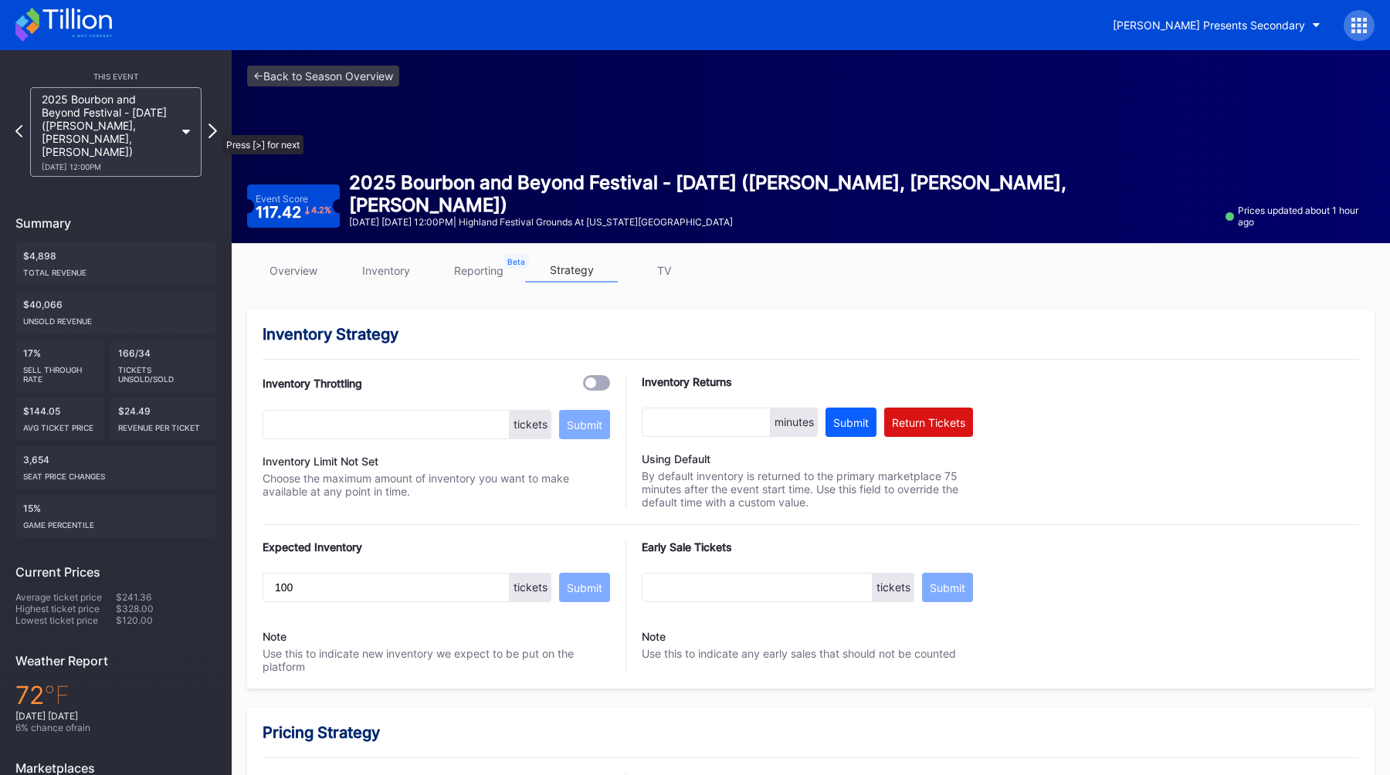
click at [215, 127] on icon at bounding box center [212, 131] width 8 height 15
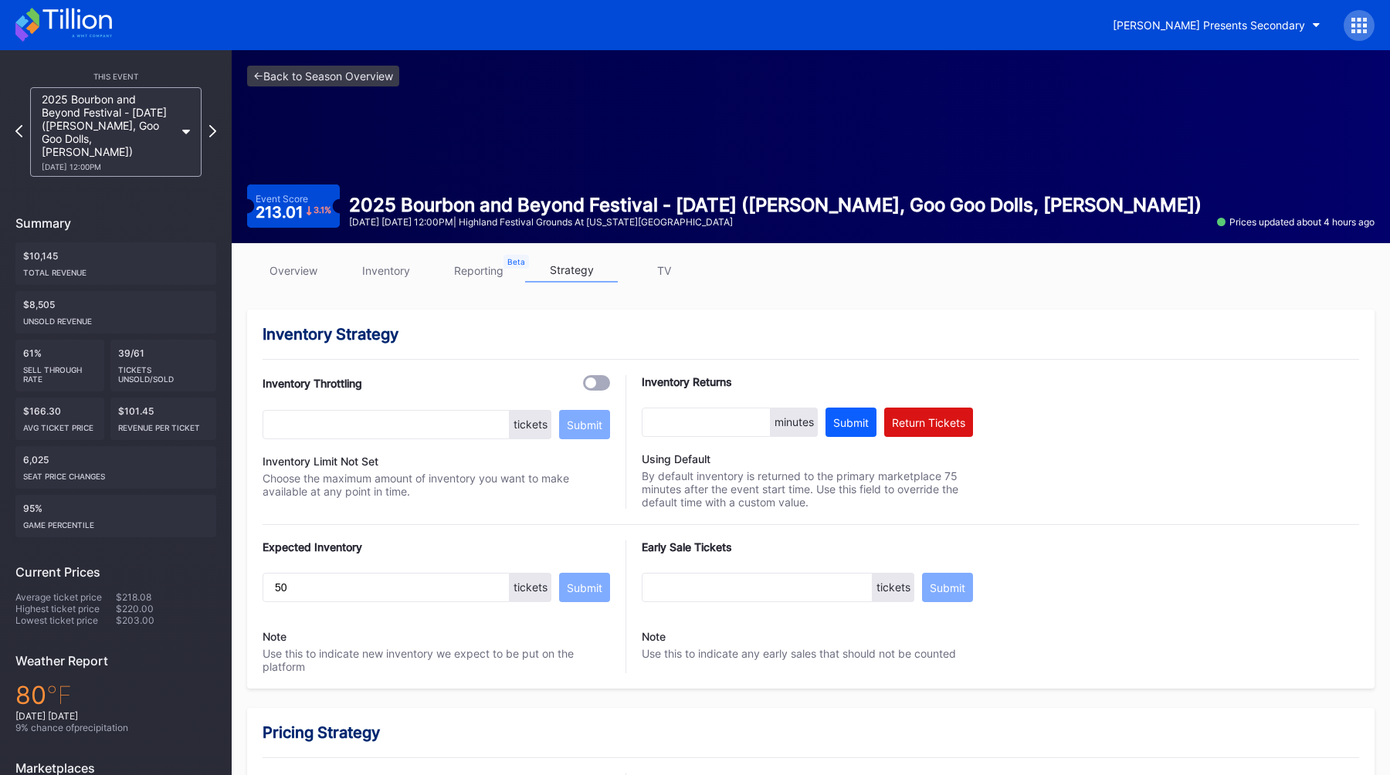
click at [296, 269] on link "overview" at bounding box center [293, 271] width 93 height 24
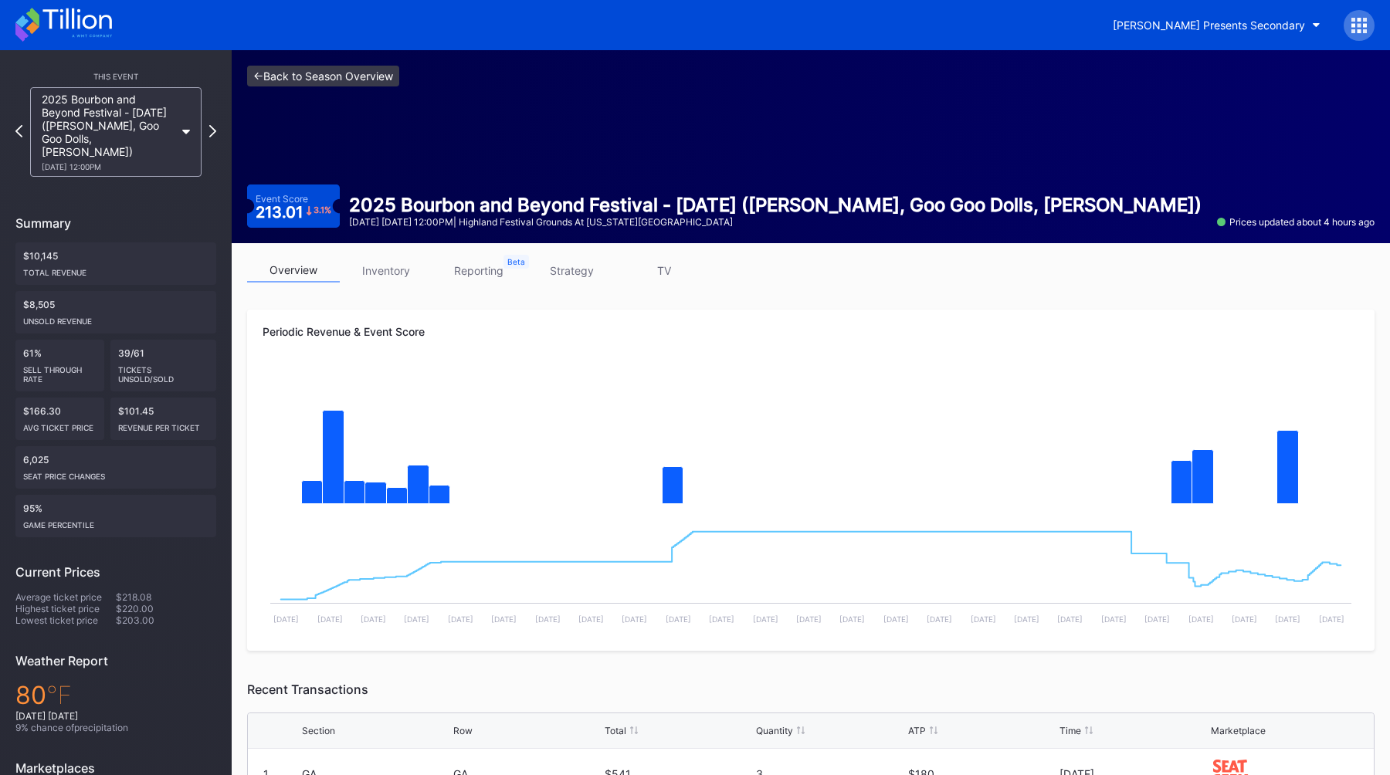
click at [293, 73] on link "<- Back to Season Overview" at bounding box center [323, 76] width 152 height 21
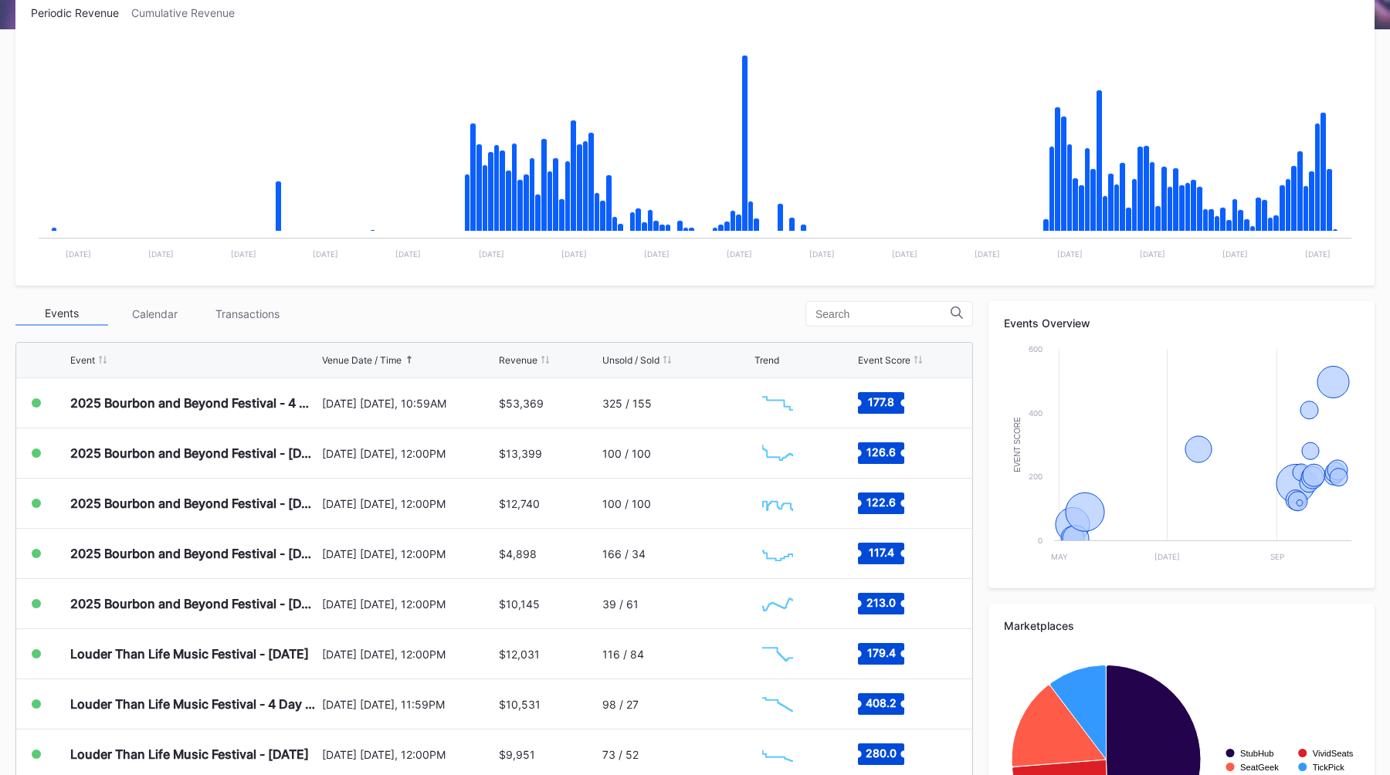
scroll to position [277, 0]
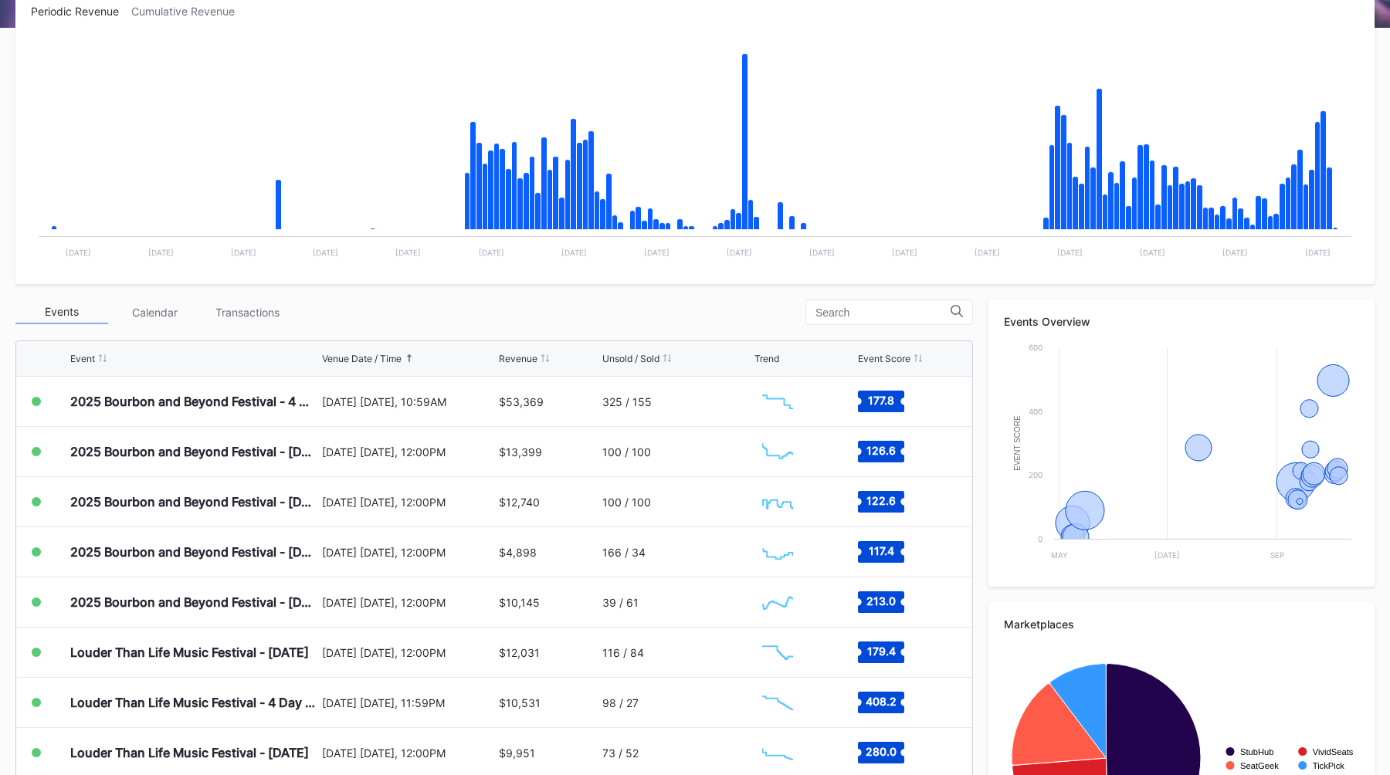
click at [429, 320] on div "Events Calendar Transactions" at bounding box center [493, 312] width 957 height 25
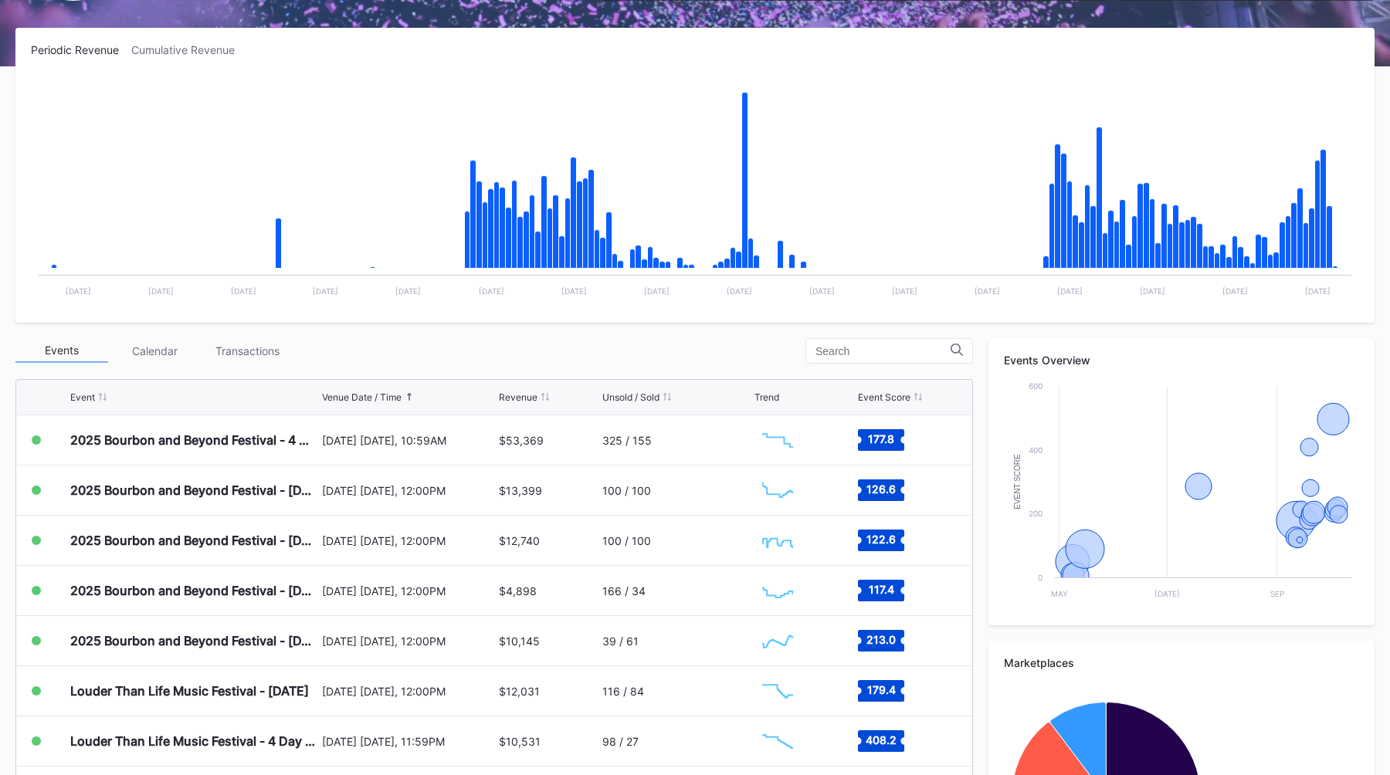
scroll to position [0, 0]
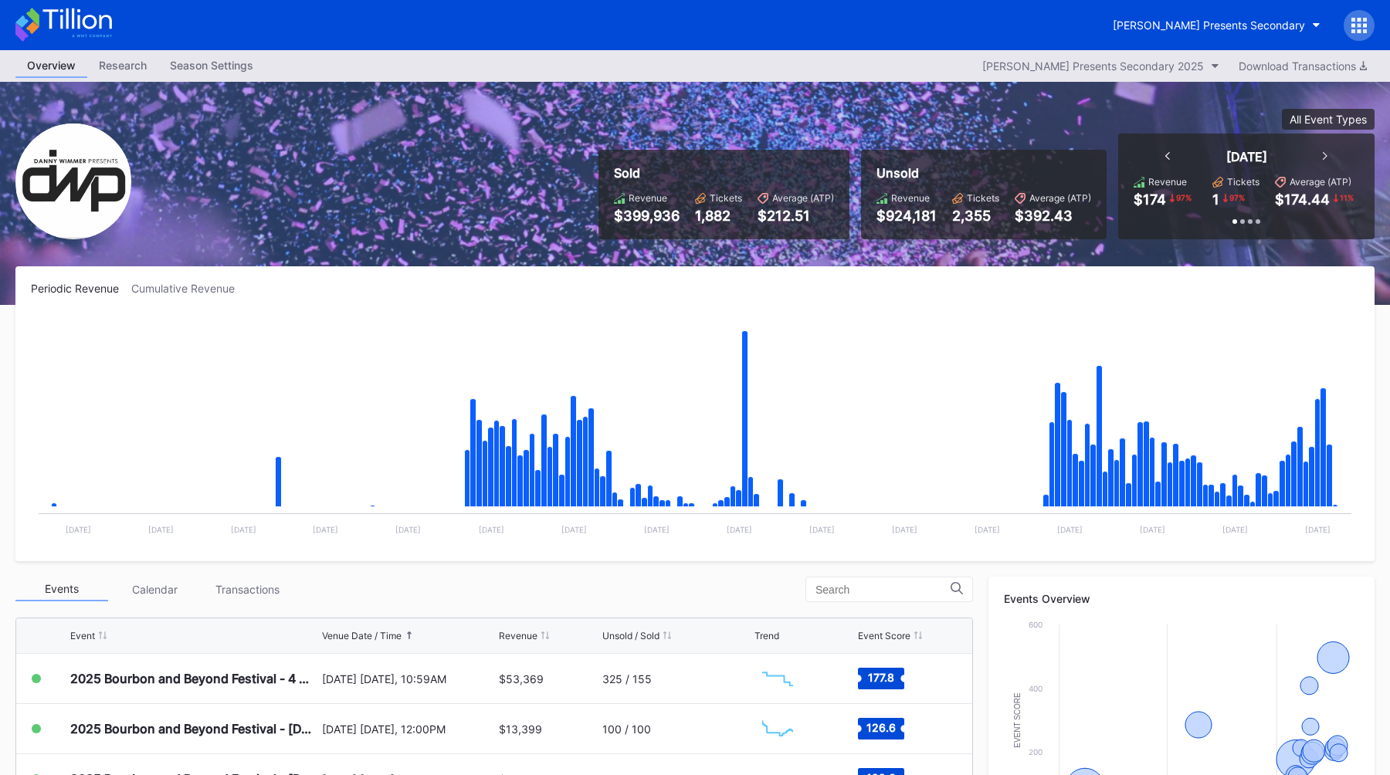
click at [805, 67] on div "Overview Research Season Settings Danny Wimmer Presents Secondary 2025 Download…" at bounding box center [695, 66] width 1390 height 32
click at [1235, 32] on button "[PERSON_NAME] Presents Secondary" at bounding box center [1216, 25] width 231 height 29
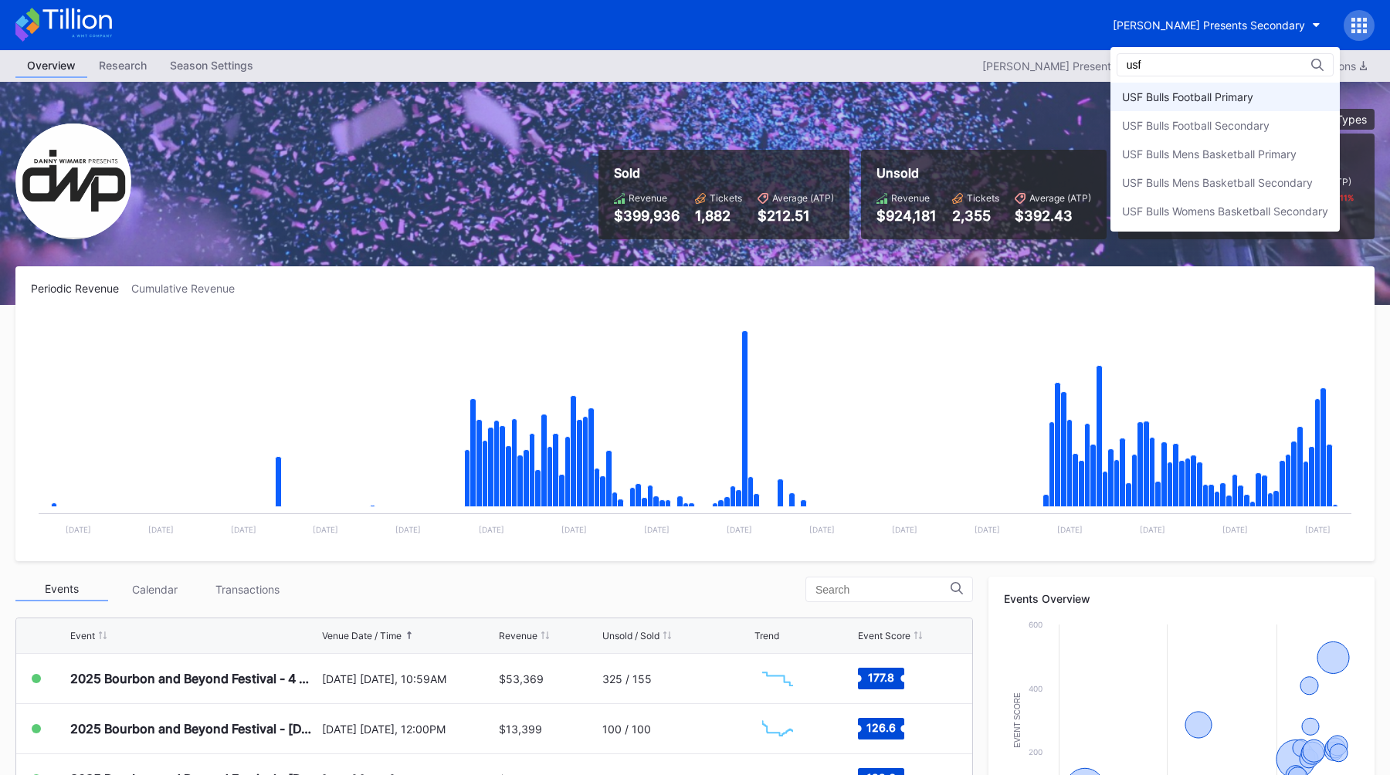
type input "usf"
click at [1216, 107] on div "USF Bulls Football Primary" at bounding box center [1224, 97] width 229 height 29
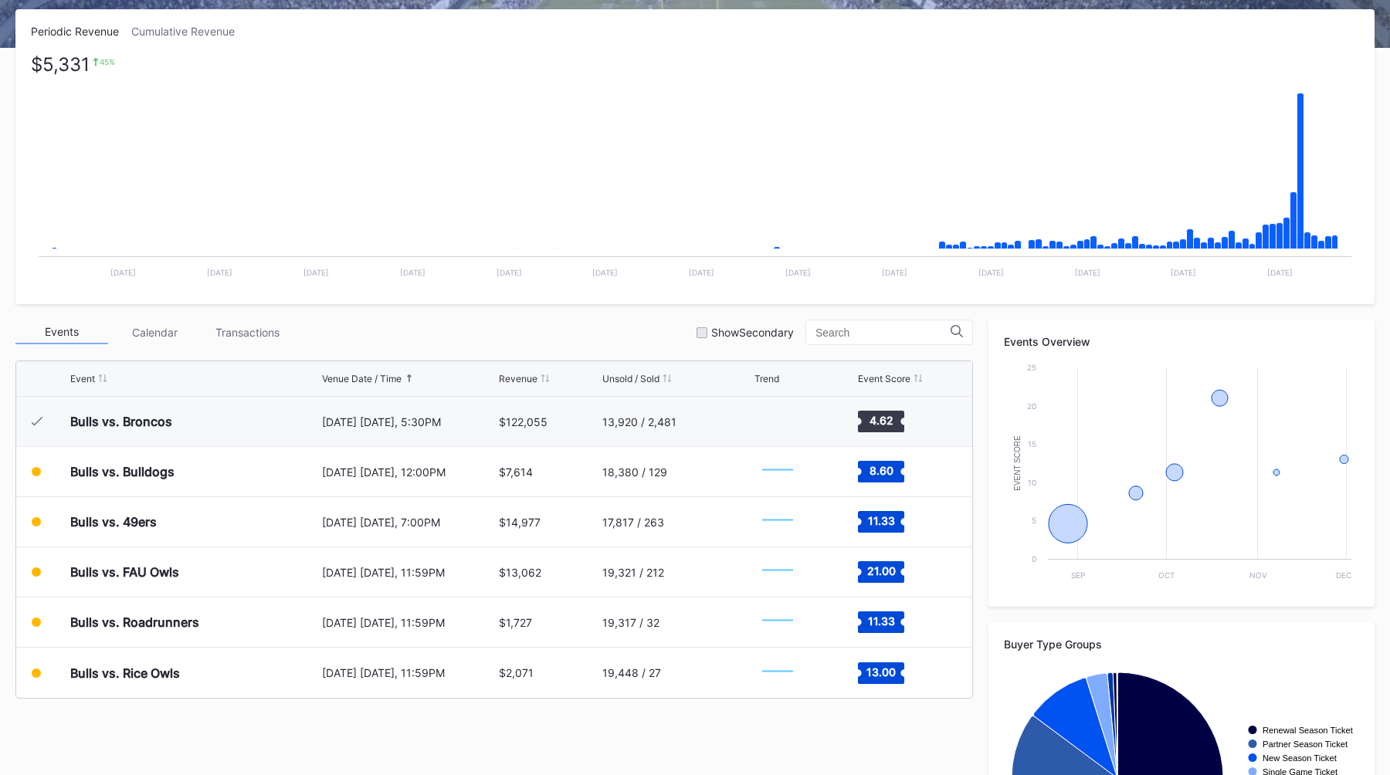
scroll to position [244, 0]
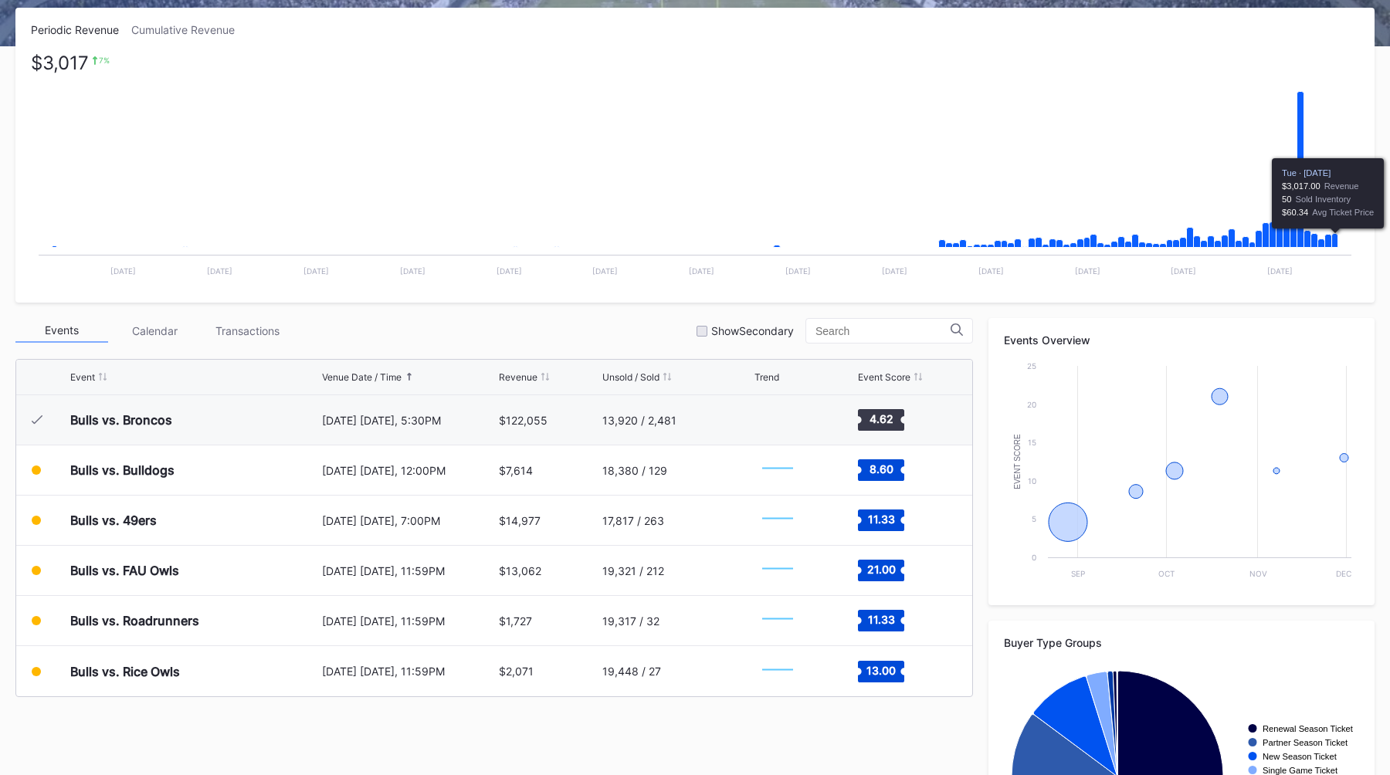
click at [1334, 243] on icon "Chart title" at bounding box center [1335, 241] width 6 height 14
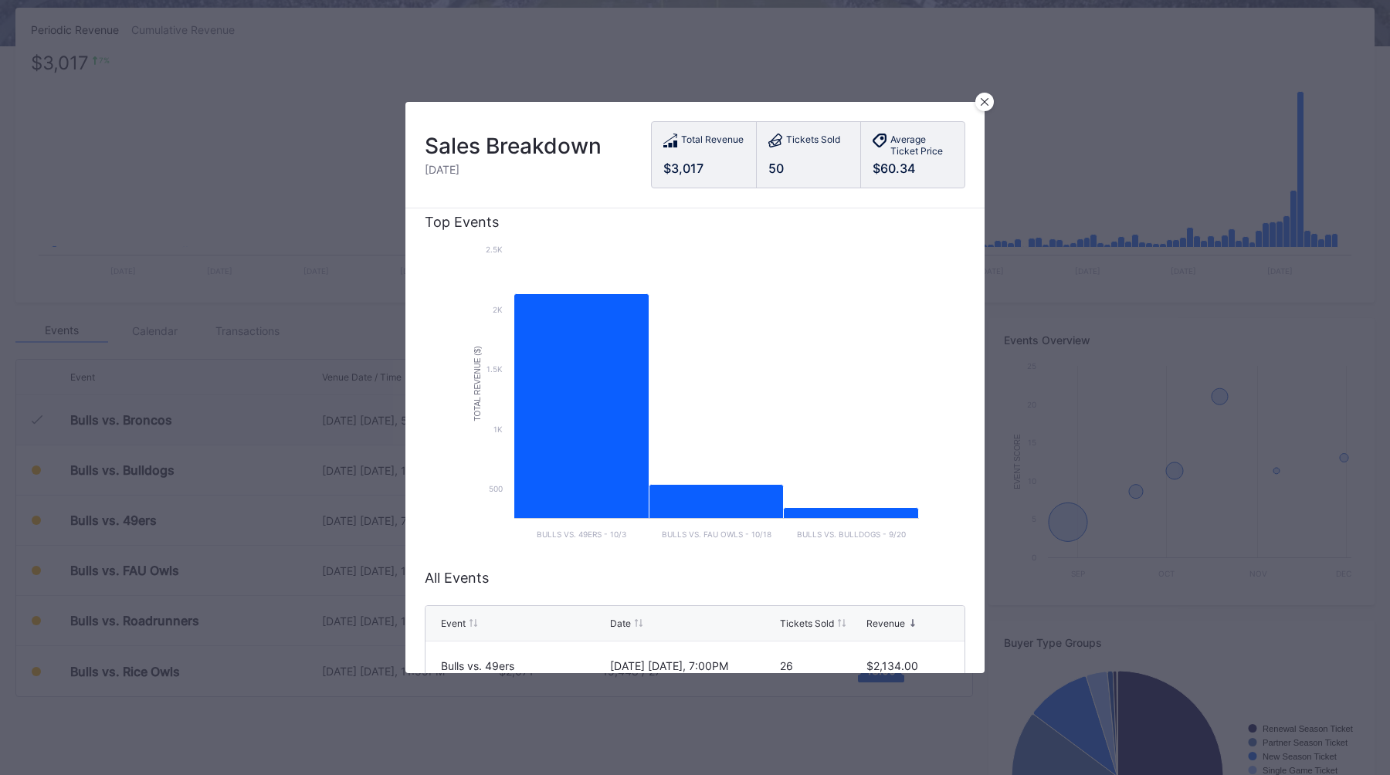
scroll to position [0, 0]
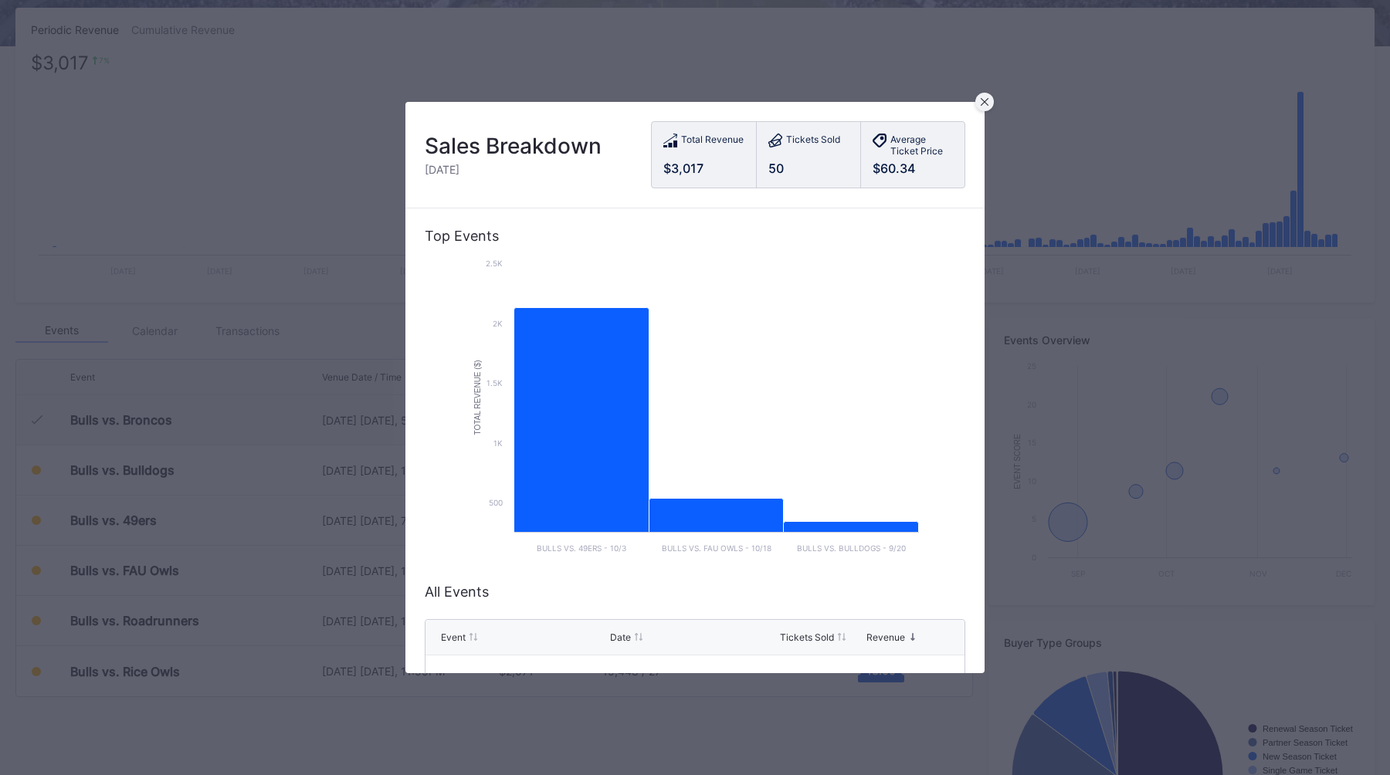
click at [982, 102] on icon at bounding box center [985, 102] width 8 height 8
